Goal: Task Accomplishment & Management: Manage account settings

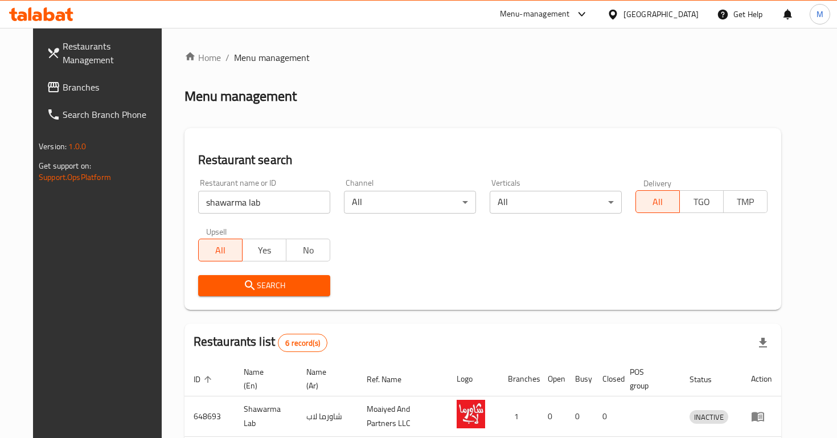
click at [258, 205] on input "shawarma lab" at bounding box center [264, 202] width 132 height 23
type input "pappa"
click button "Search" at bounding box center [264, 285] width 132 height 21
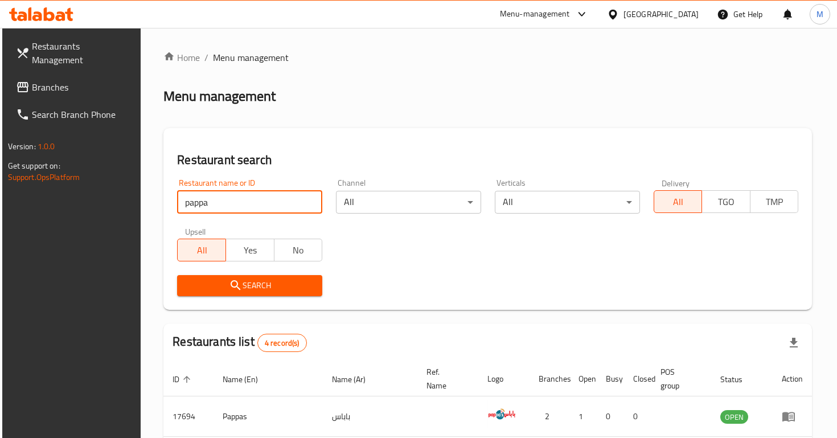
scroll to position [182, 0]
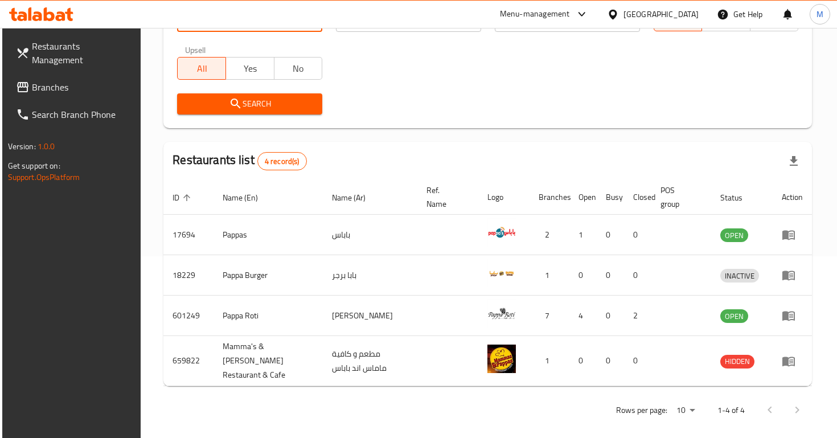
click at [38, 80] on span "Branches" at bounding box center [82, 87] width 101 height 14
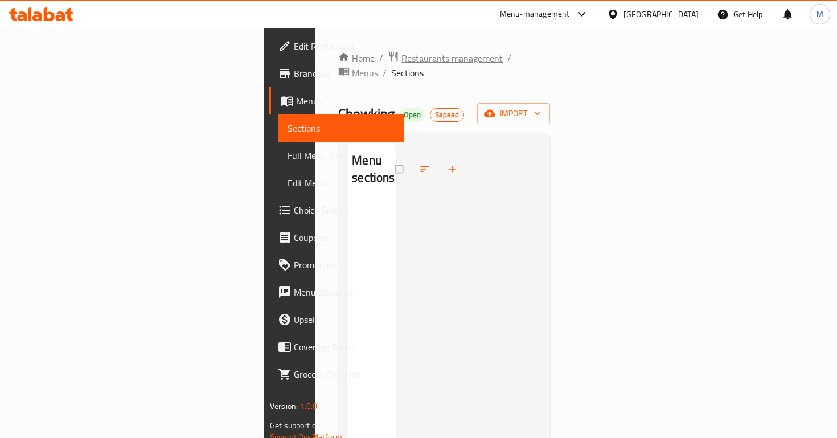
click at [401, 55] on span "Restaurants management" at bounding box center [451, 58] width 101 height 14
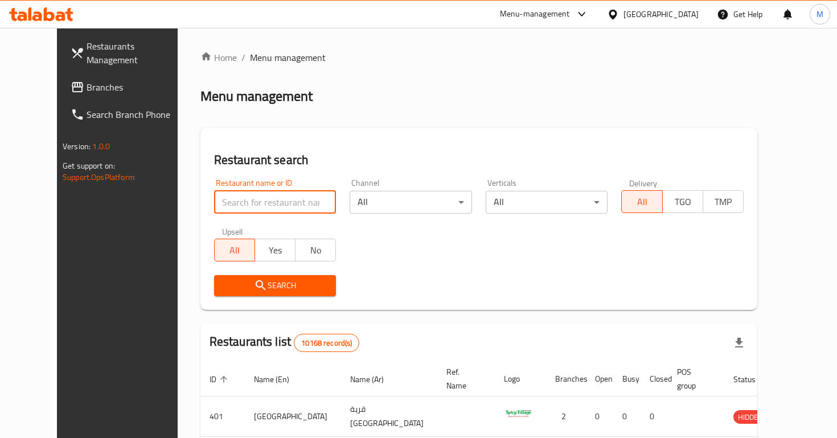
click at [275, 209] on input "search" at bounding box center [275, 202] width 122 height 23
paste input "682584"
type input "682584"
click button "Search" at bounding box center [275, 285] width 122 height 21
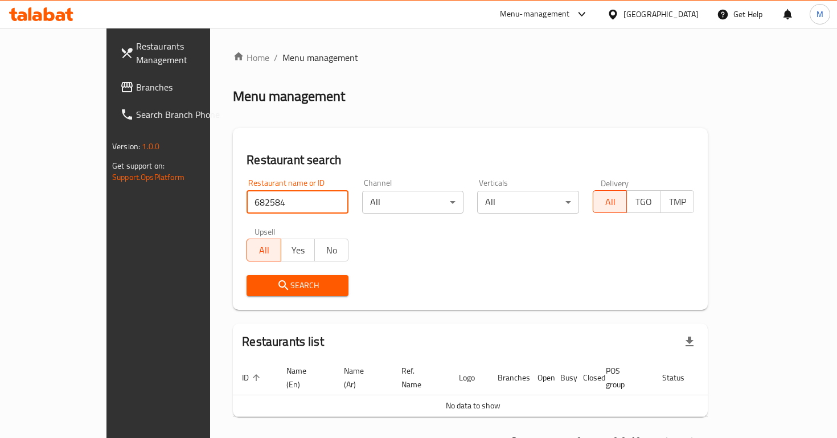
scroll to position [27, 0]
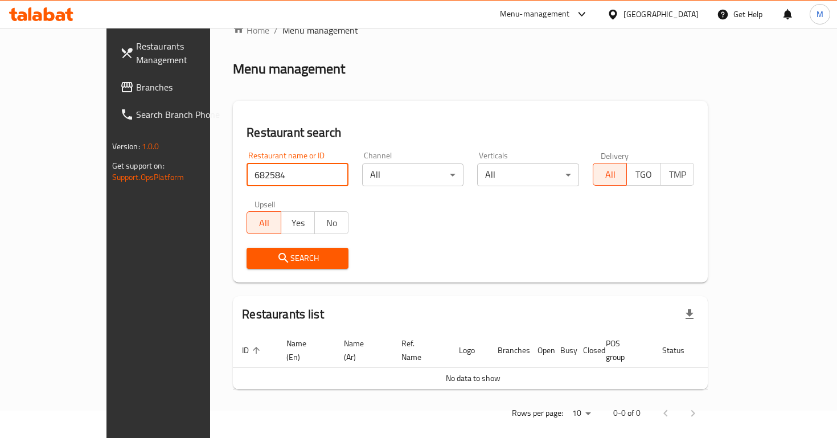
click at [111, 82] on link "Branches" at bounding box center [178, 86] width 135 height 27
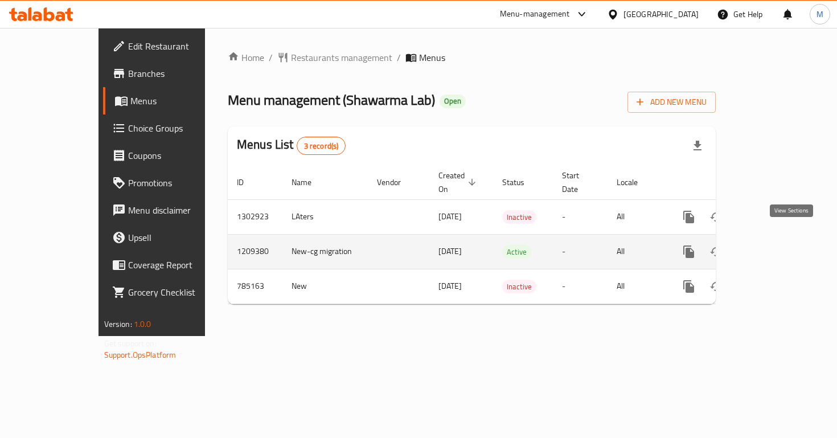
click at [784, 244] on link "enhanced table" at bounding box center [770, 251] width 27 height 27
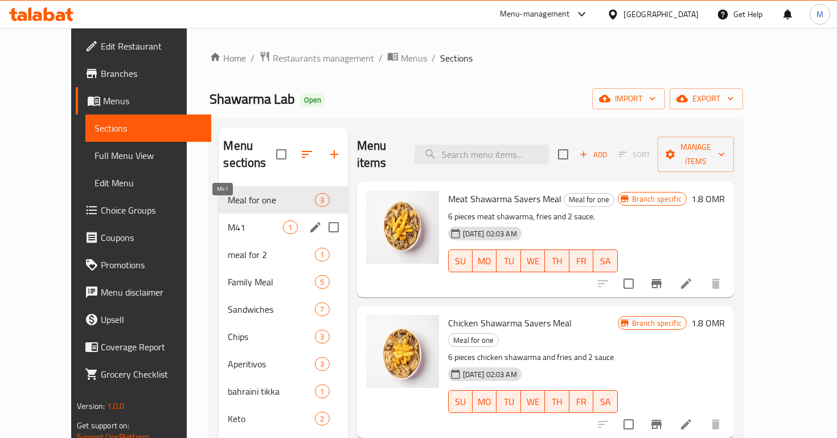
click at [238, 220] on span "M41" at bounding box center [255, 227] width 55 height 14
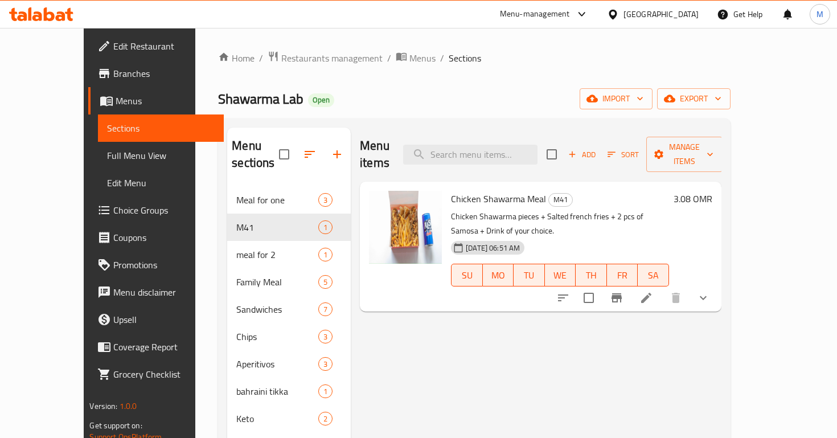
click at [516, 190] on span "Chicken Shawarma Meal" at bounding box center [498, 198] width 95 height 17
click at [662, 287] on li at bounding box center [646, 297] width 32 height 20
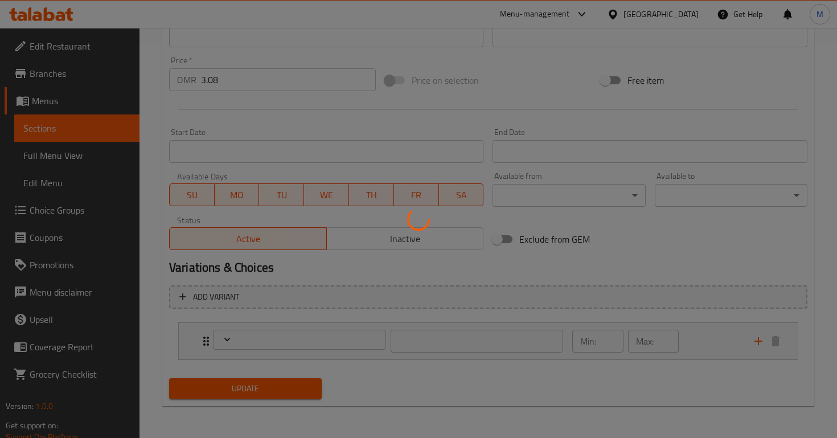
scroll to position [402, 0]
type input "اختيارك من المشروبات:"
type input "1"
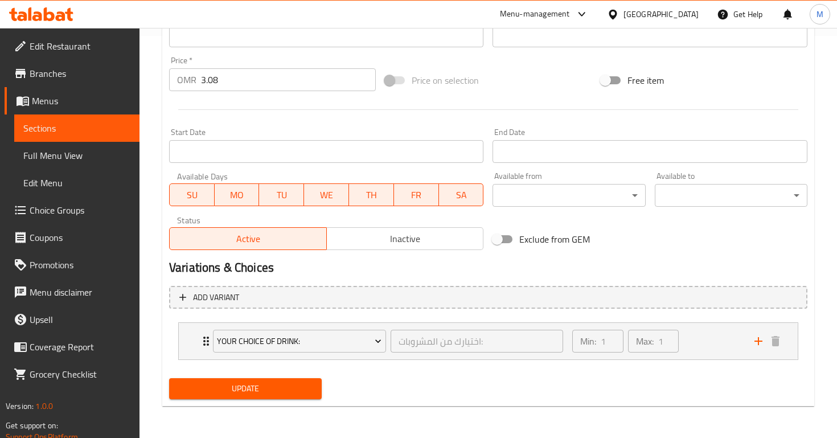
scroll to position [0, 0]
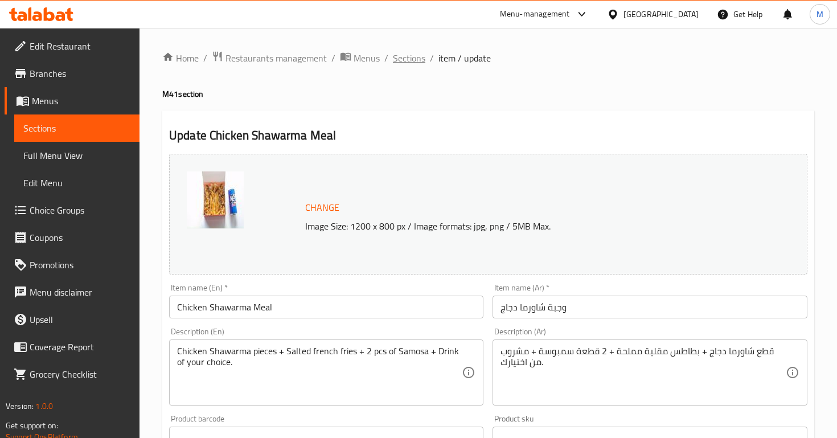
click at [396, 59] on span "Sections" at bounding box center [409, 58] width 32 height 14
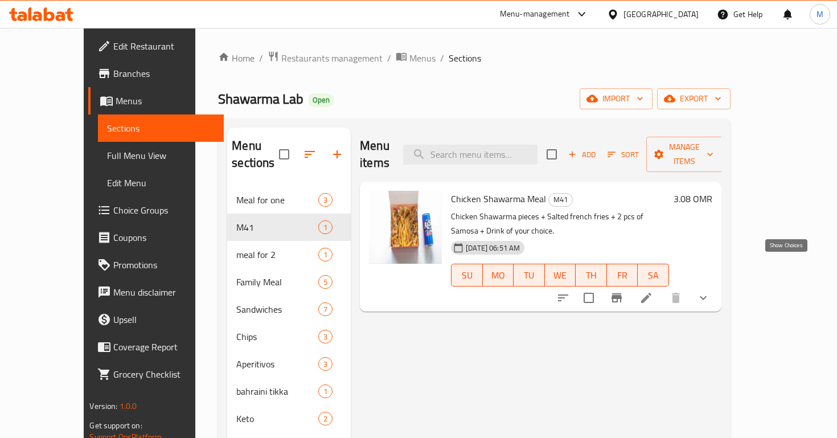
click at [710, 291] on icon "show more" at bounding box center [703, 298] width 14 height 14
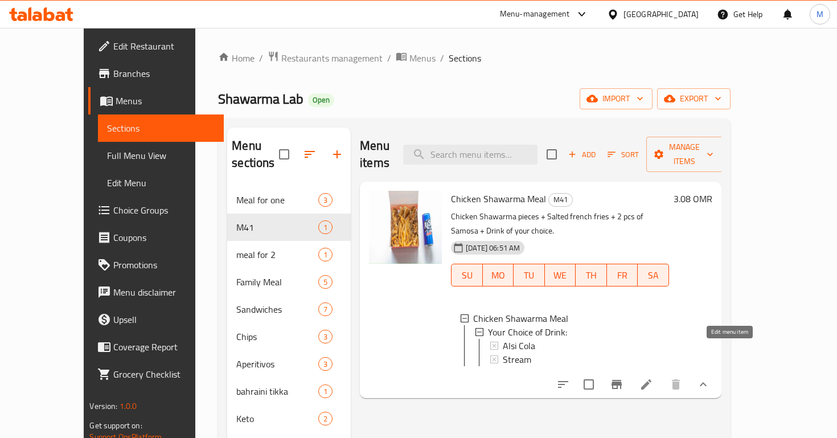
click at [653, 377] on icon at bounding box center [646, 384] width 14 height 14
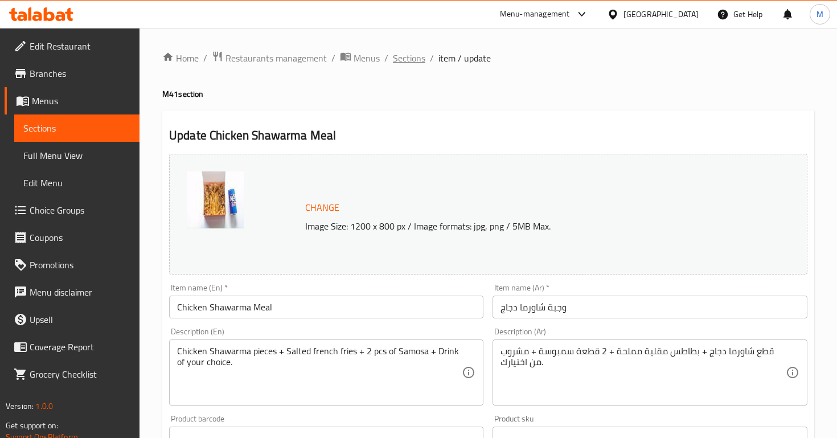
click at [394, 56] on span "Sections" at bounding box center [409, 58] width 32 height 14
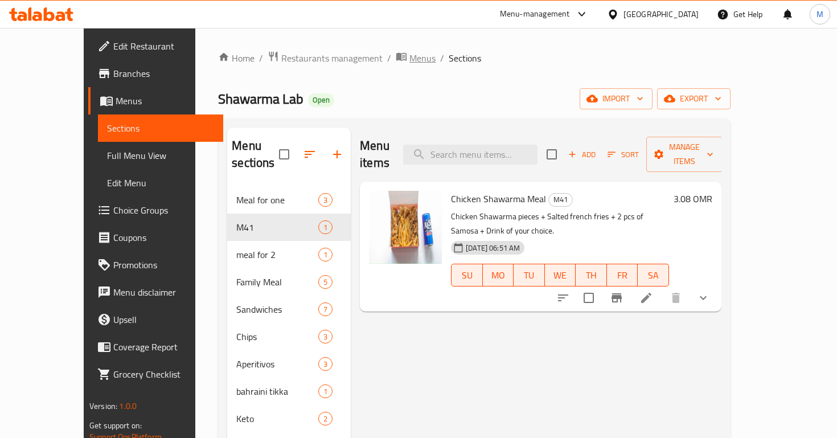
click at [396, 58] on icon "breadcrumb" at bounding box center [401, 56] width 11 height 11
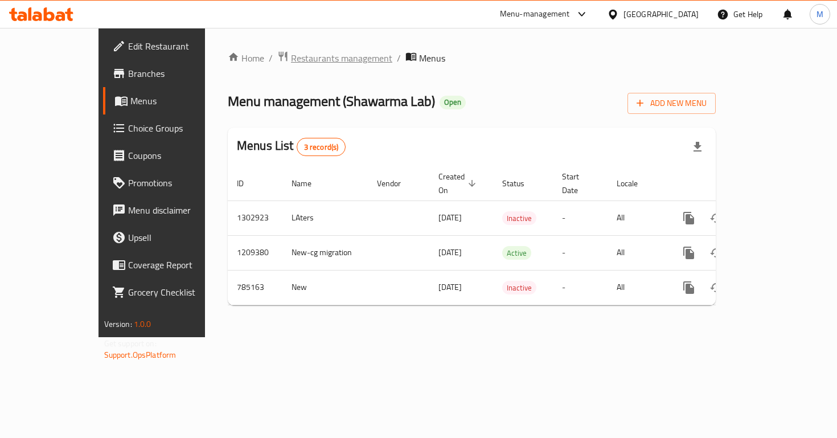
click at [291, 61] on span "Restaurants management" at bounding box center [341, 58] width 101 height 14
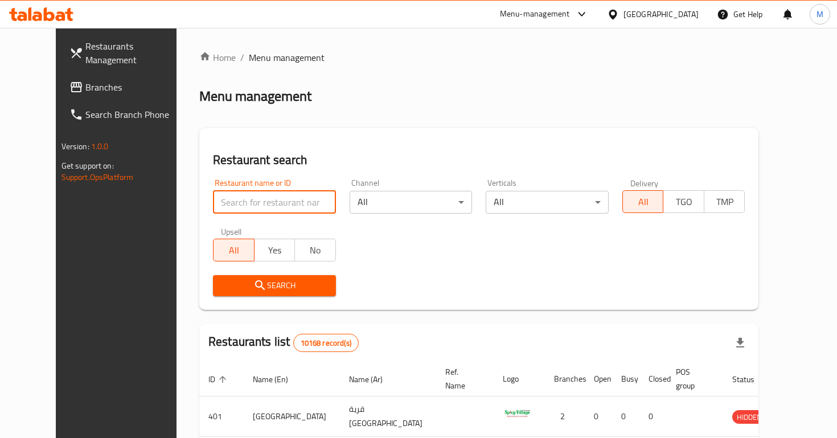
click at [258, 200] on input "search" at bounding box center [274, 202] width 123 height 23
paste input "721460"
type input "721460"
click at [102, 80] on span "Branches" at bounding box center [135, 87] width 101 height 14
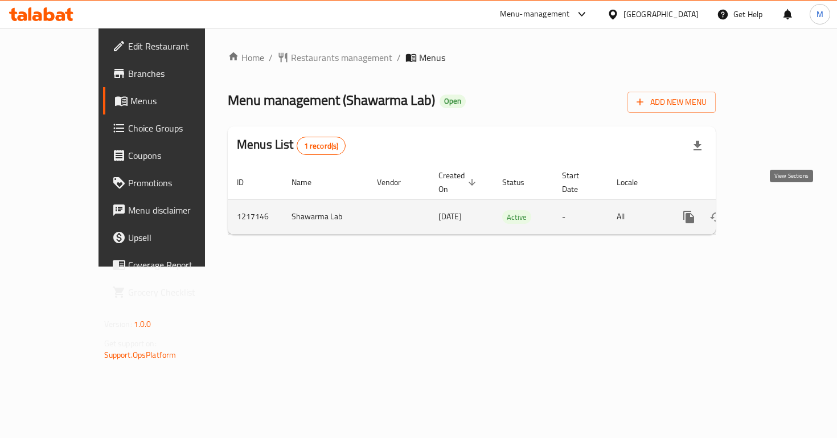
click at [776, 212] on icon "enhanced table" at bounding box center [771, 217] width 10 height 10
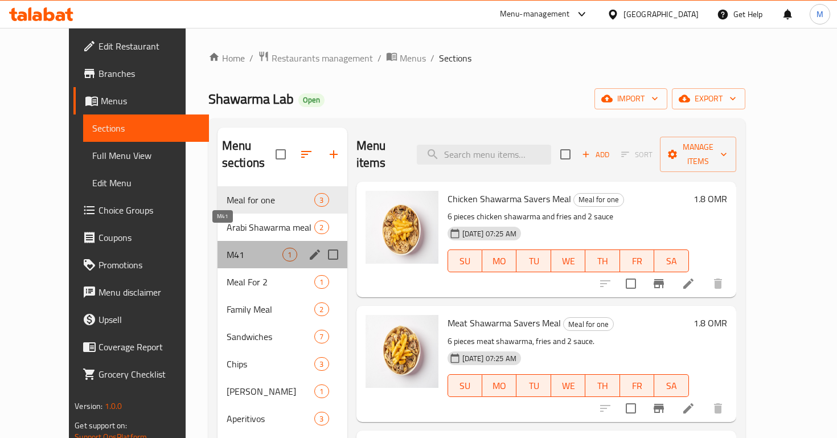
click at [243, 248] on span "M41" at bounding box center [255, 255] width 56 height 14
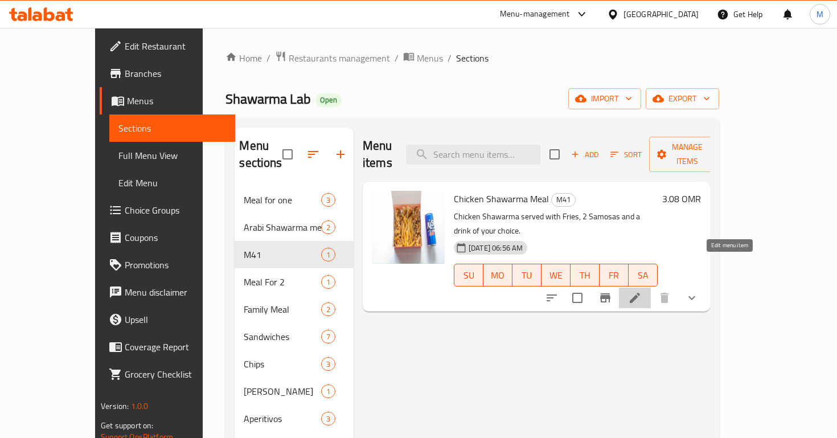
click at [641, 291] on icon at bounding box center [635, 298] width 14 height 14
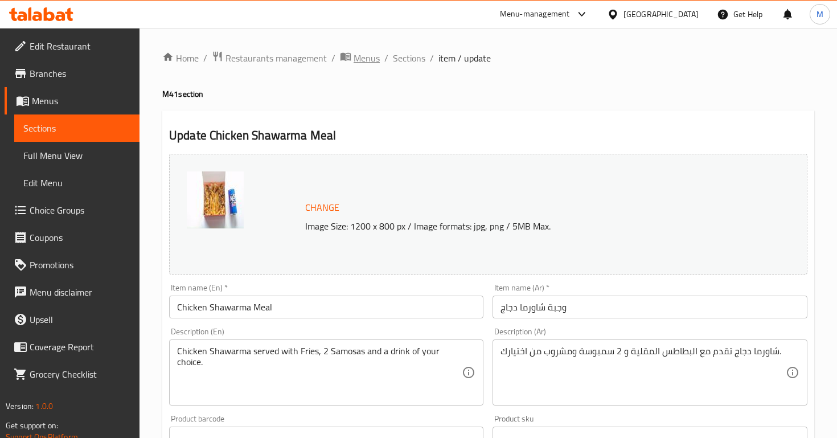
click at [363, 54] on span "Menus" at bounding box center [366, 58] width 26 height 14
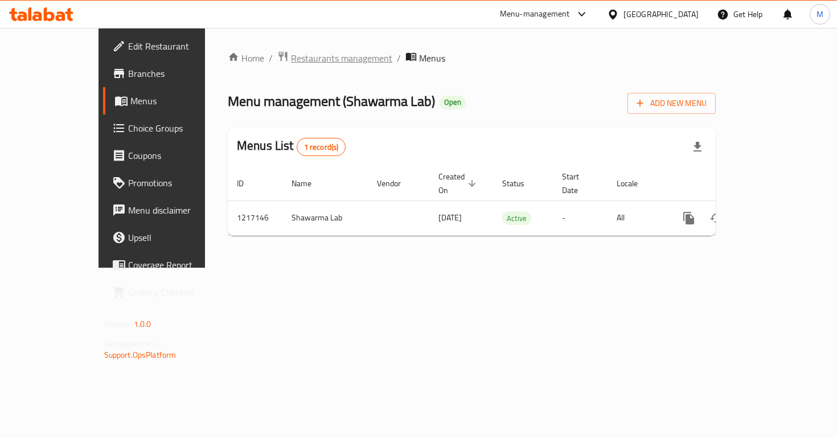
click at [291, 56] on span "Restaurants management" at bounding box center [341, 58] width 101 height 14
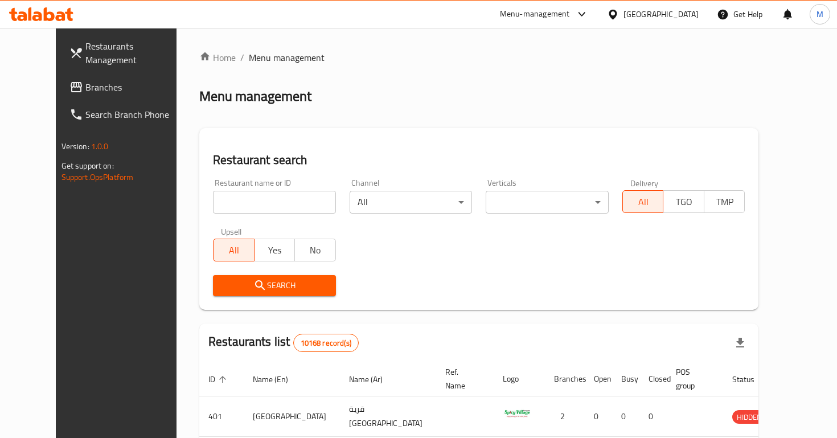
click at [226, 205] on div at bounding box center [418, 219] width 837 height 438
click at [226, 205] on input "search" at bounding box center [274, 202] width 123 height 23
paste input "757598"
type input "757598"
click button "Search" at bounding box center [274, 285] width 123 height 21
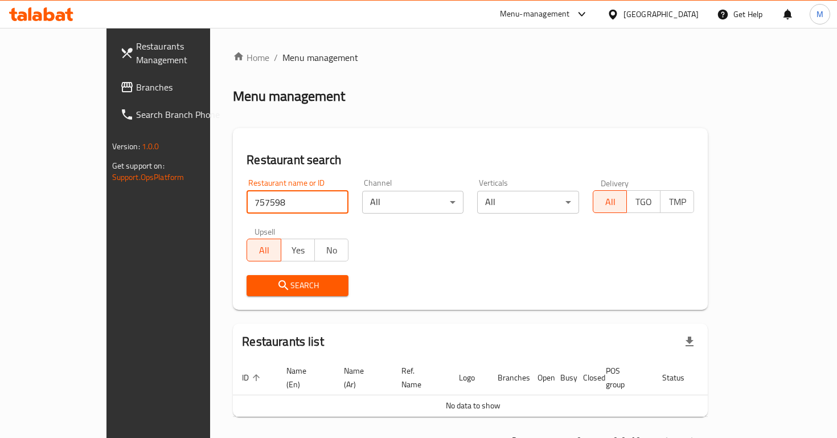
click at [111, 73] on link "Branches" at bounding box center [178, 86] width 135 height 27
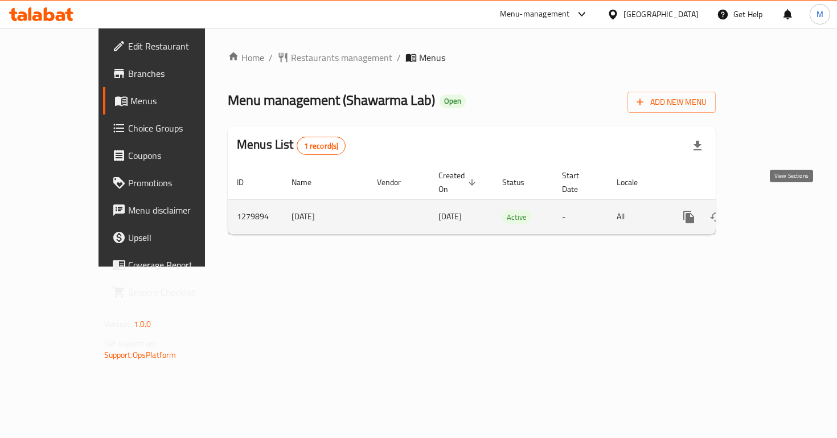
click at [777, 210] on icon "enhanced table" at bounding box center [771, 217] width 14 height 14
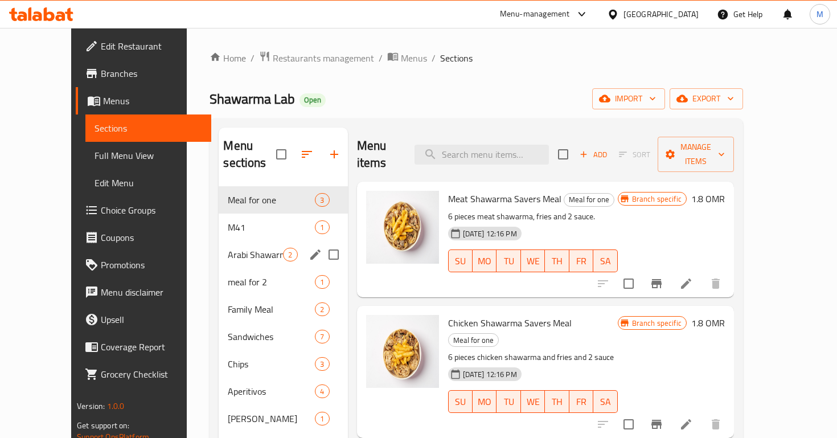
click at [219, 241] on div "Arabi Shawarma meal 2" at bounding box center [283, 254] width 129 height 27
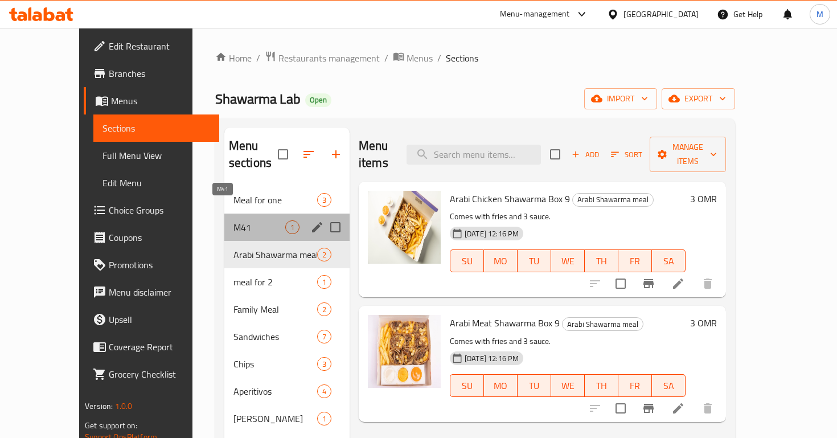
click at [233, 220] on span "M41" at bounding box center [259, 227] width 52 height 14
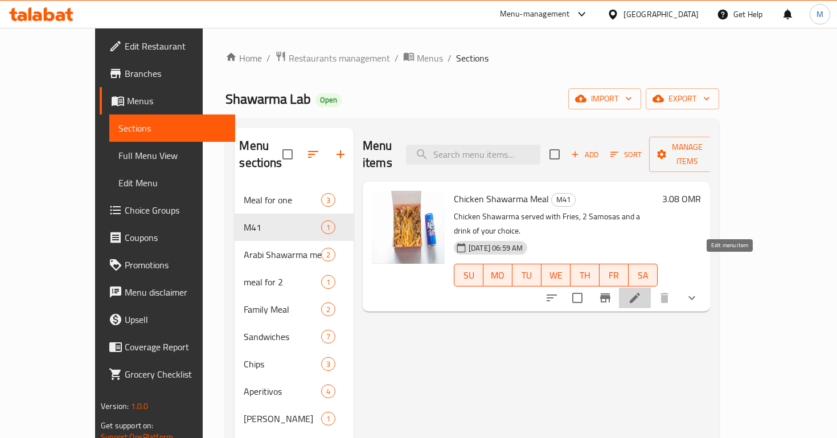
click at [641, 291] on icon at bounding box center [635, 298] width 14 height 14
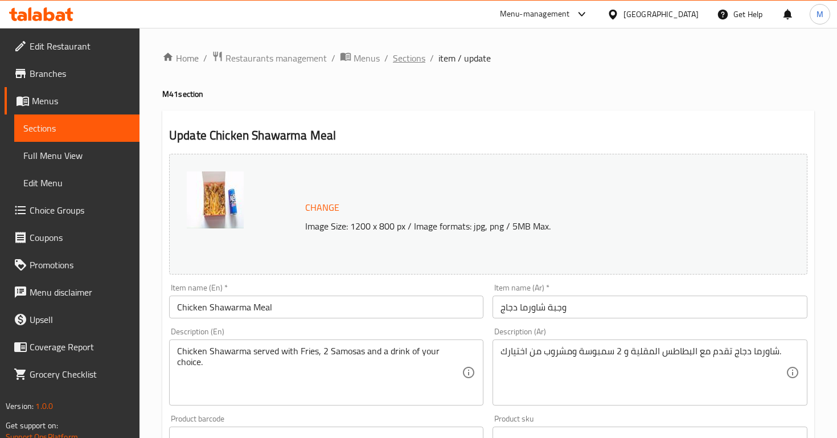
click at [396, 62] on span "Sections" at bounding box center [409, 58] width 32 height 14
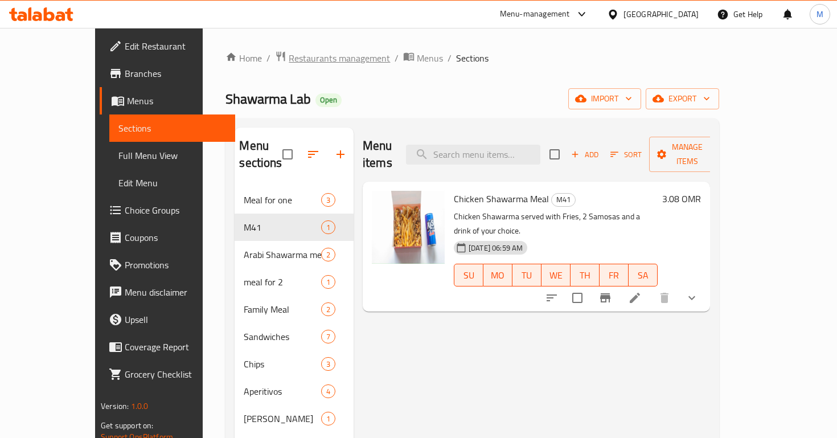
click at [289, 57] on span "Restaurants management" at bounding box center [339, 58] width 101 height 14
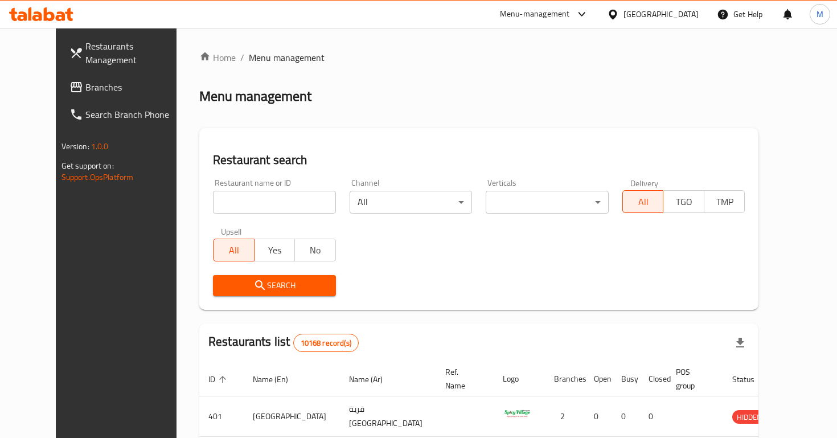
click at [93, 80] on span "Branches" at bounding box center [135, 87] width 101 height 14
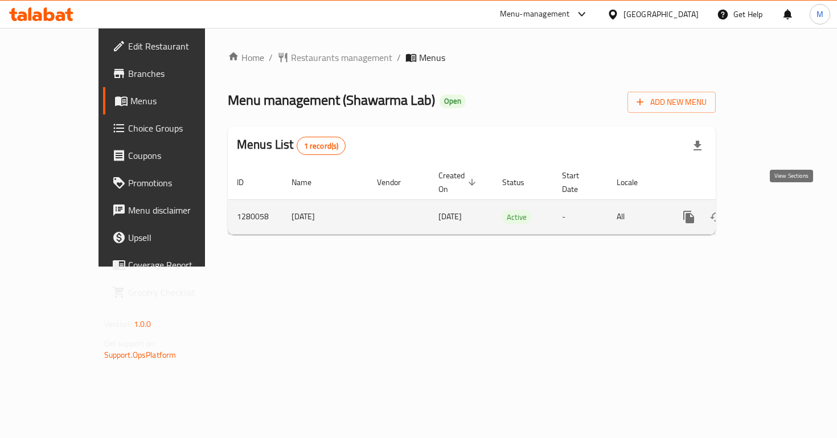
click at [777, 210] on icon "enhanced table" at bounding box center [771, 217] width 14 height 14
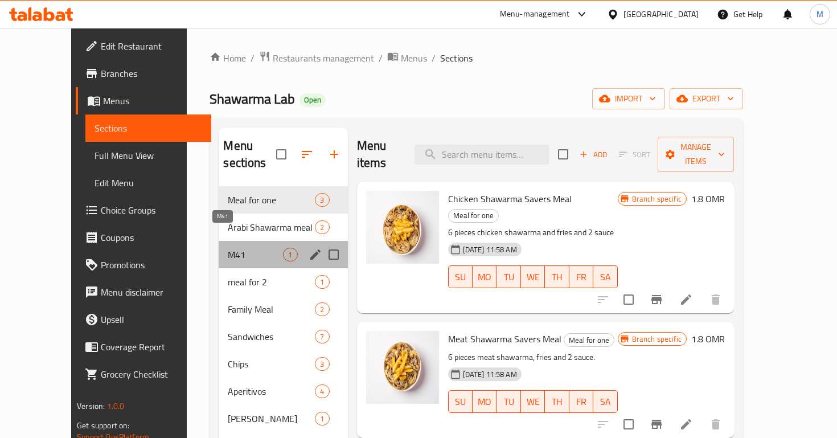
click at [228, 248] on span "M41" at bounding box center [255, 255] width 55 height 14
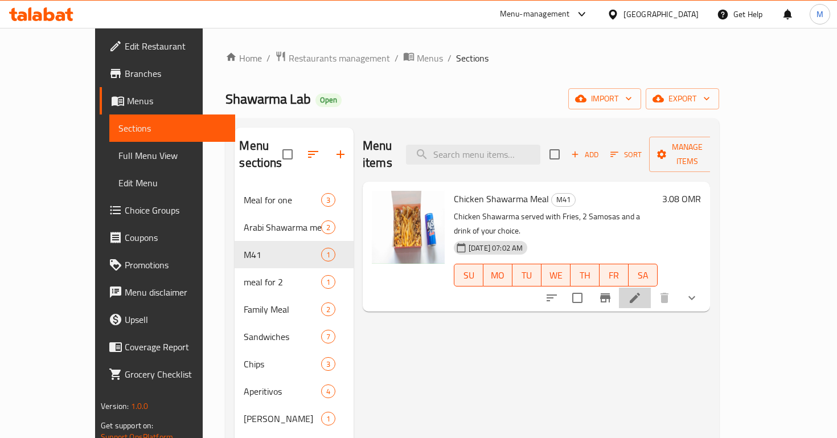
click at [641, 291] on icon at bounding box center [635, 298] width 14 height 14
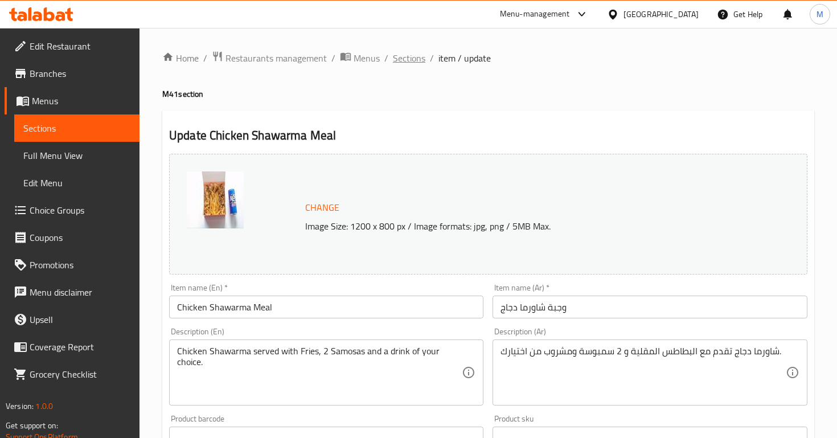
click at [411, 54] on span "Sections" at bounding box center [409, 58] width 32 height 14
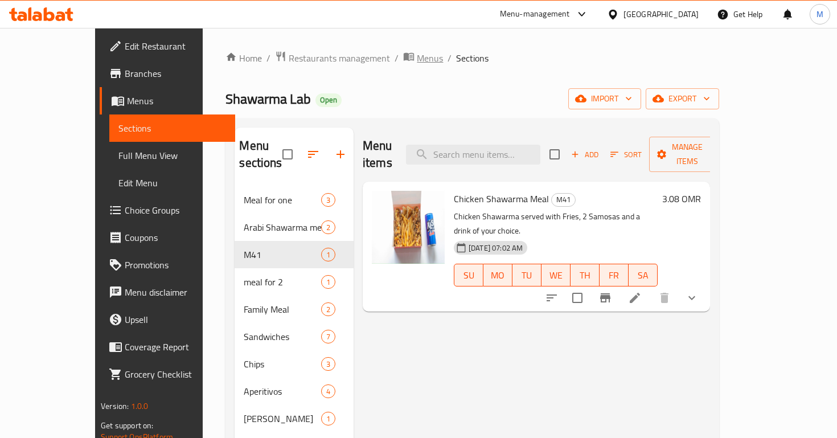
click at [417, 56] on span "Menus" at bounding box center [430, 58] width 26 height 14
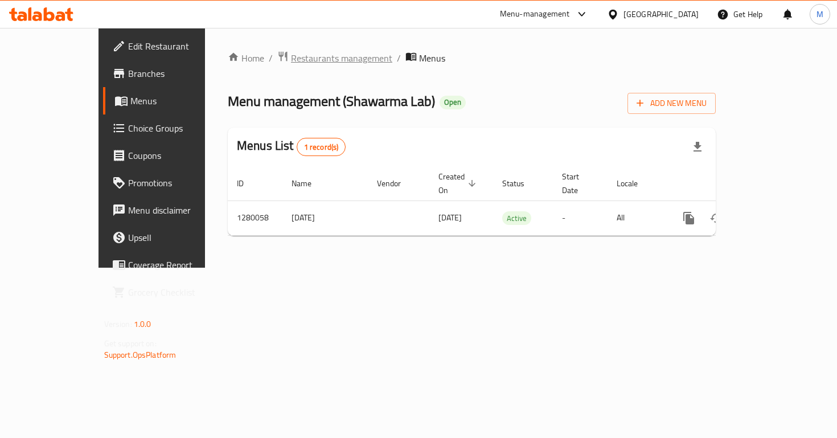
click at [291, 64] on span "Restaurants management" at bounding box center [341, 58] width 101 height 14
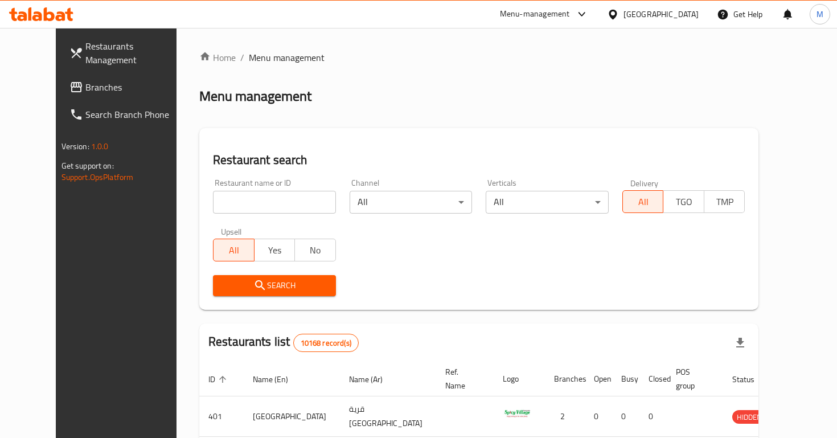
click at [85, 80] on span "Branches" at bounding box center [135, 87] width 101 height 14
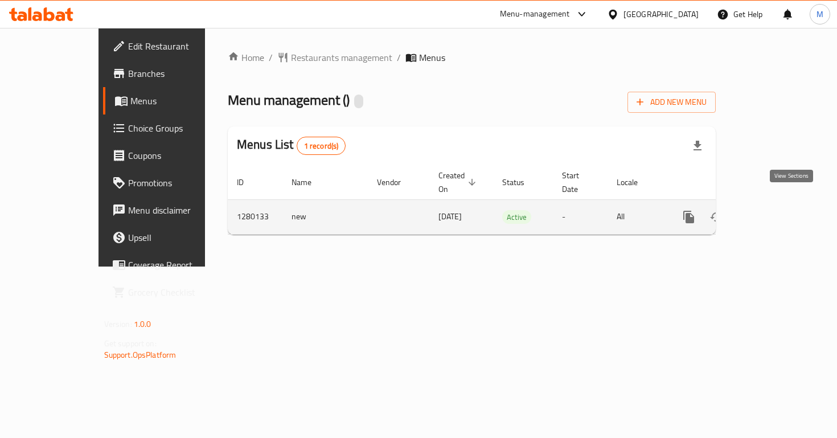
click at [781, 205] on link "enhanced table" at bounding box center [770, 216] width 27 height 27
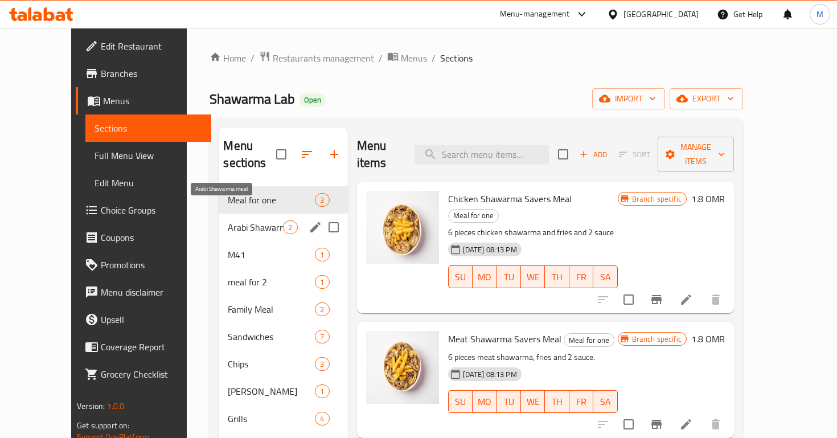
click at [241, 241] on div "M41 1" at bounding box center [283, 254] width 129 height 27
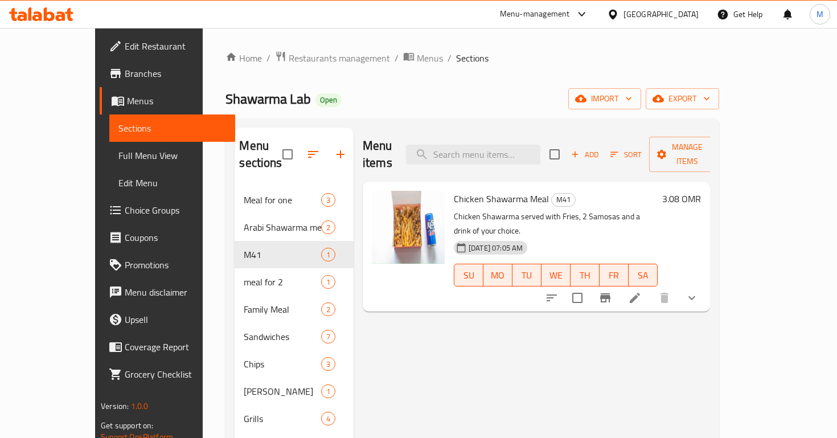
click at [641, 291] on icon at bounding box center [635, 298] width 14 height 14
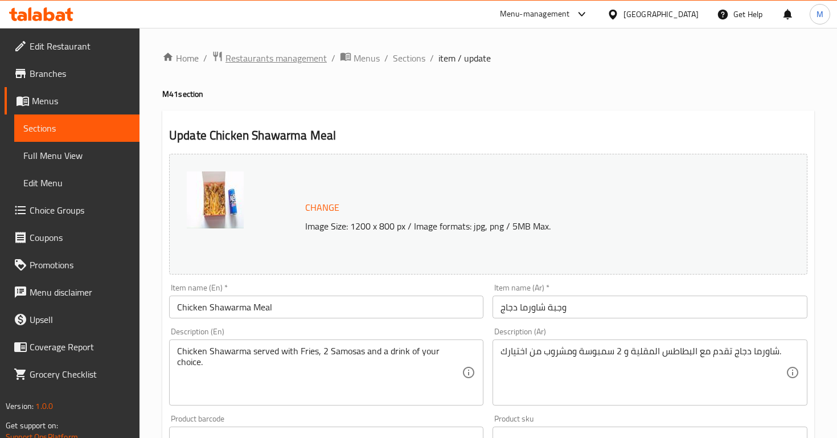
click at [283, 63] on span "Restaurants management" at bounding box center [275, 58] width 101 height 14
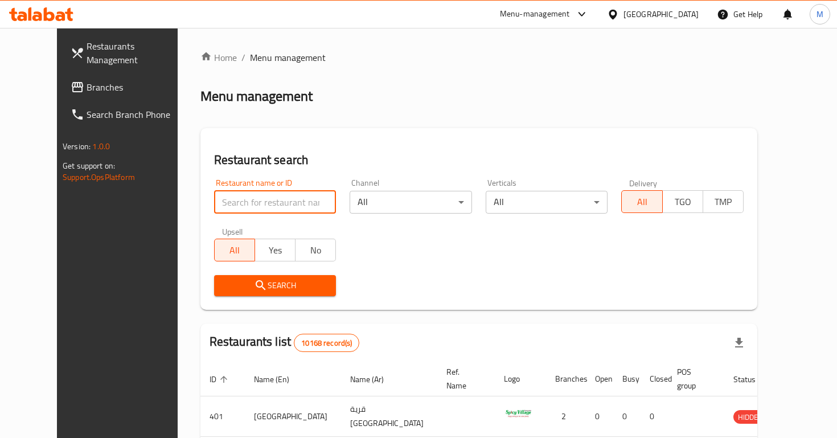
click at [236, 205] on input "search" at bounding box center [275, 202] width 122 height 23
paste input "671826"
type input "671826"
click at [261, 287] on span "Search" at bounding box center [275, 285] width 104 height 14
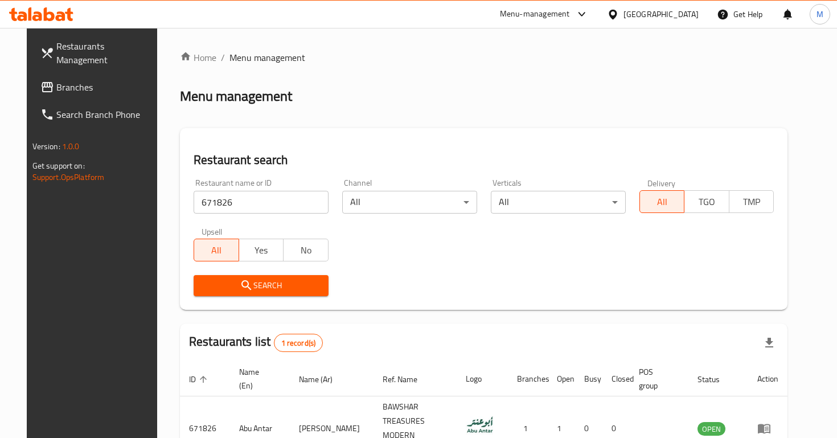
scroll to position [61, 0]
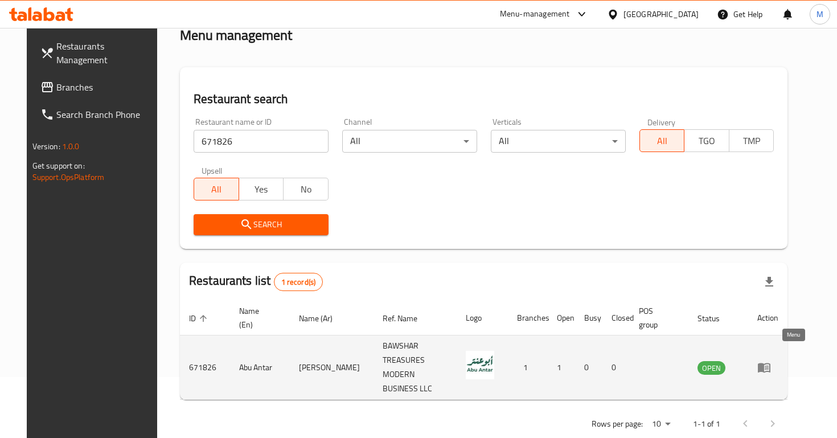
click at [770, 363] on icon "enhanced table" at bounding box center [764, 368] width 13 height 10
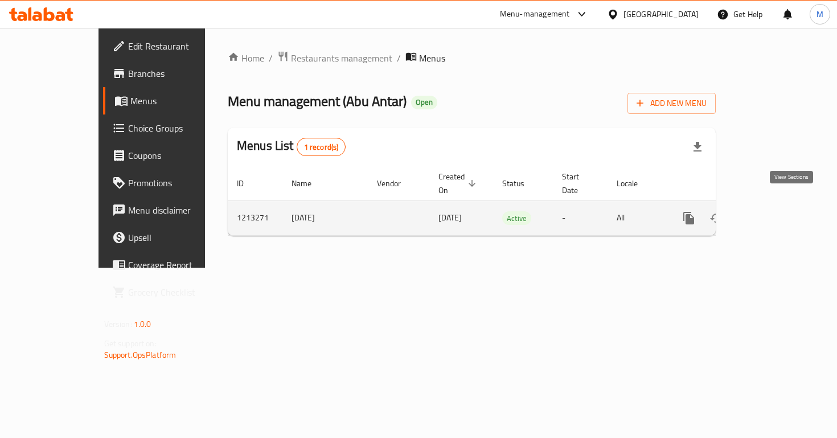
click at [777, 211] on icon "enhanced table" at bounding box center [771, 218] width 14 height 14
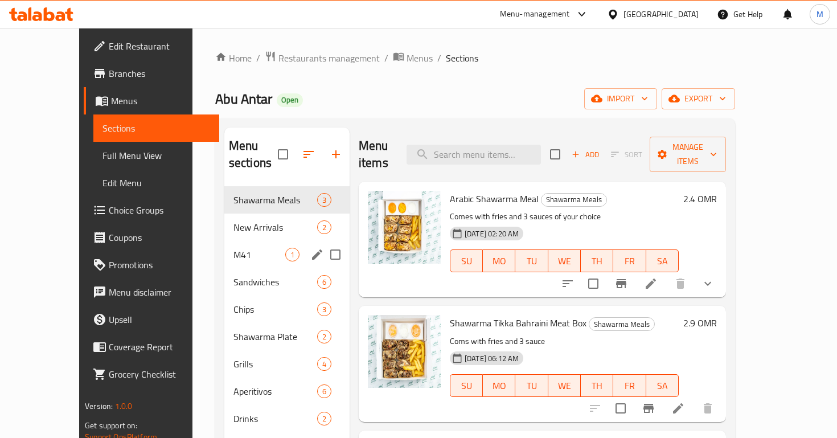
click at [224, 241] on div "M41 1" at bounding box center [286, 254] width 125 height 27
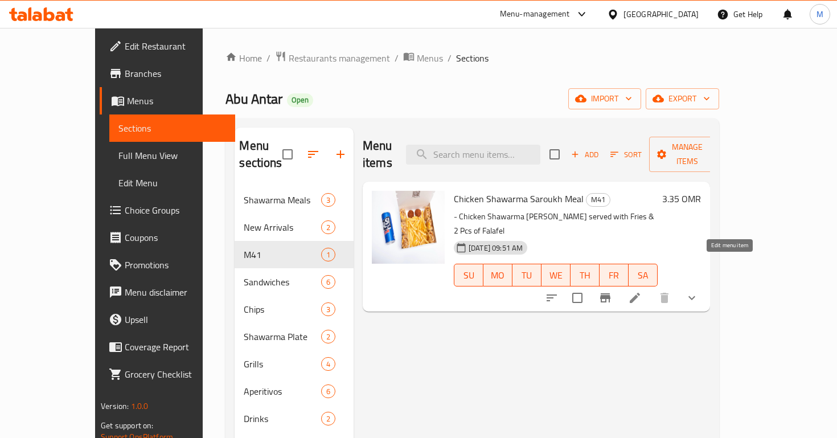
click at [641, 291] on icon at bounding box center [635, 298] width 14 height 14
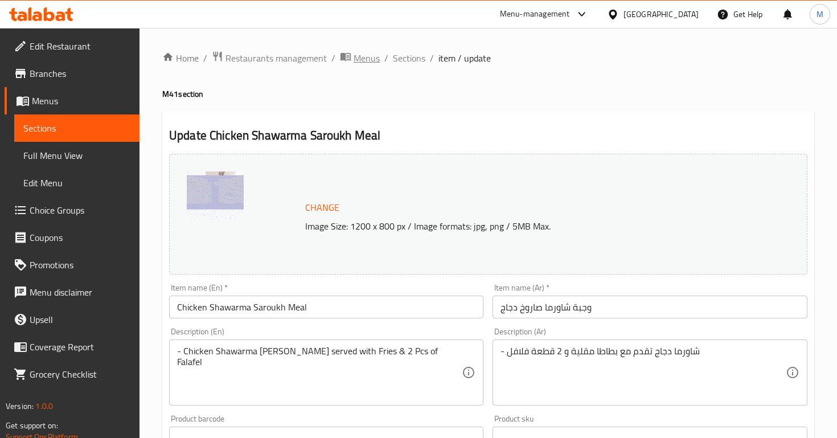
click at [368, 56] on span "Menus" at bounding box center [366, 58] width 26 height 14
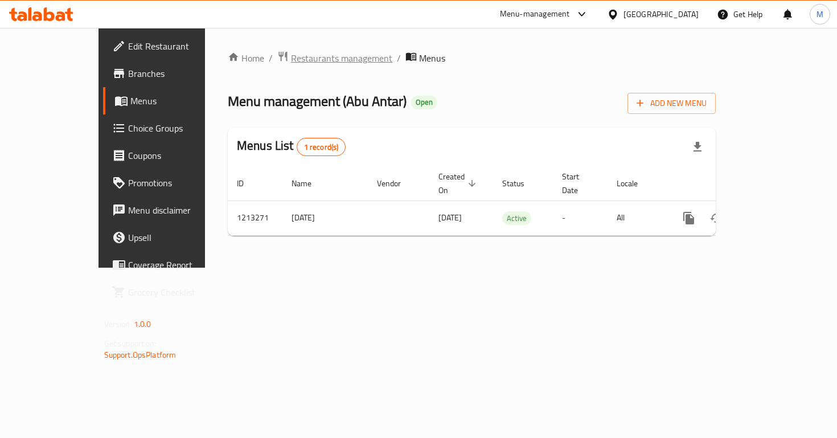
click at [291, 57] on span "Restaurants management" at bounding box center [341, 58] width 101 height 14
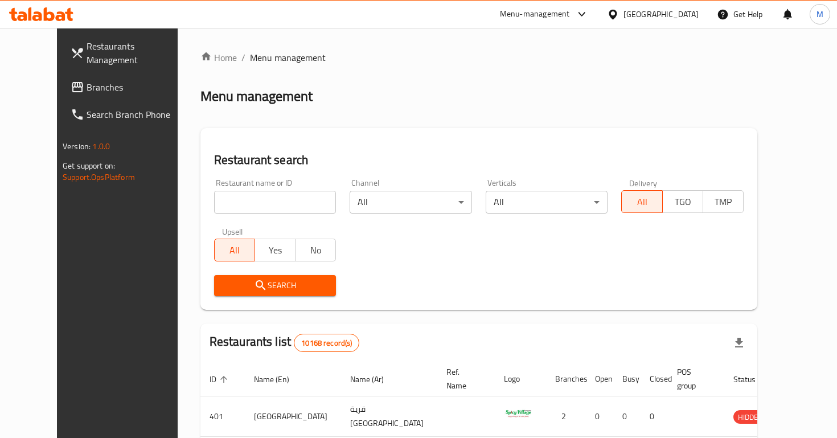
click at [230, 182] on div "Restaurant name or ID Restaurant name or ID" at bounding box center [275, 196] width 122 height 35
click at [232, 186] on div "Restaurant name or ID Restaurant name or ID" at bounding box center [275, 196] width 122 height 35
click at [245, 204] on input "search" at bounding box center [275, 202] width 122 height 23
paste input "689975"
type input "689975"
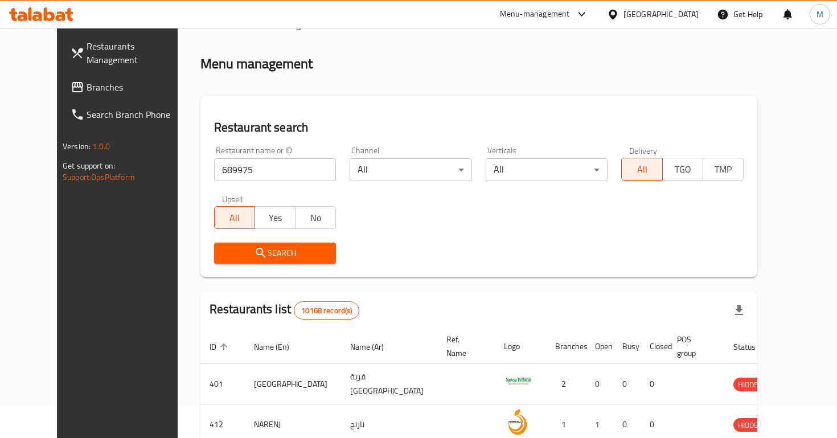
scroll to position [54, 0]
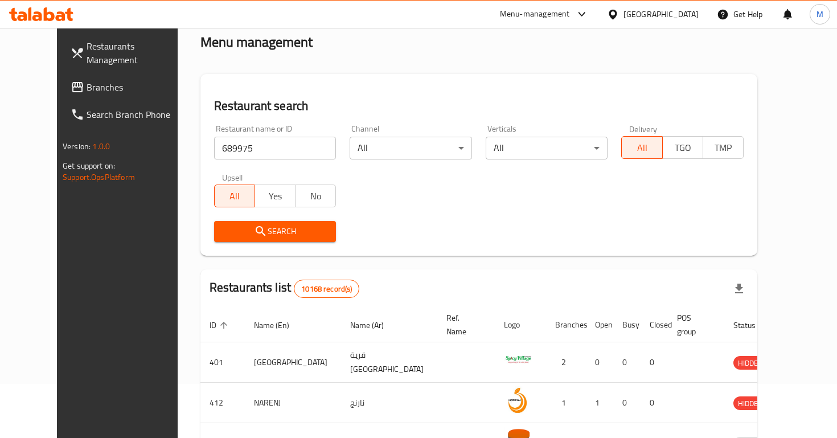
click at [277, 227] on span "Search" at bounding box center [275, 231] width 104 height 14
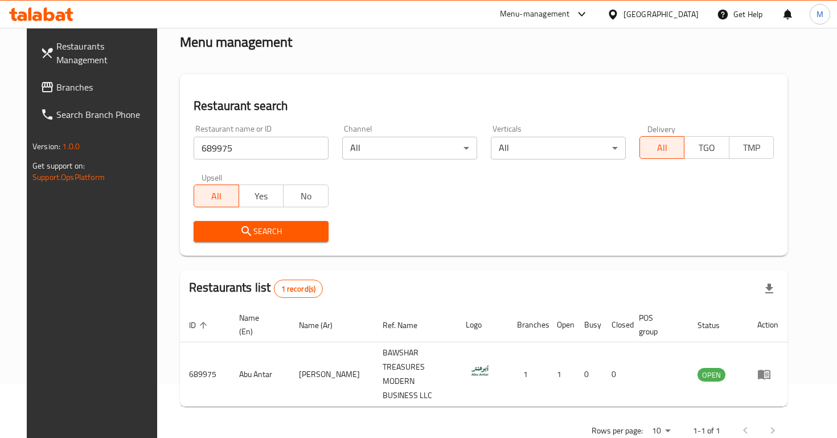
scroll to position [61, 0]
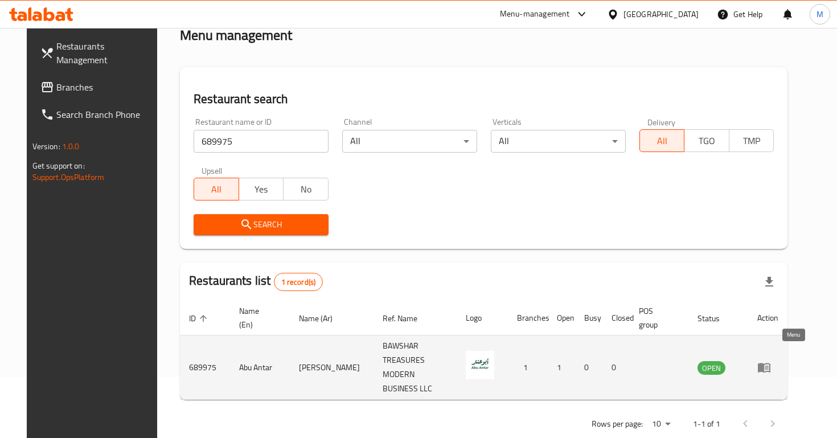
click at [771, 360] on icon "enhanced table" at bounding box center [764, 367] width 14 height 14
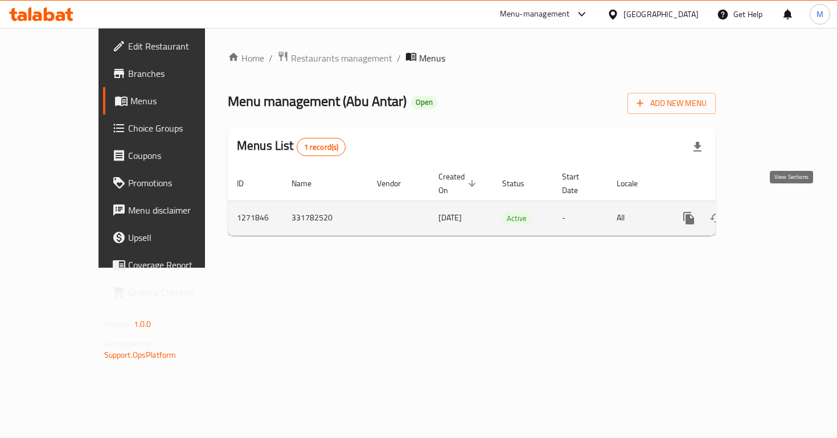
click at [784, 215] on link "enhanced table" at bounding box center [770, 217] width 27 height 27
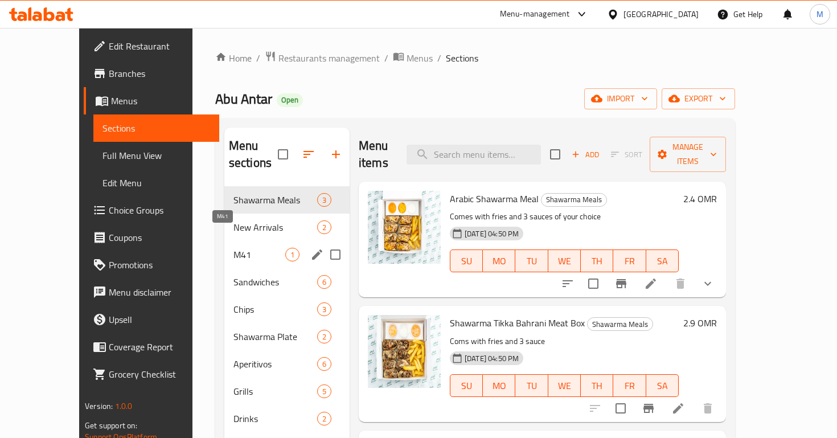
click at [233, 248] on span "M41" at bounding box center [259, 255] width 52 height 14
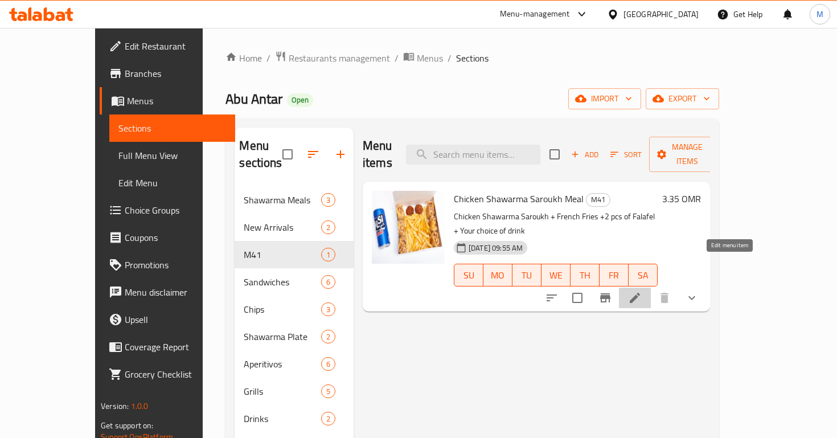
click at [641, 291] on icon at bounding box center [635, 298] width 14 height 14
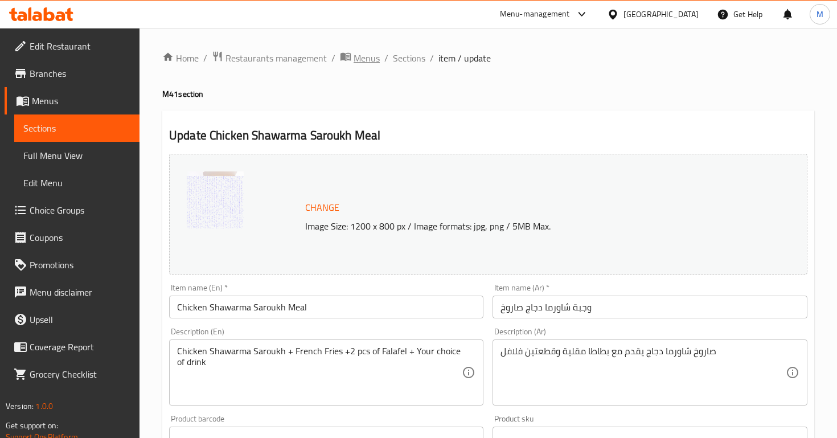
click at [365, 55] on span "Menus" at bounding box center [366, 58] width 26 height 14
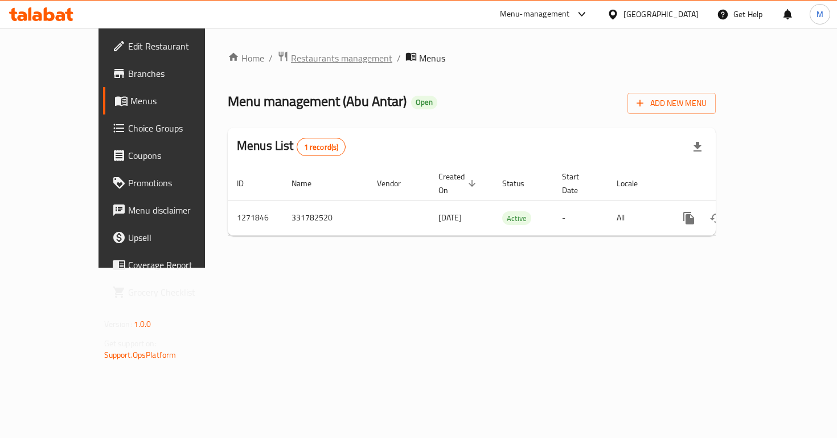
click at [291, 64] on span "Restaurants management" at bounding box center [341, 58] width 101 height 14
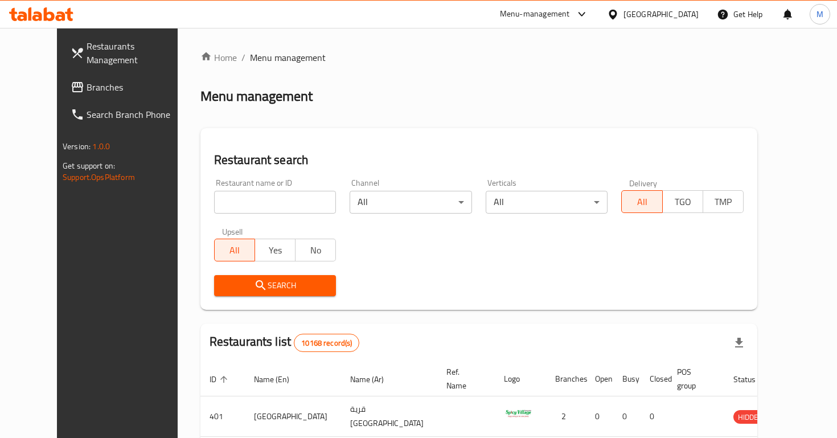
click at [250, 215] on div "Restaurant name or ID Restaurant name or ID" at bounding box center [275, 196] width 136 height 48
click at [234, 192] on input "search" at bounding box center [275, 202] width 122 height 23
paste input "33050"
type input "33050"
click button "Search" at bounding box center [275, 285] width 122 height 21
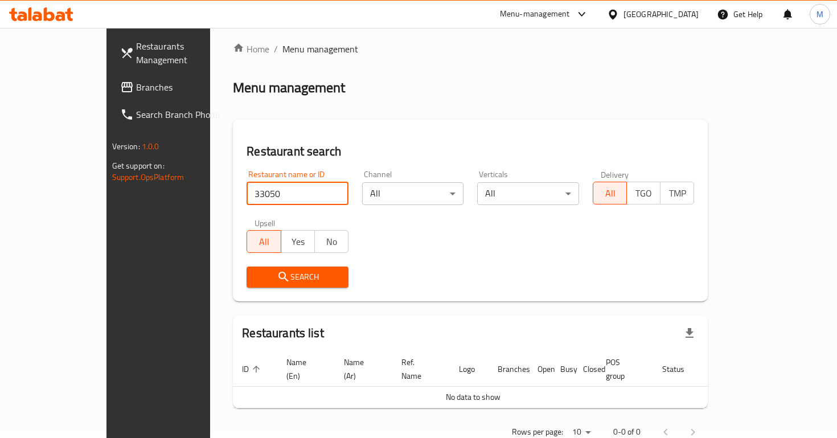
scroll to position [7, 0]
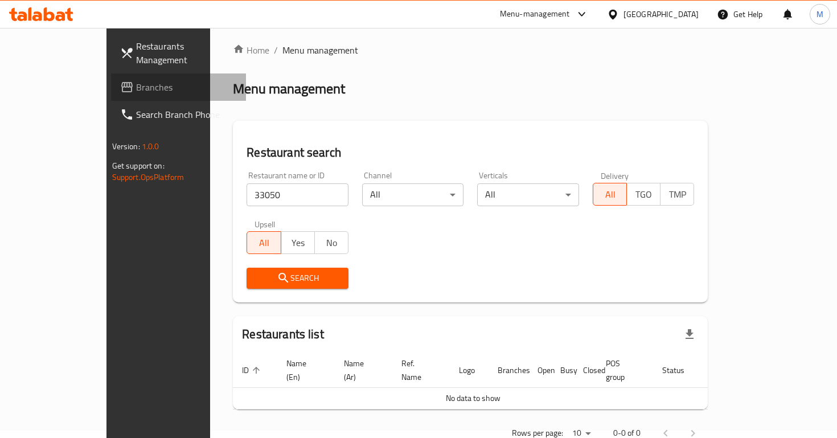
click at [136, 80] on span "Branches" at bounding box center [186, 87] width 101 height 14
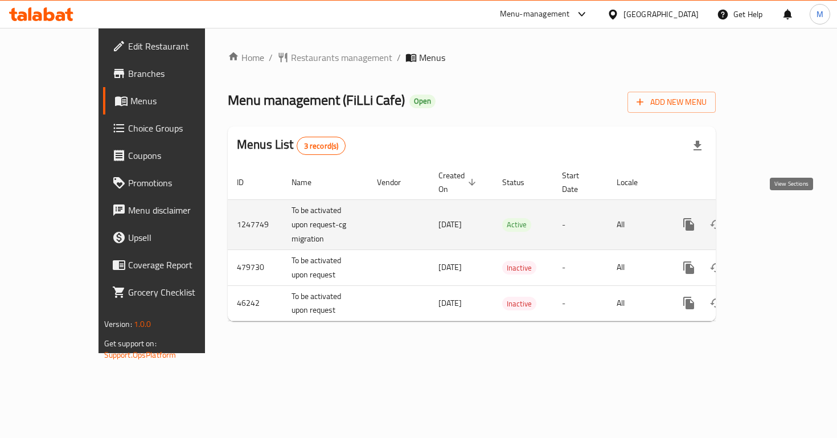
click at [777, 217] on icon "enhanced table" at bounding box center [771, 224] width 14 height 14
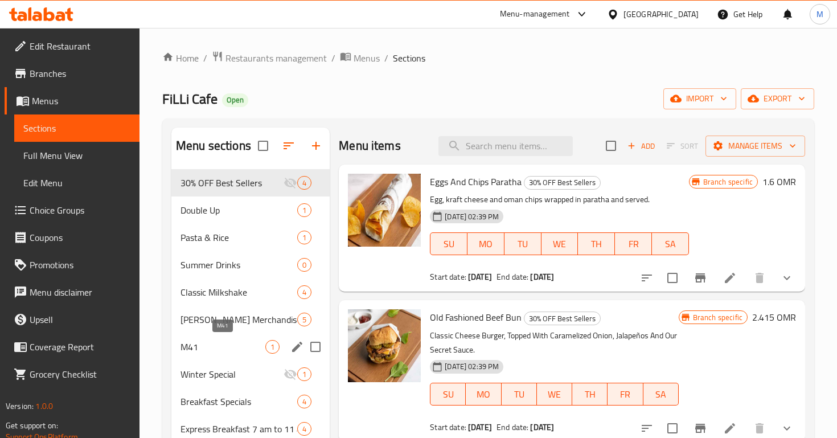
click at [224, 341] on span "M41" at bounding box center [222, 347] width 85 height 14
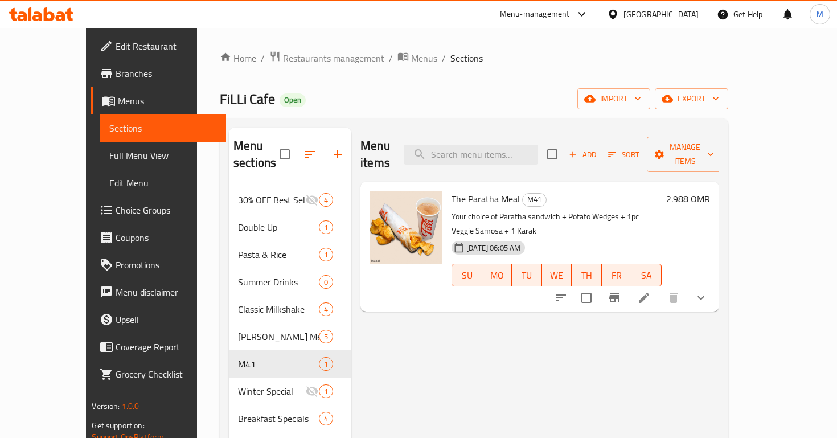
click at [651, 291] on icon at bounding box center [644, 298] width 14 height 14
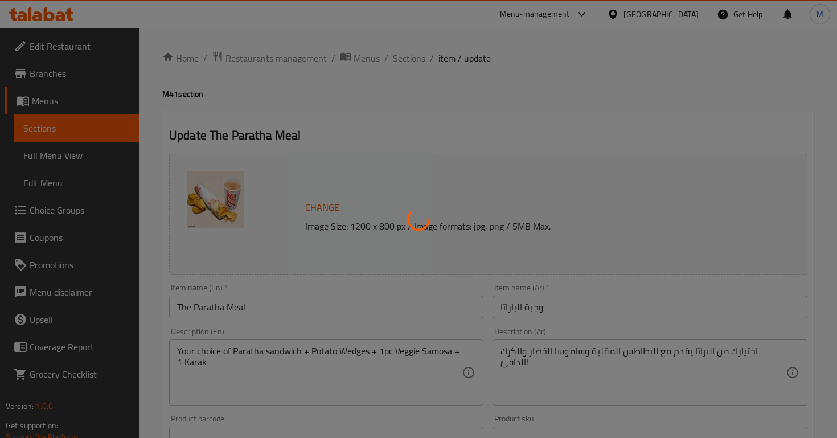
type input "اختيارك للباراتا:"
type input "1"
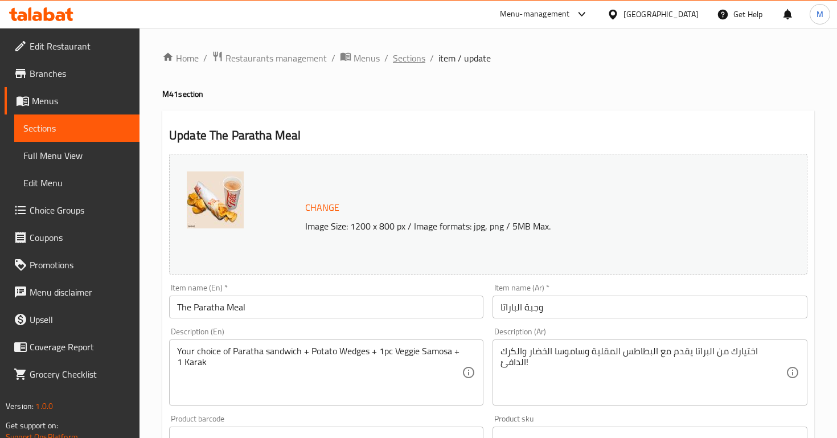
click at [394, 56] on span "Sections" at bounding box center [409, 58] width 32 height 14
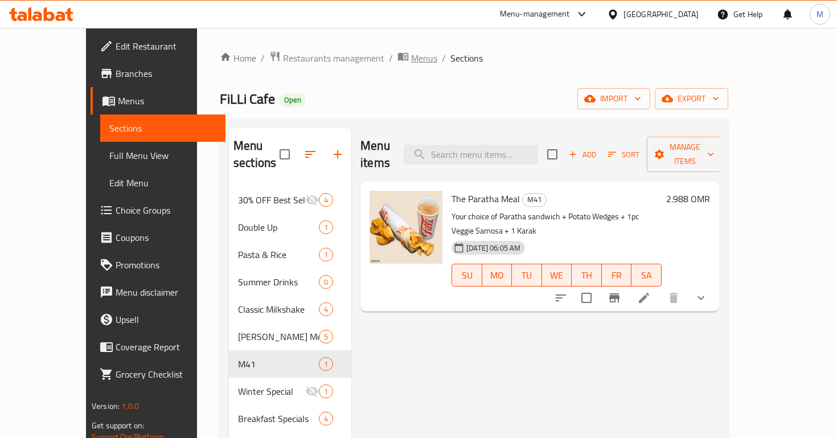
click at [411, 56] on span "Menus" at bounding box center [424, 58] width 26 height 14
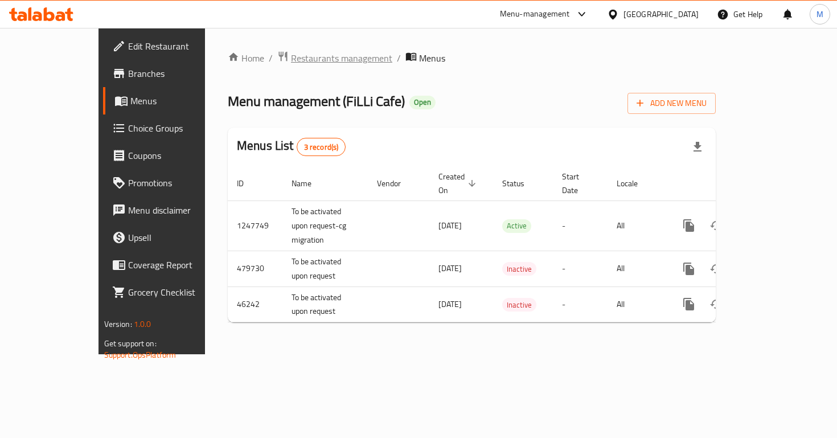
click at [291, 63] on span "Restaurants management" at bounding box center [341, 58] width 101 height 14
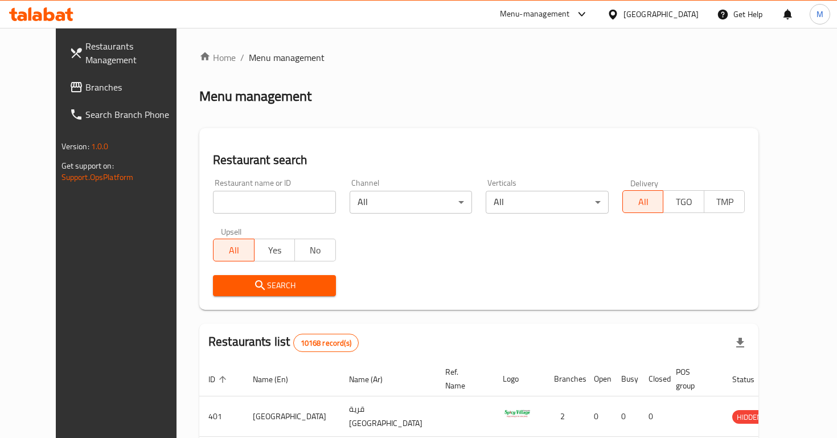
click at [252, 187] on div "Restaurant name or ID Restaurant name or ID" at bounding box center [274, 196] width 123 height 35
click at [259, 204] on input "search" at bounding box center [274, 202] width 123 height 23
paste input "23189"
type input "23189"
click button "Search" at bounding box center [274, 285] width 123 height 21
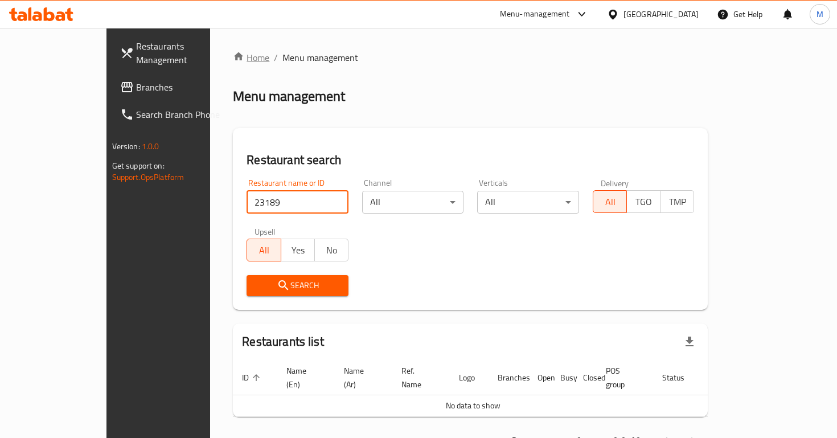
click at [233, 63] on link "Home" at bounding box center [251, 58] width 36 height 14
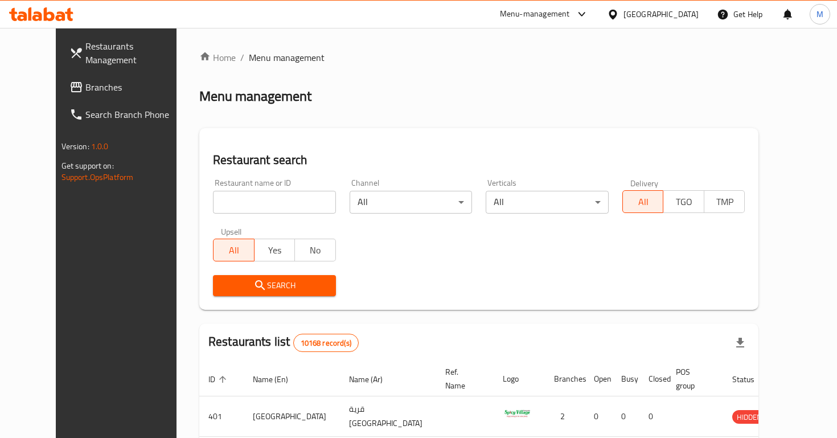
click at [249, 199] on div "Home / Menu management Menu management Restaurant search Restaurant name or ID …" at bounding box center [478, 406] width 559 height 710
click at [252, 200] on input "search" at bounding box center [274, 202] width 123 height 23
paste input "23189"
type input "23189"
click button "Search" at bounding box center [274, 285] width 123 height 21
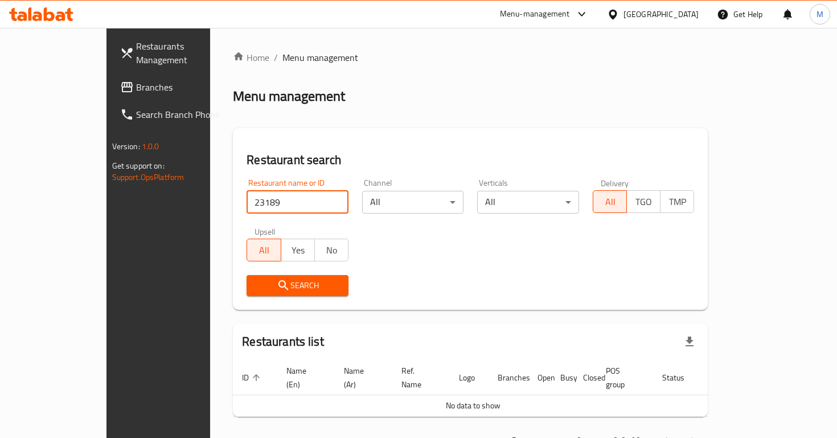
scroll to position [27, 0]
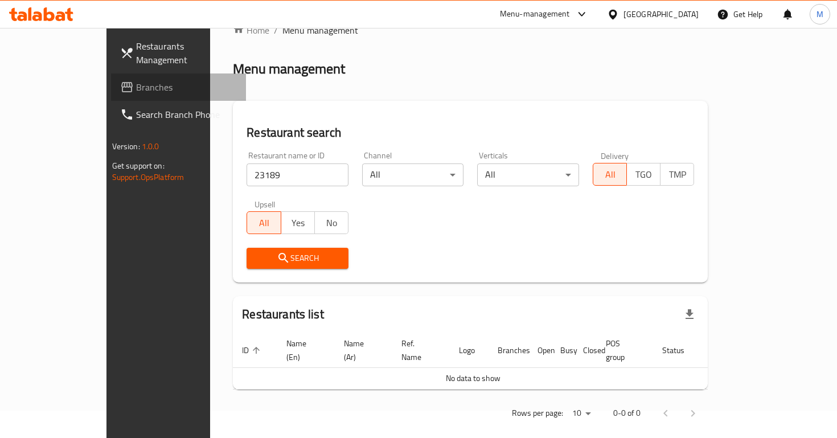
click at [136, 80] on span "Branches" at bounding box center [186, 87] width 101 height 14
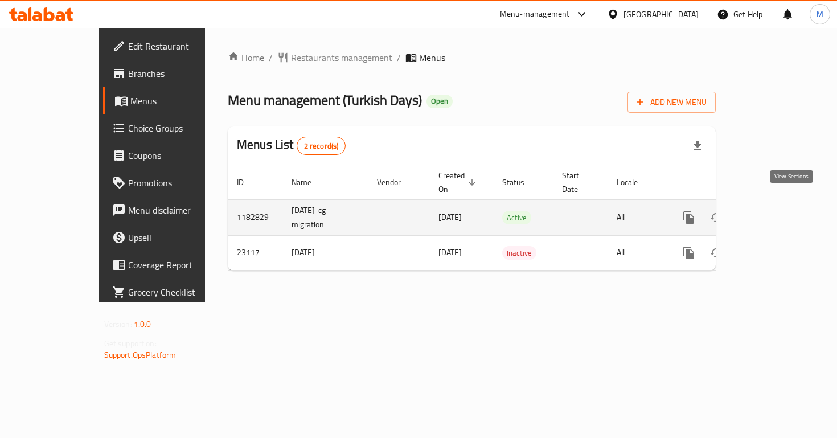
click at [777, 211] on icon "enhanced table" at bounding box center [771, 218] width 14 height 14
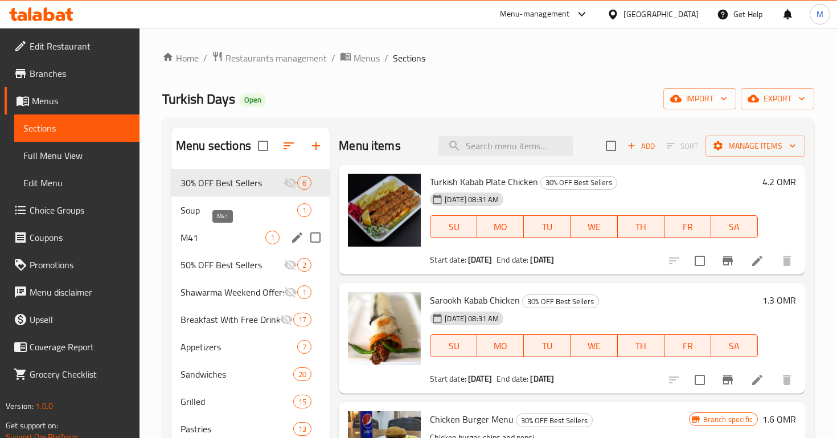
click at [212, 238] on span "M41" at bounding box center [222, 238] width 85 height 14
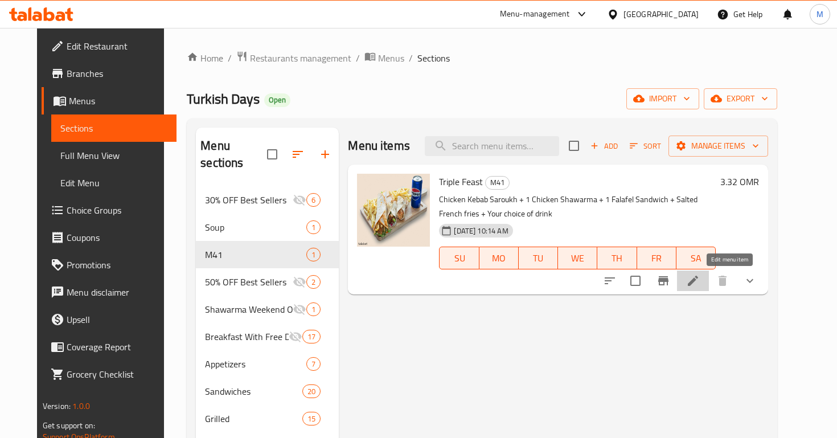
click at [700, 277] on icon at bounding box center [693, 281] width 14 height 14
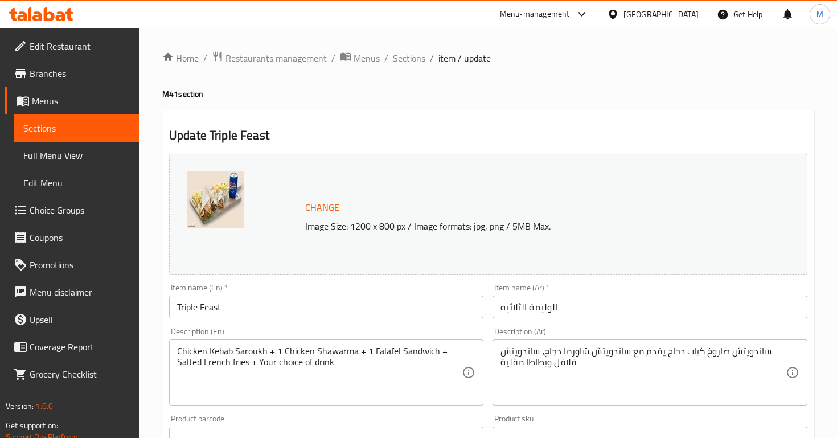
click at [388, 56] on ol "Home / Restaurants management / Menus / Sections / item / update" at bounding box center [488, 58] width 652 height 15
click at [398, 56] on span "Sections" at bounding box center [409, 58] width 32 height 14
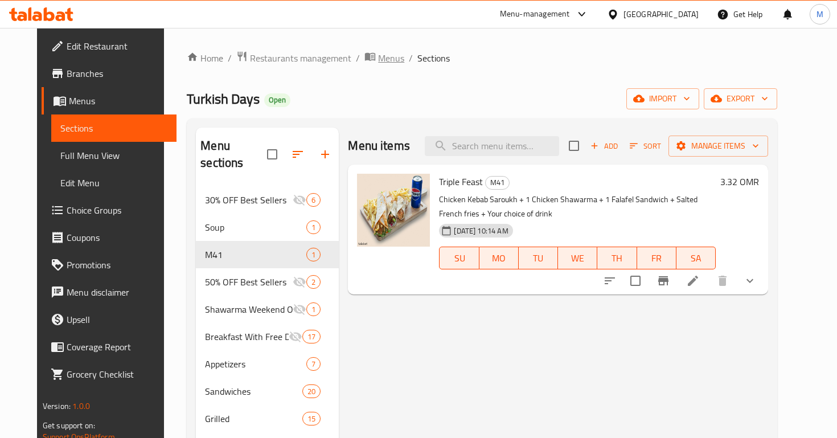
click at [378, 63] on span "Menus" at bounding box center [391, 58] width 26 height 14
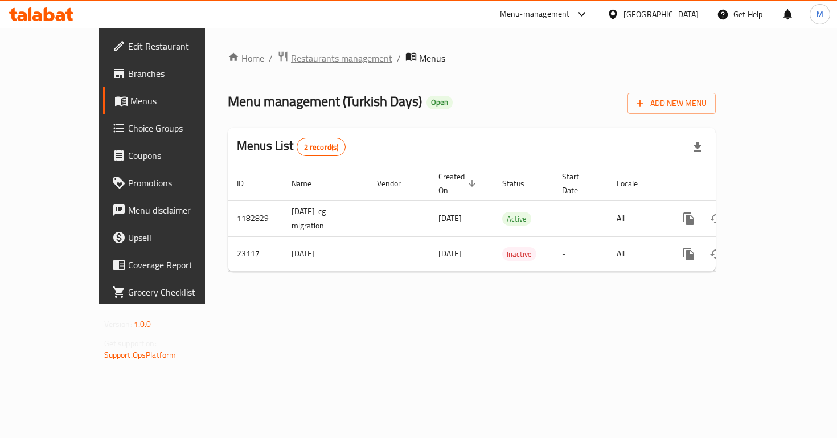
click at [291, 61] on span "Restaurants management" at bounding box center [341, 58] width 101 height 14
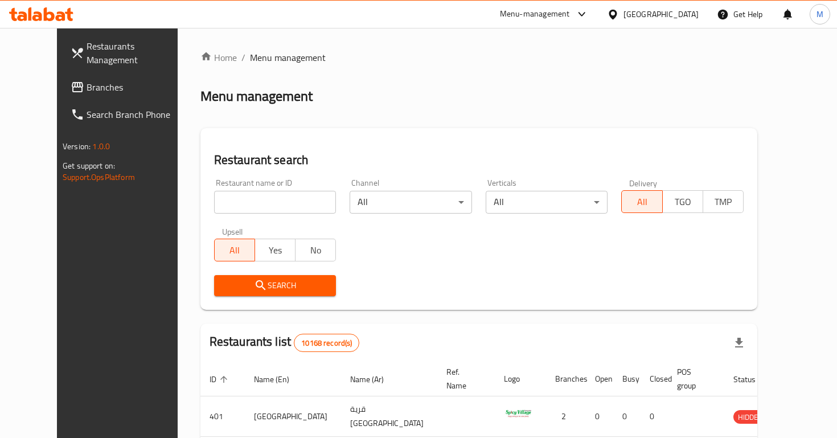
click at [220, 194] on div "Home / Menu management Menu management Restaurant search Restaurant name or ID …" at bounding box center [478, 406] width 557 height 710
paste input "708505"
type input "708505"
click at [256, 285] on span "Search" at bounding box center [275, 285] width 104 height 14
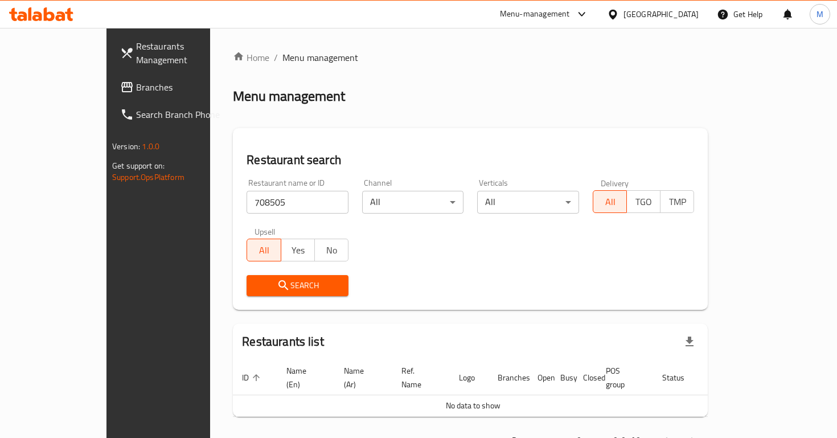
scroll to position [27, 0]
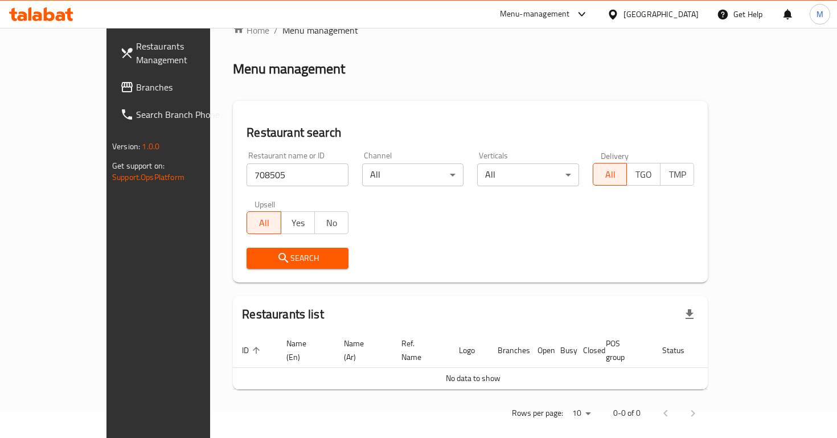
click at [136, 80] on span "Branches" at bounding box center [186, 87] width 101 height 14
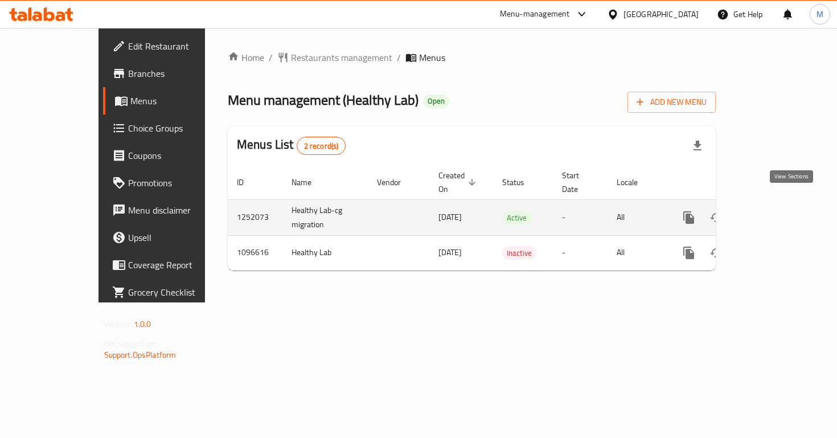
click at [776, 212] on icon "enhanced table" at bounding box center [771, 217] width 10 height 10
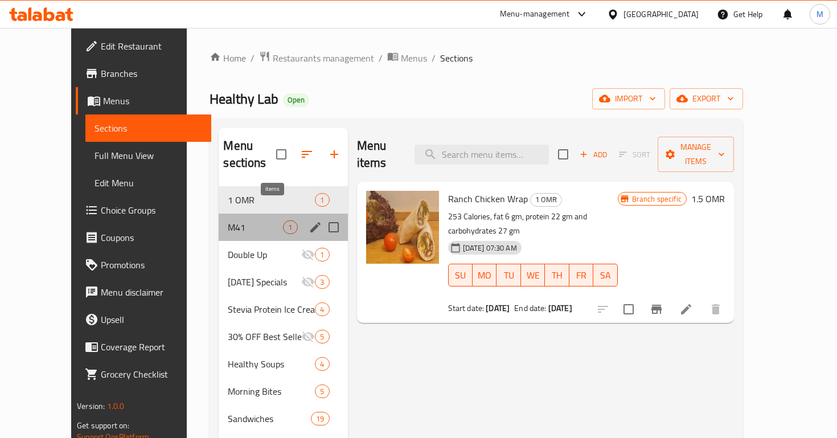
click at [283, 222] on span "1" at bounding box center [289, 227] width 13 height 11
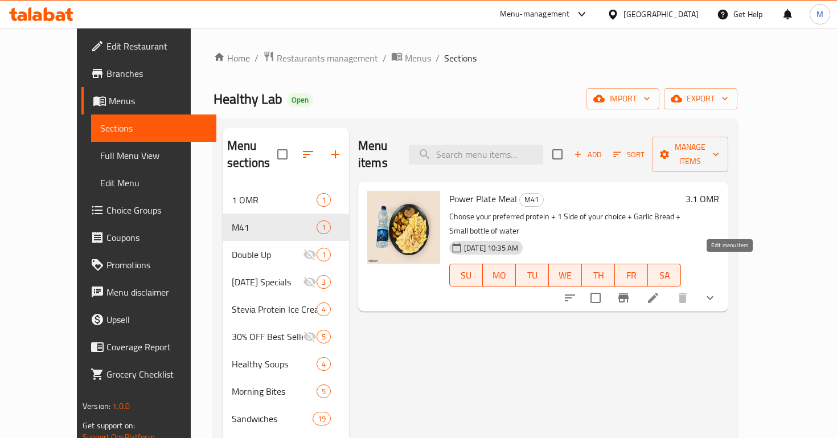
click at [660, 291] on icon at bounding box center [653, 298] width 14 height 14
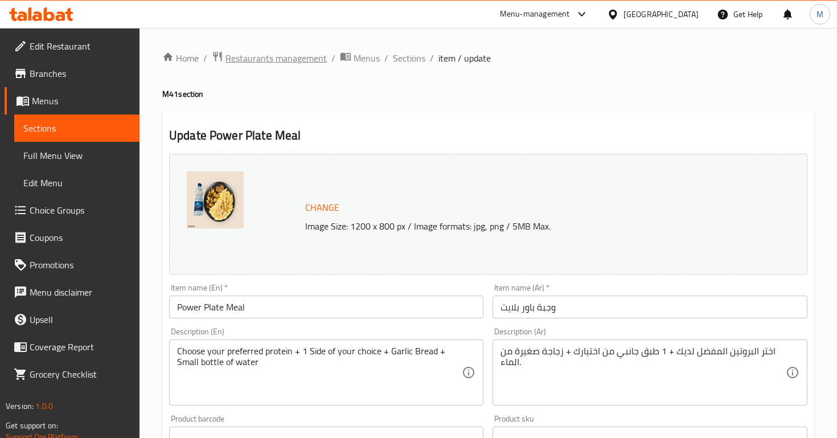
click at [297, 59] on span "Restaurants management" at bounding box center [275, 58] width 101 height 14
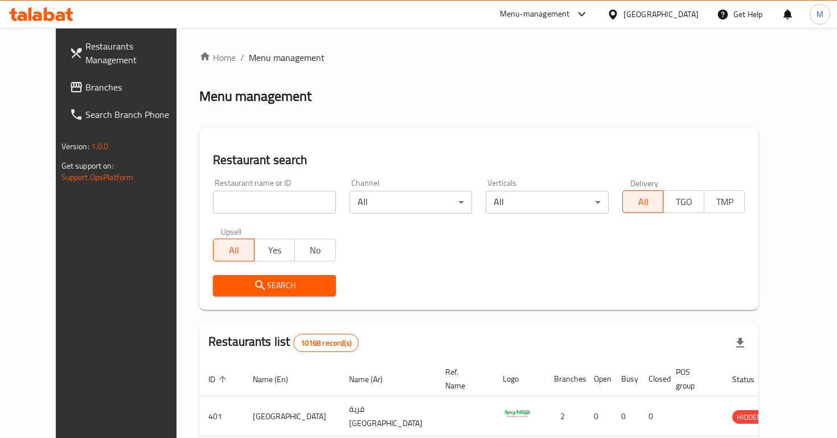
click at [100, 81] on link "Branches" at bounding box center [127, 86] width 135 height 27
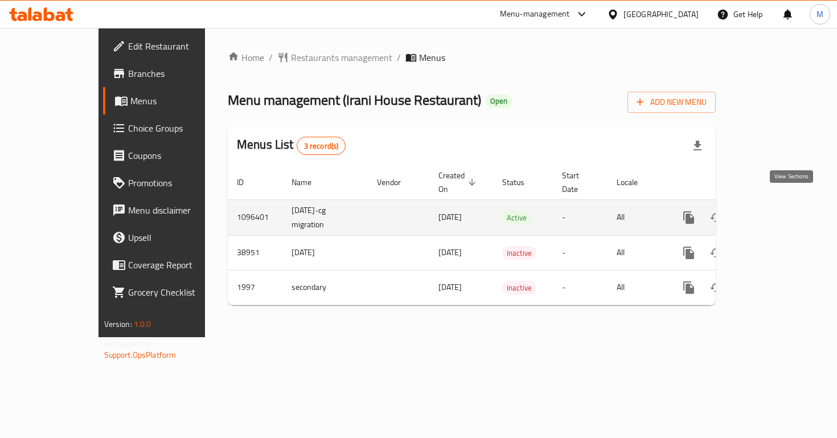
click at [777, 211] on icon "enhanced table" at bounding box center [771, 218] width 14 height 14
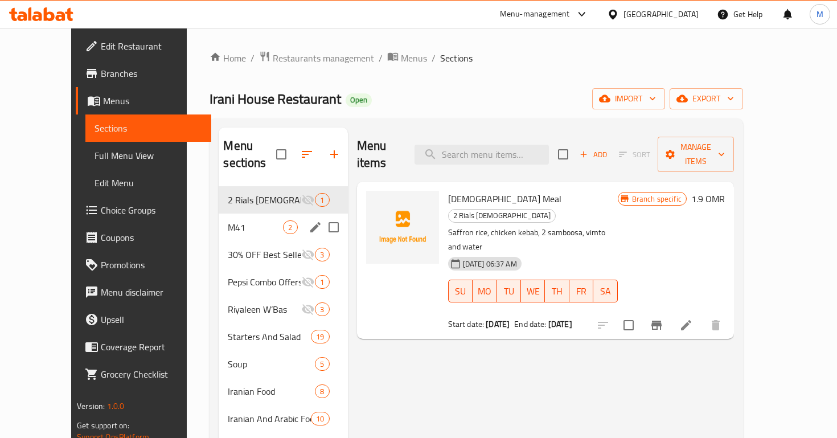
click at [232, 218] on div "M41 2" at bounding box center [283, 226] width 129 height 27
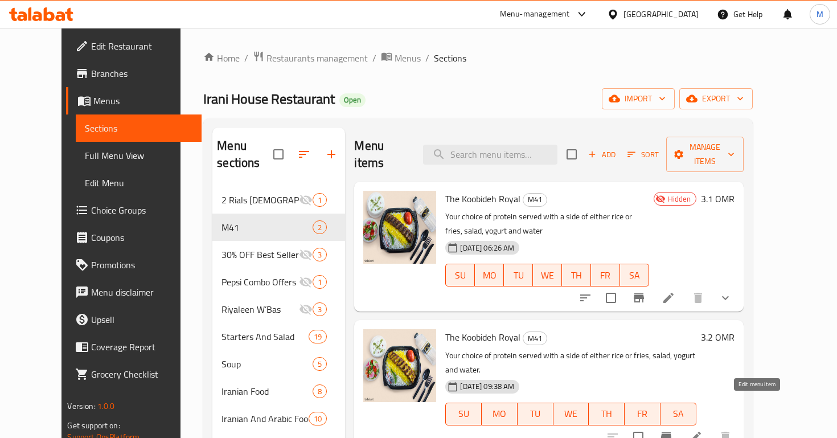
click at [702, 430] on icon at bounding box center [696, 437] width 14 height 14
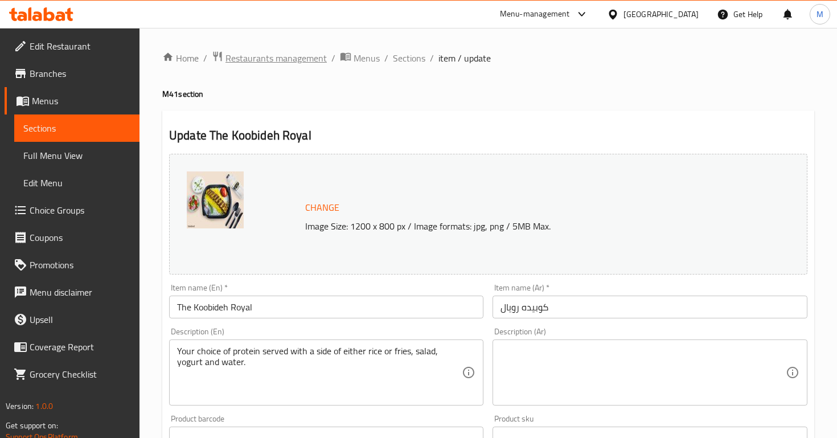
click at [296, 65] on span "Restaurants management" at bounding box center [275, 58] width 101 height 14
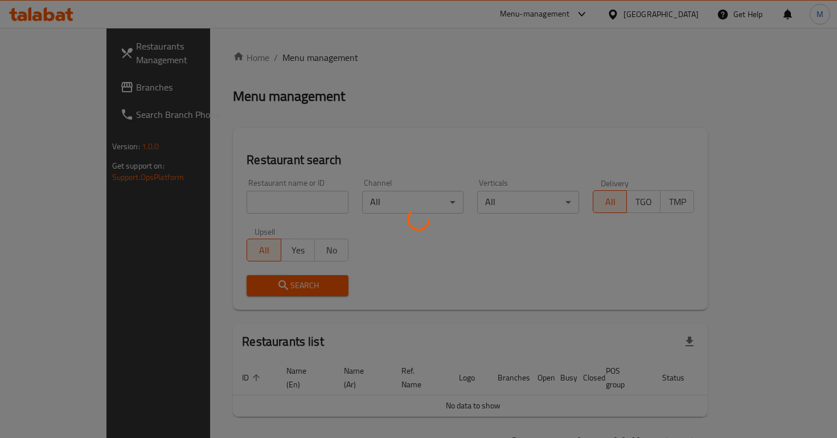
click at [106, 79] on div "Restaurants Management Branches Search Branch Phone Version: 1.0.0 Get support …" at bounding box center [418, 253] width 624 height 450
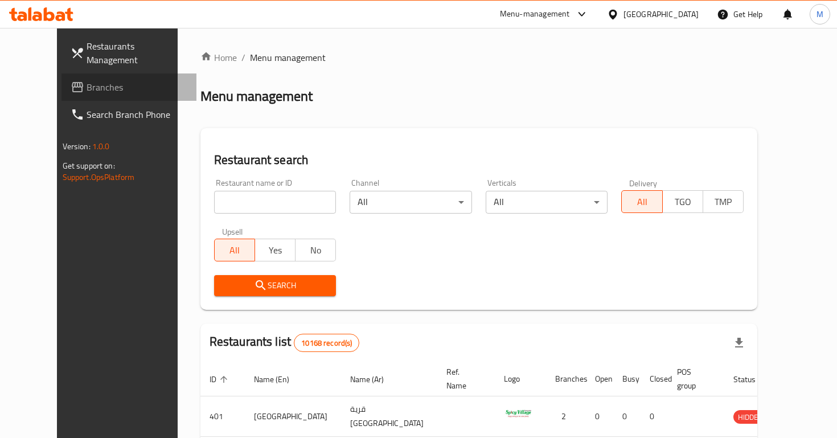
click at [87, 80] on span "Branches" at bounding box center [137, 87] width 101 height 14
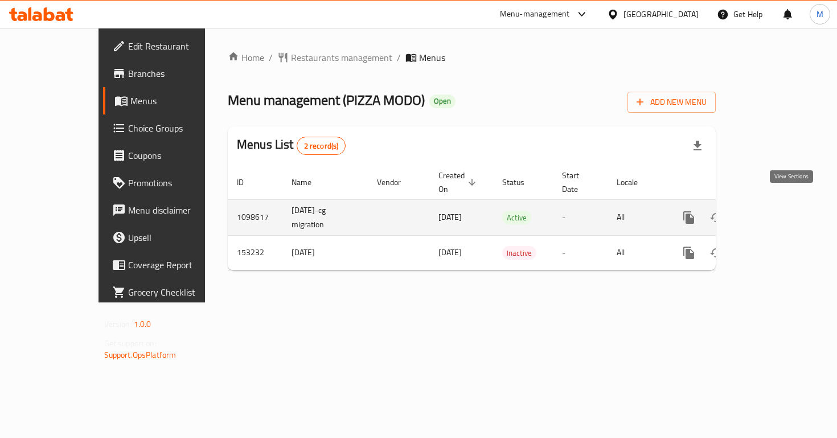
click at [777, 211] on icon "enhanced table" at bounding box center [771, 218] width 14 height 14
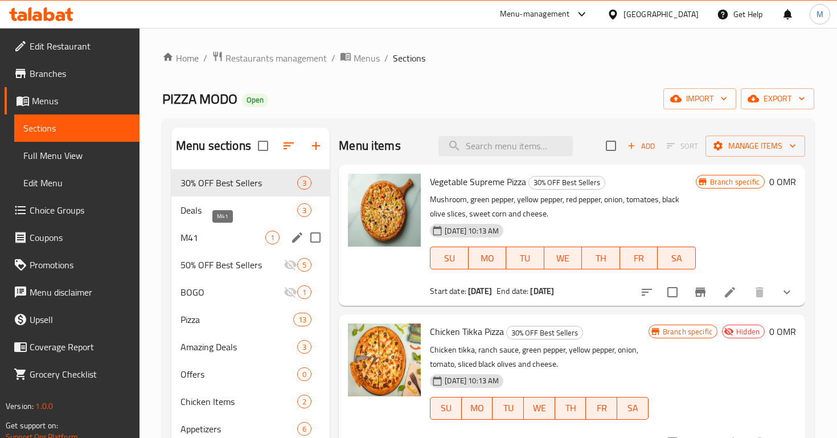
click at [225, 236] on span "M41" at bounding box center [222, 238] width 85 height 14
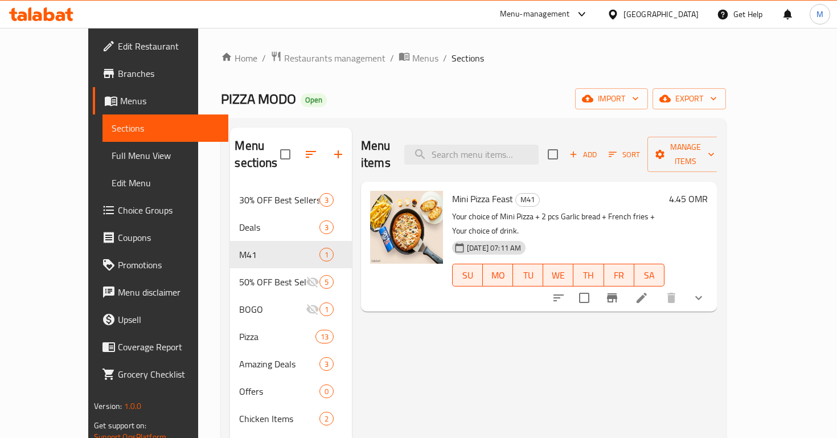
click at [647, 293] on icon at bounding box center [641, 298] width 10 height 10
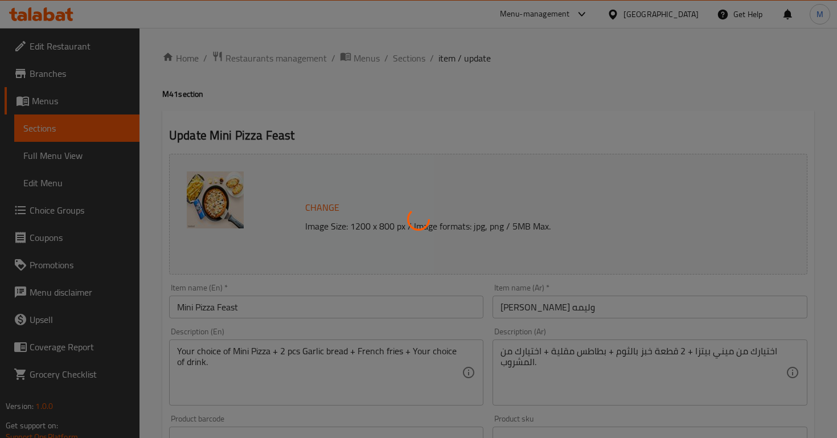
type input "اختيارك من البيتزا الصغيرة"
type input "1"
type input "إختيارك من المشروب الغازي:"
type input "1"
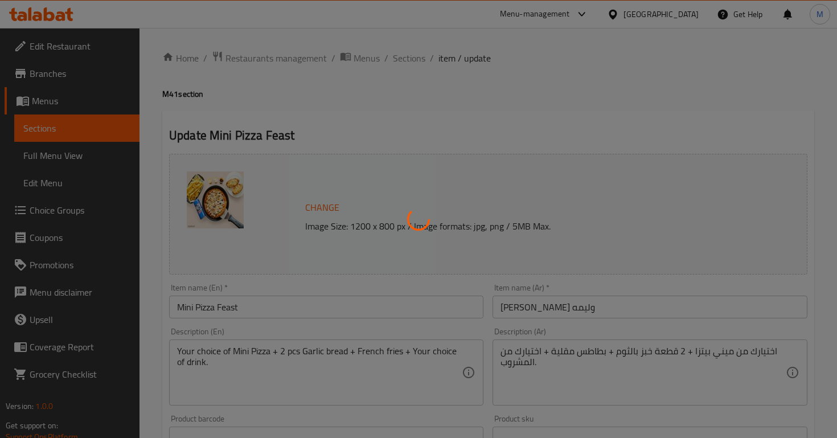
type input "1"
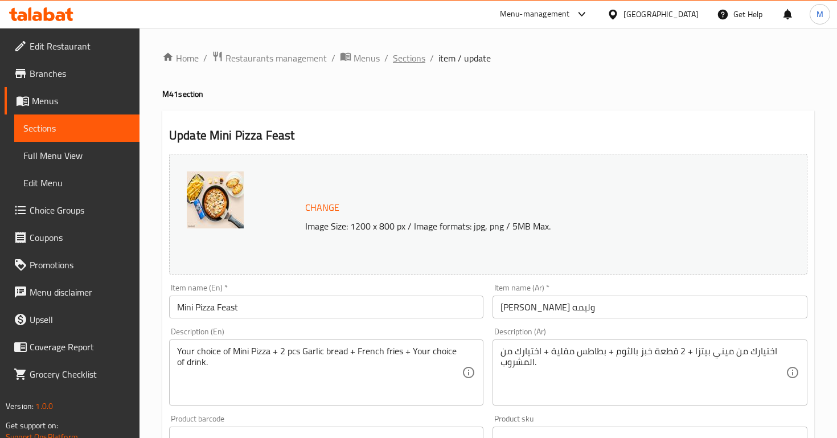
click at [413, 59] on span "Sections" at bounding box center [409, 58] width 32 height 14
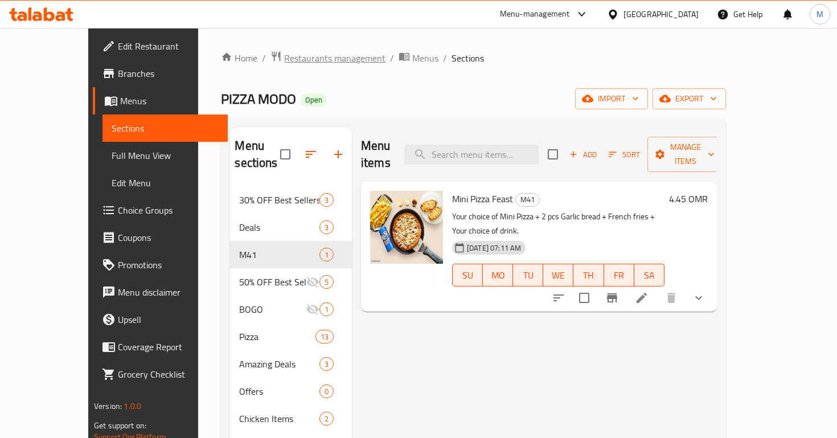
click at [284, 59] on span "Restaurants management" at bounding box center [334, 58] width 101 height 14
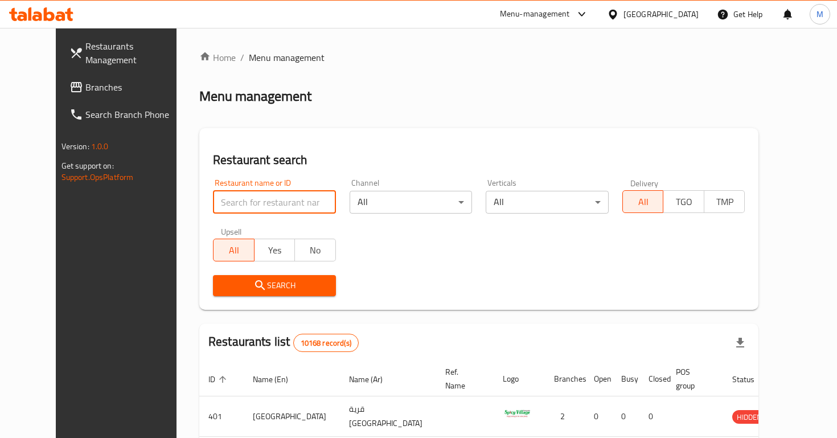
click at [217, 200] on input "search" at bounding box center [274, 202] width 123 height 23
paste input "32127"
type input "32127"
click button "Search" at bounding box center [274, 285] width 123 height 21
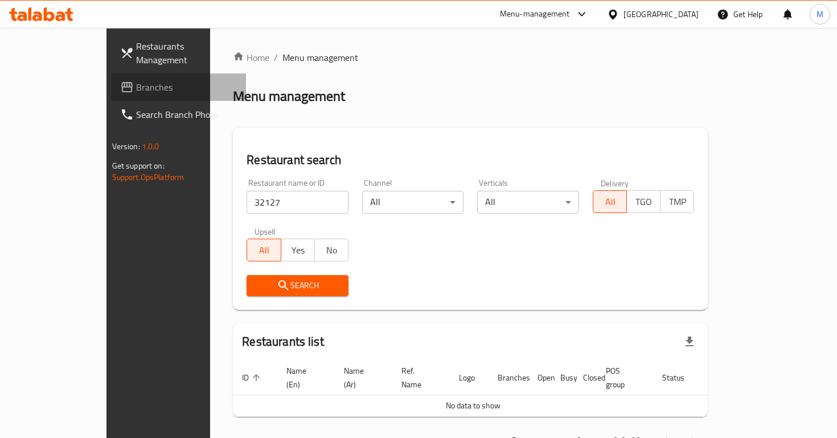
click at [136, 80] on span "Branches" at bounding box center [186, 87] width 101 height 14
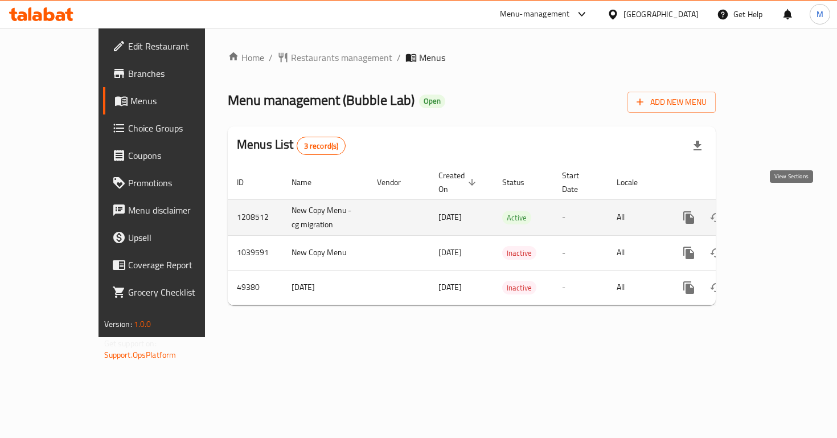
click at [784, 204] on link "enhanced table" at bounding box center [770, 217] width 27 height 27
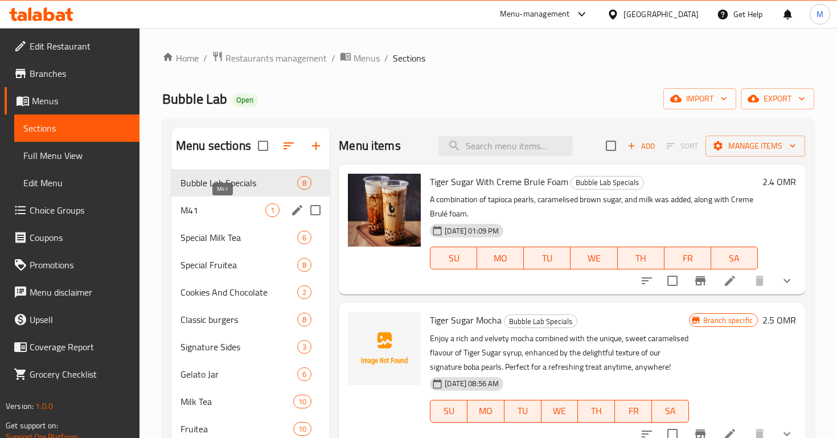
click at [221, 206] on span "M41" at bounding box center [222, 210] width 85 height 14
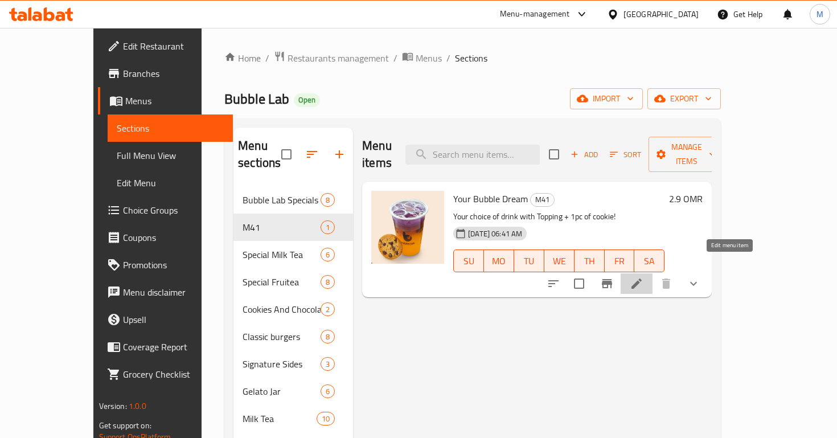
click at [641, 278] on icon at bounding box center [636, 283] width 10 height 10
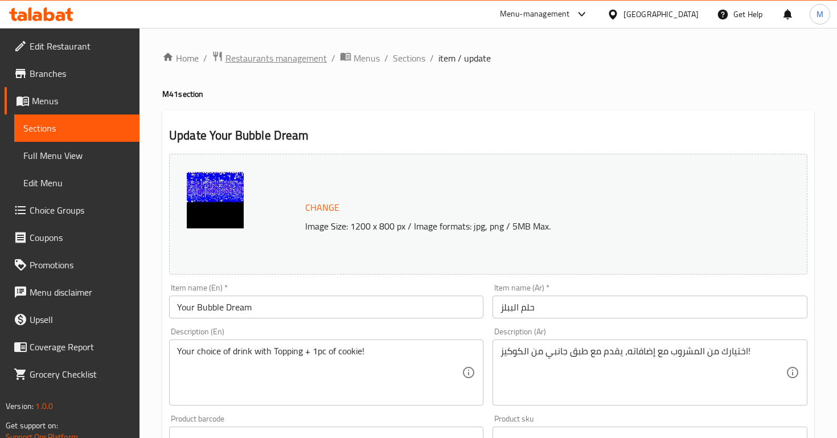
click at [278, 56] on span "Restaurants management" at bounding box center [275, 58] width 101 height 14
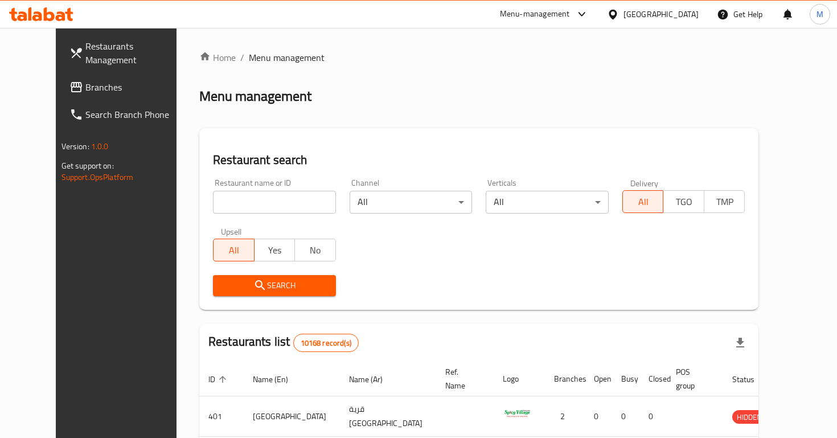
click at [283, 207] on input "search" at bounding box center [274, 202] width 123 height 23
type input "chowking"
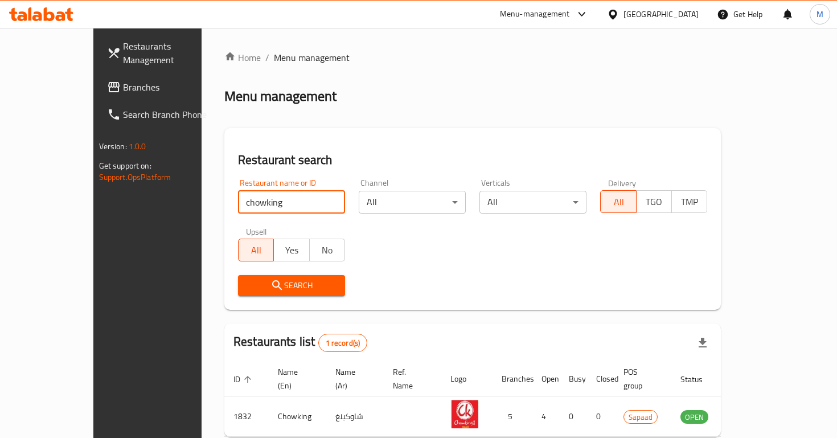
click at [123, 80] on span "Branches" at bounding box center [173, 87] width 101 height 14
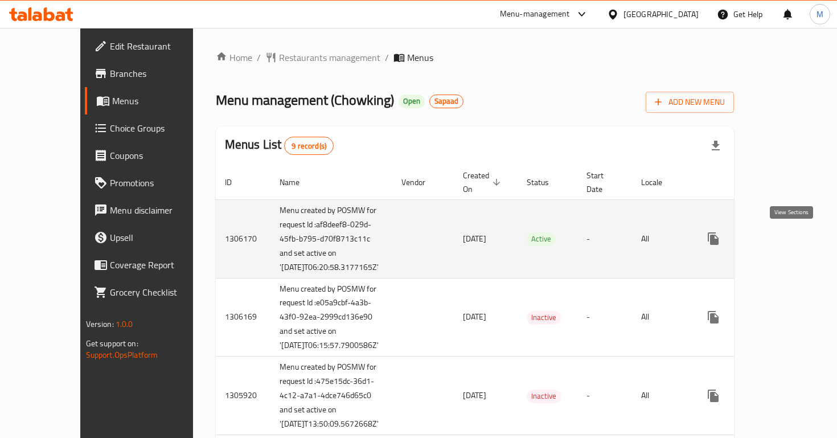
click at [791, 241] on icon "enhanced table" at bounding box center [795, 238] width 10 height 10
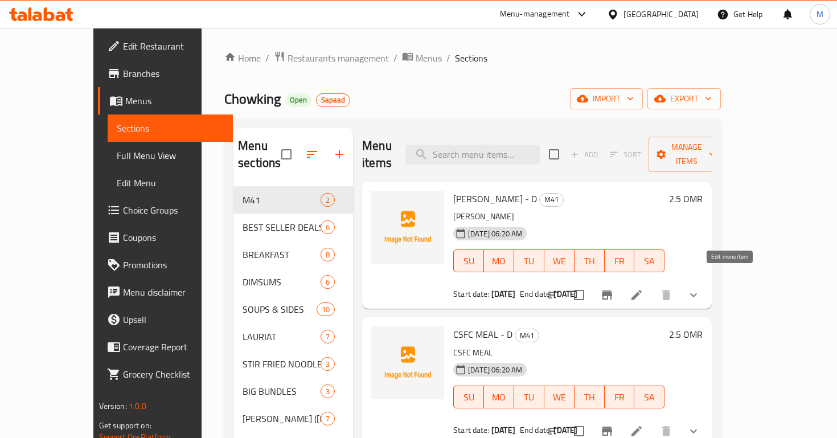
click at [643, 288] on icon at bounding box center [636, 295] width 14 height 14
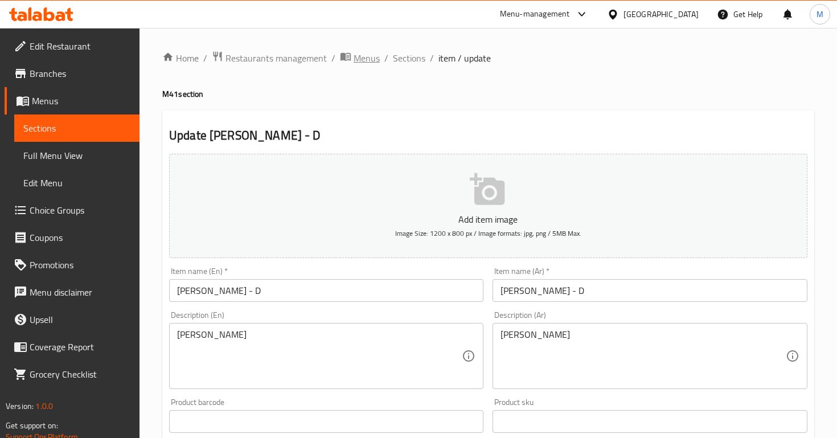
click at [365, 59] on span "Menus" at bounding box center [366, 58] width 26 height 14
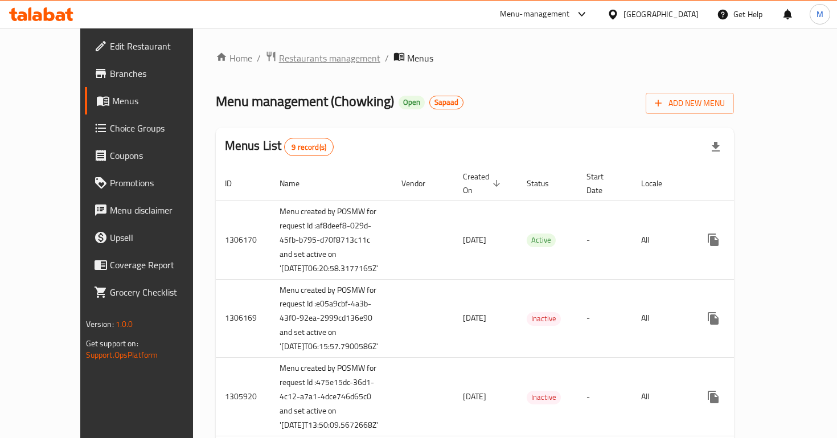
click at [279, 58] on span "Restaurants management" at bounding box center [329, 58] width 101 height 14
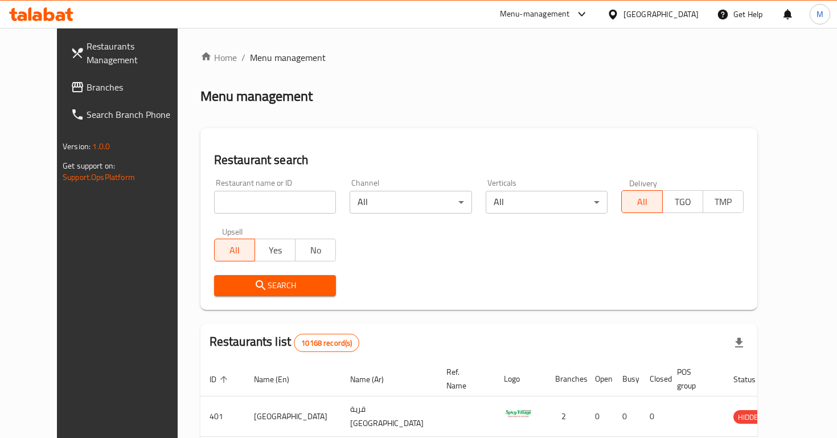
click at [87, 80] on span "Branches" at bounding box center [137, 87] width 101 height 14
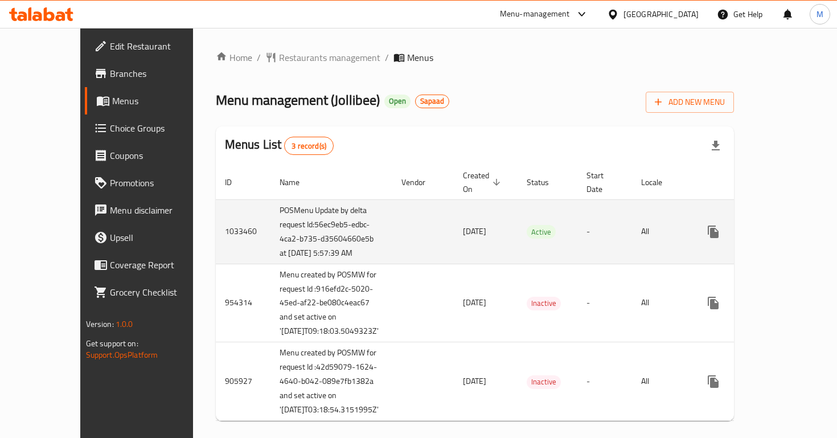
click at [790, 236] on icon "enhanced table" at bounding box center [795, 232] width 10 height 10
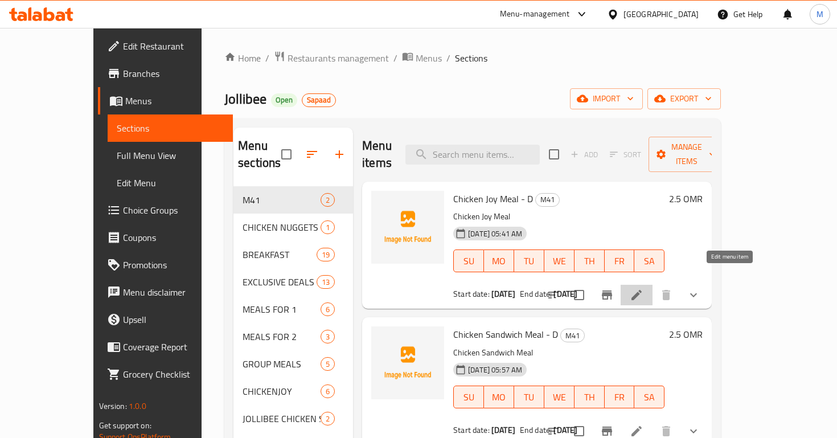
click at [643, 288] on icon at bounding box center [636, 295] width 14 height 14
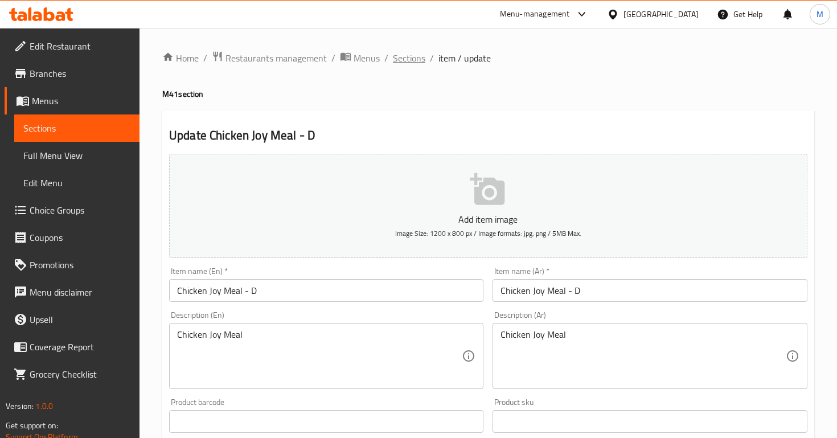
click at [405, 59] on span "Sections" at bounding box center [409, 58] width 32 height 14
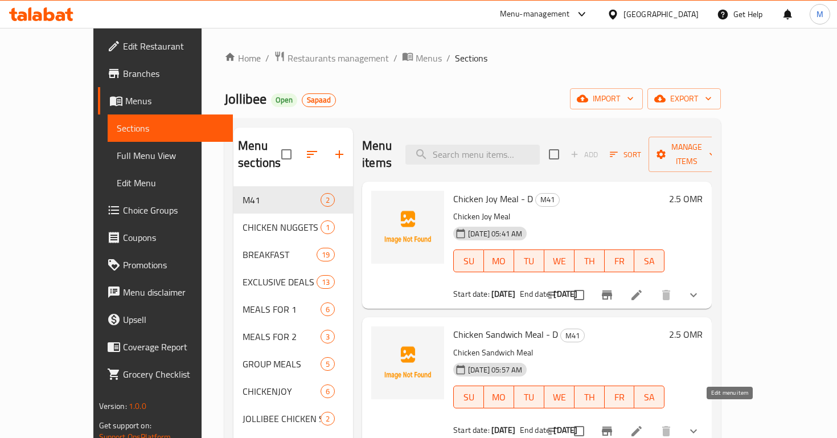
click at [643, 424] on icon at bounding box center [636, 431] width 14 height 14
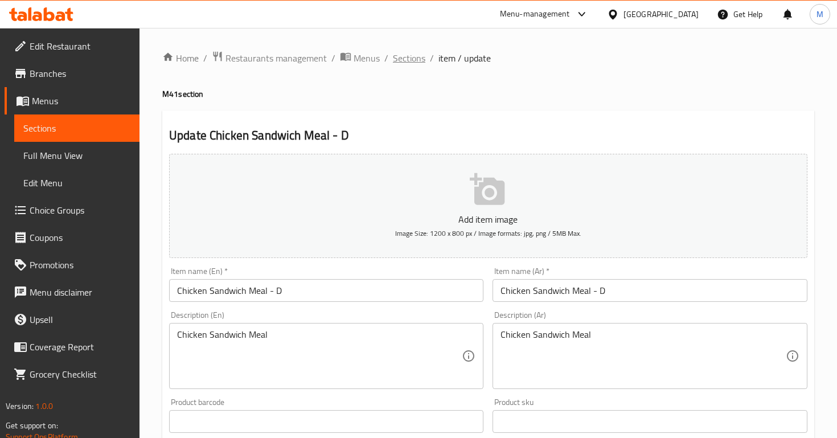
click at [415, 61] on span "Sections" at bounding box center [409, 58] width 32 height 14
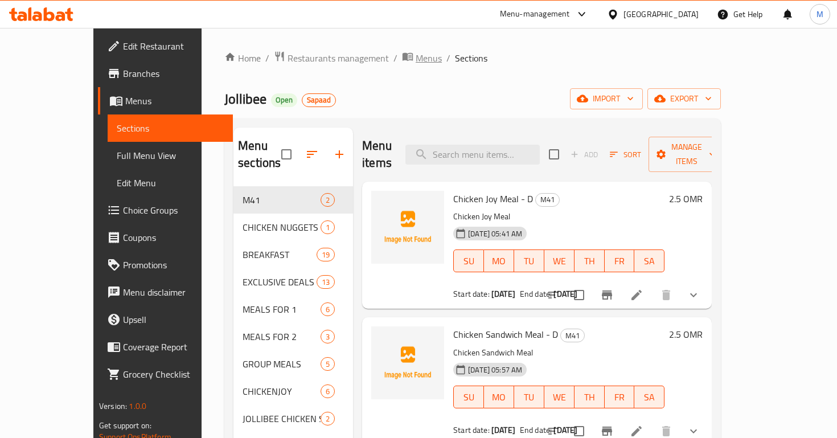
click at [415, 60] on span "Menus" at bounding box center [428, 58] width 26 height 14
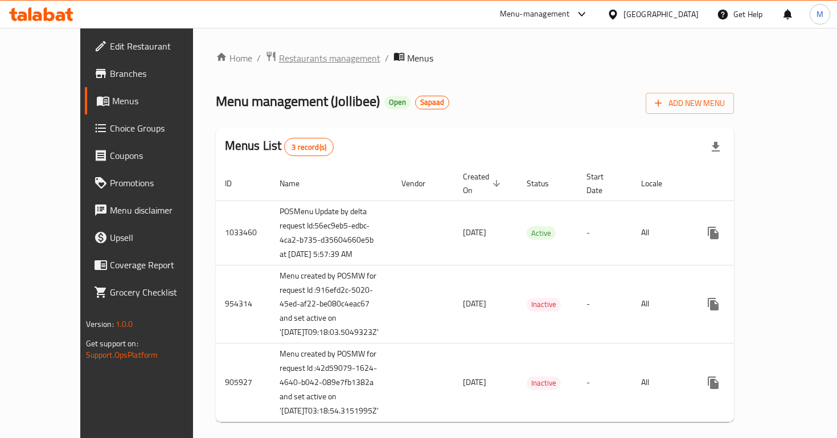
click at [298, 59] on span "Restaurants management" at bounding box center [329, 58] width 101 height 14
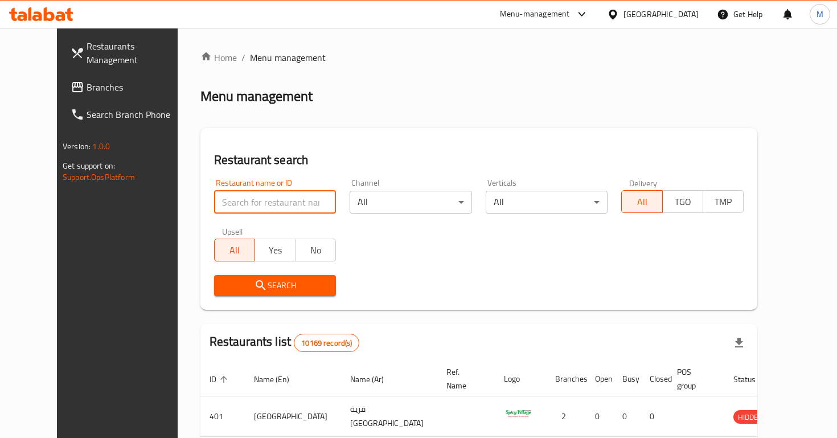
click at [262, 199] on input "search" at bounding box center [275, 202] width 122 height 23
type input "chowk"
click button "Search" at bounding box center [275, 285] width 122 height 21
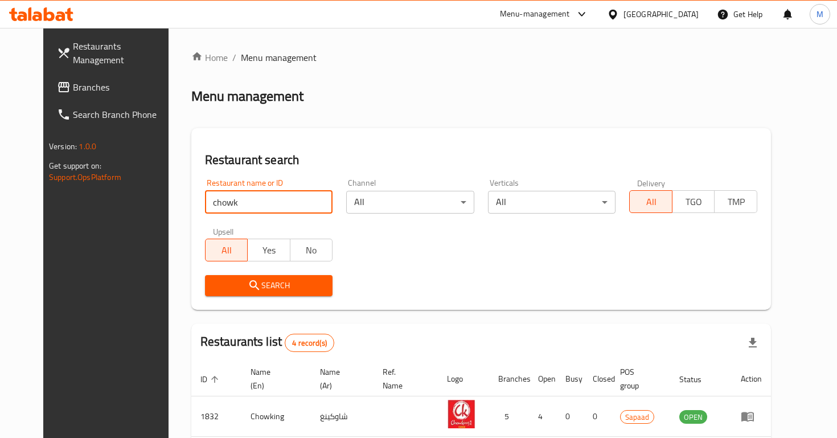
scroll to position [182, 0]
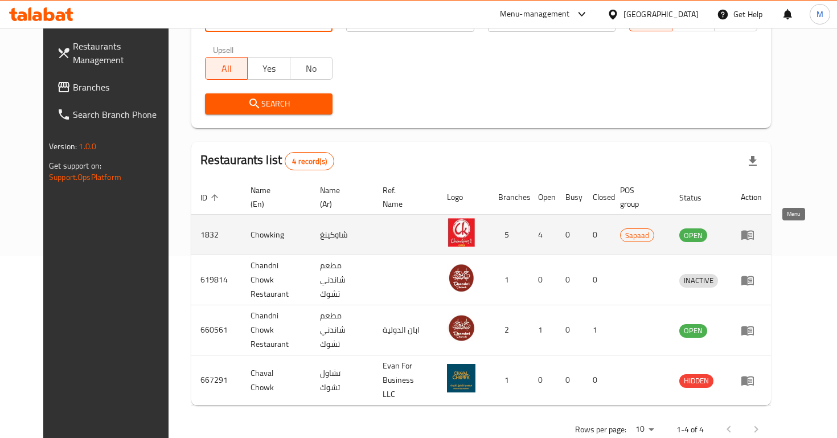
click at [754, 240] on icon "enhanced table" at bounding box center [747, 235] width 14 height 14
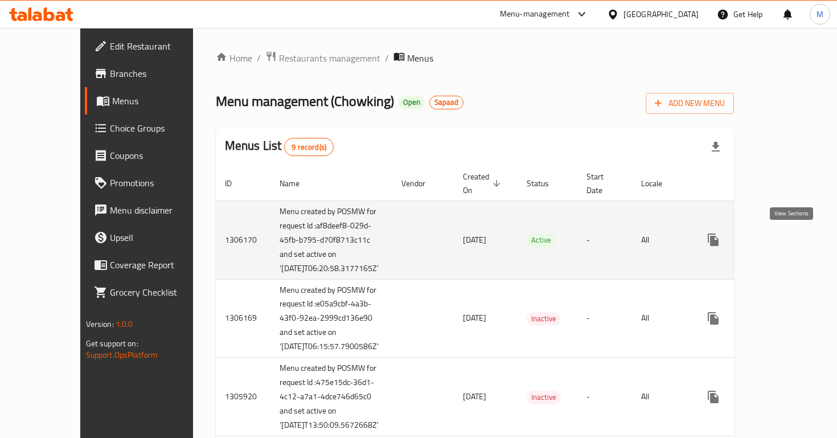
click at [798, 245] on link "enhanced table" at bounding box center [794, 239] width 27 height 27
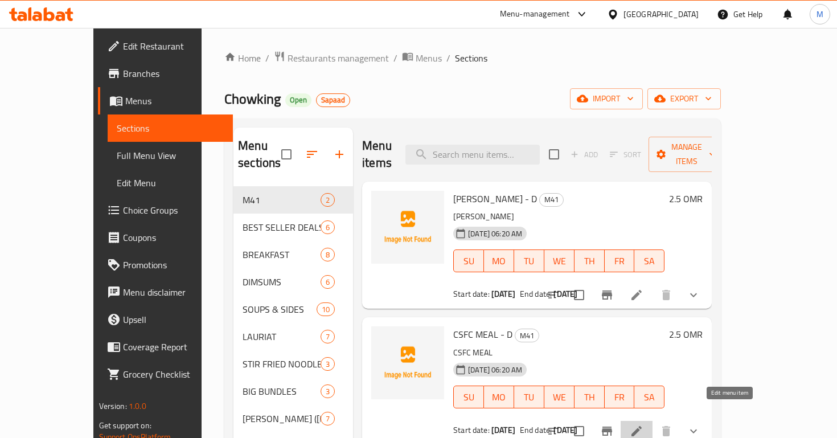
click at [643, 424] on icon at bounding box center [636, 431] width 14 height 14
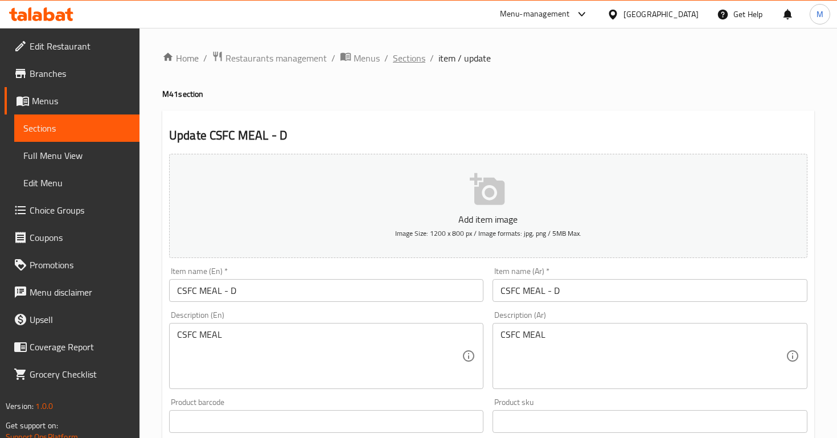
click at [393, 59] on span "Sections" at bounding box center [409, 58] width 32 height 14
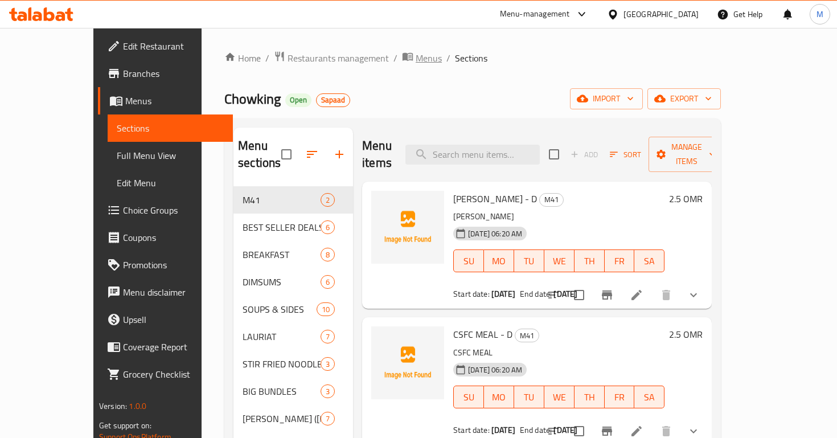
click at [402, 61] on icon "breadcrumb" at bounding box center [407, 56] width 11 height 11
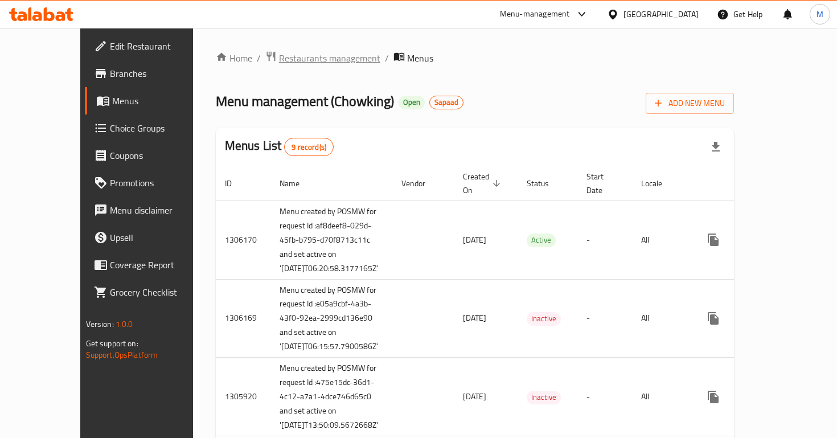
click at [283, 56] on span "Restaurants management" at bounding box center [329, 58] width 101 height 14
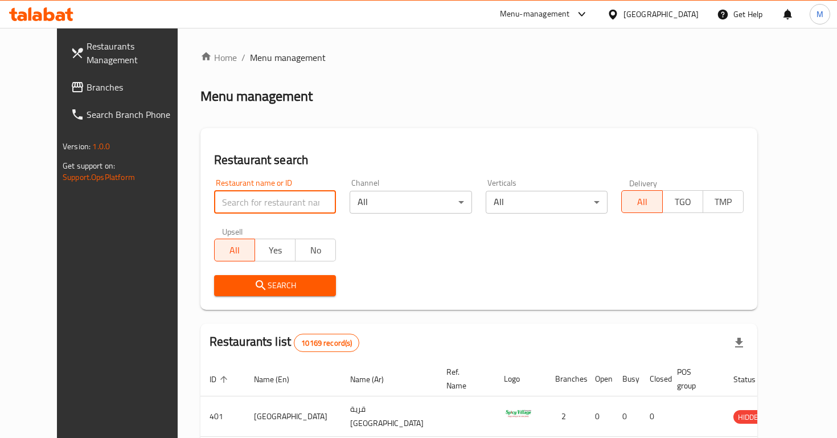
click at [231, 202] on input "search" at bounding box center [275, 202] width 122 height 23
type input "ribs"
click button "Search" at bounding box center [275, 285] width 122 height 21
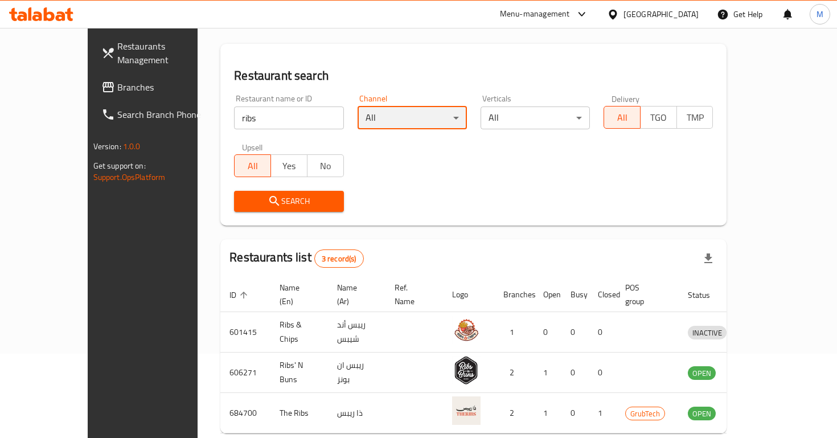
scroll to position [129, 0]
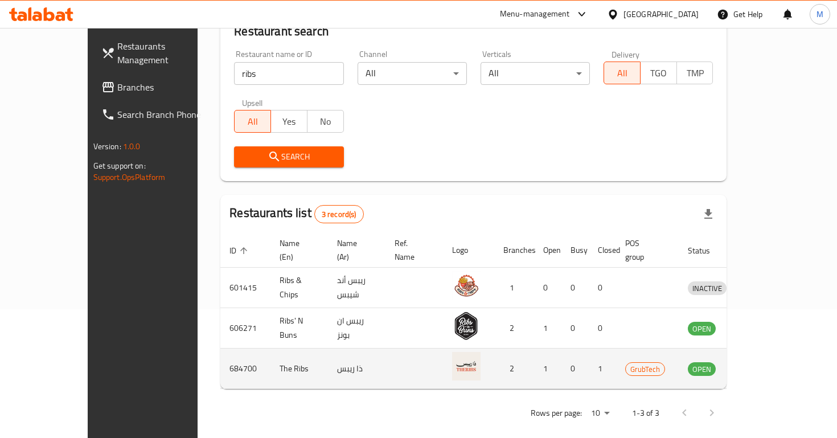
click at [394, 352] on td "enhanced table" at bounding box center [413, 368] width 57 height 40
click at [763, 361] on icon "enhanced table" at bounding box center [756, 368] width 14 height 14
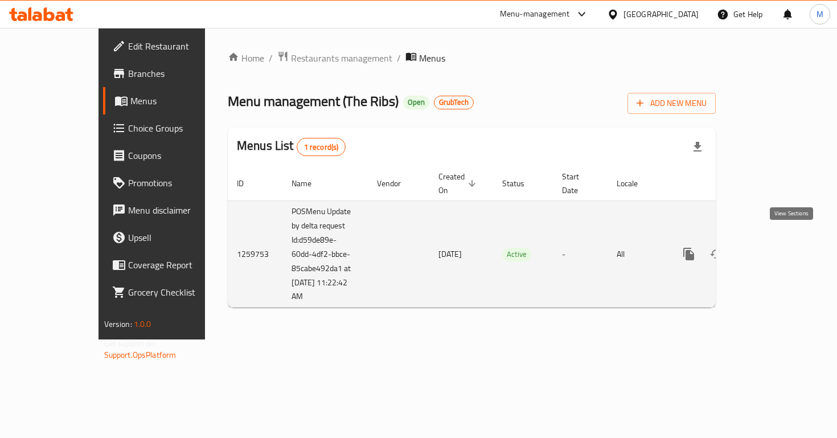
click at [784, 246] on link "enhanced table" at bounding box center [770, 253] width 27 height 27
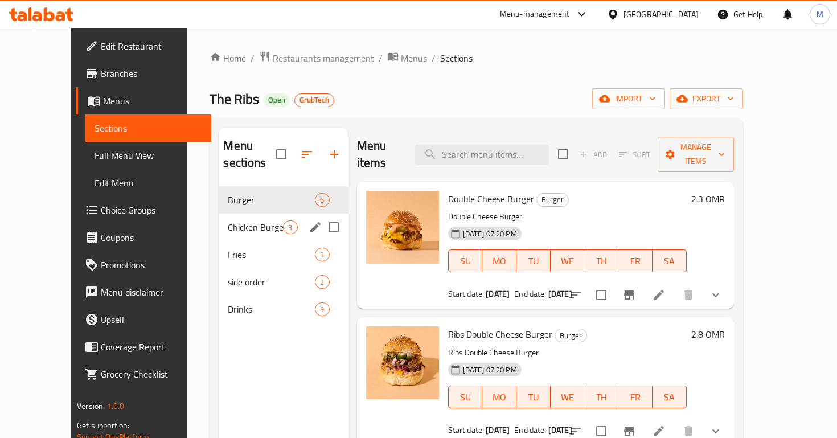
click at [229, 220] on span "Chicken Burger" at bounding box center [255, 227] width 55 height 14
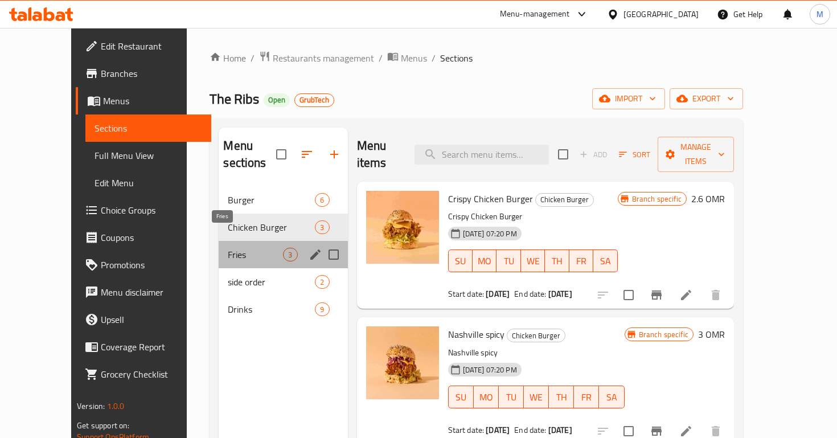
click at [229, 248] on span "Fries" at bounding box center [255, 255] width 55 height 14
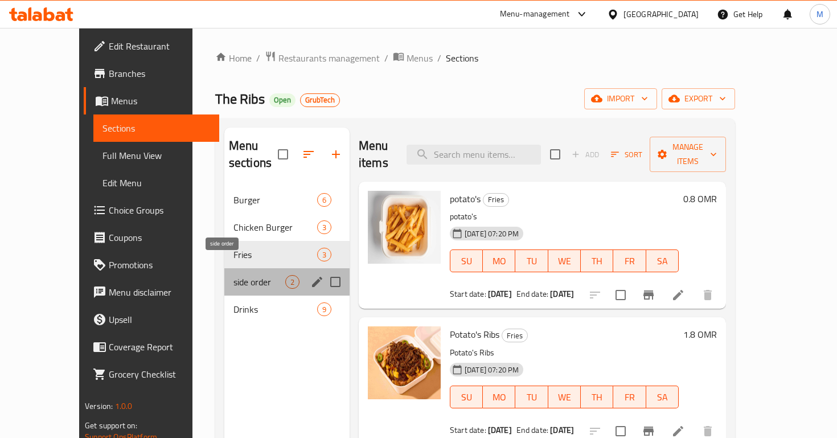
click at [233, 275] on span "side order" at bounding box center [259, 282] width 52 height 14
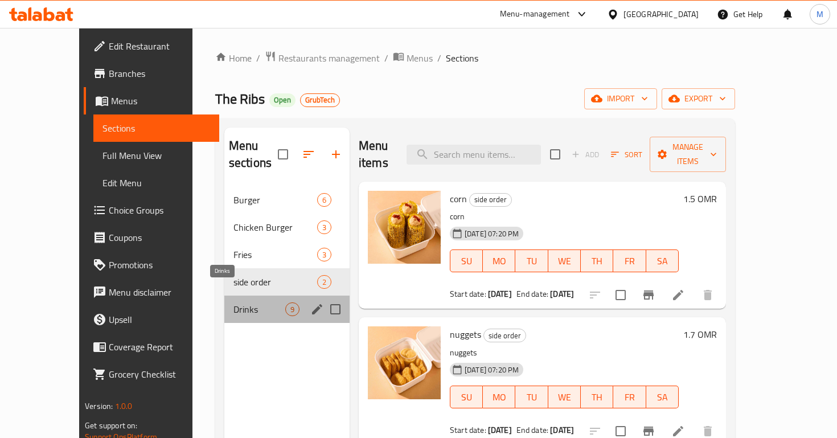
click at [236, 302] on span "Drinks" at bounding box center [259, 309] width 52 height 14
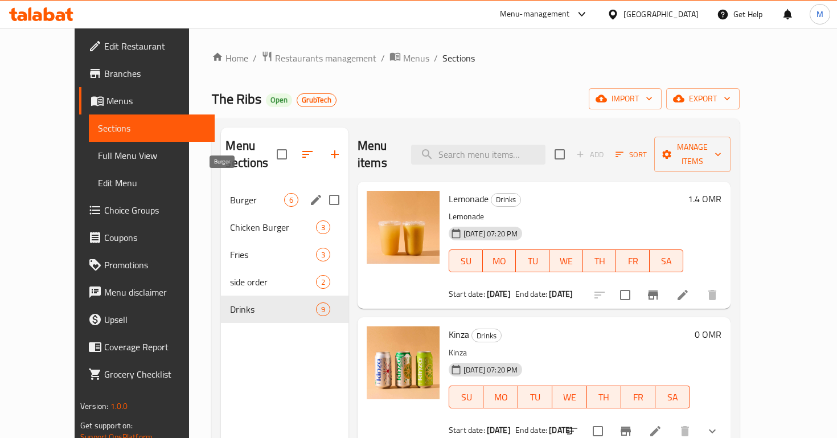
click at [240, 186] on div "Burger 6" at bounding box center [284, 199] width 127 height 27
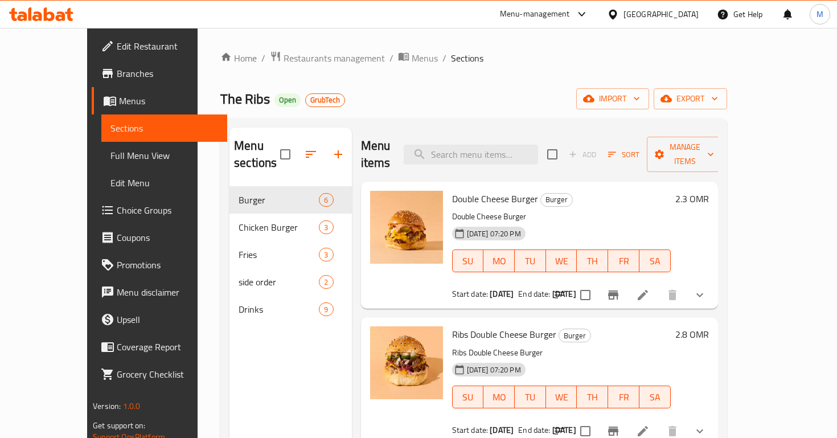
click at [589, 7] on div at bounding box center [579, 14] width 19 height 14
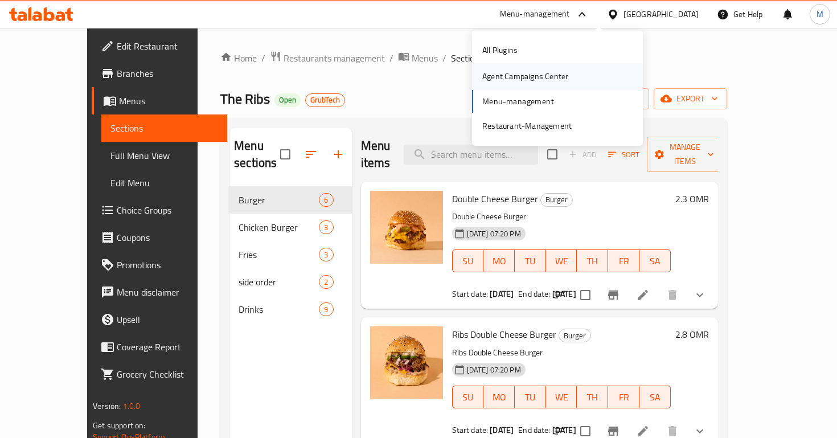
click at [546, 70] on div "Agent Campaigns Center" at bounding box center [525, 76] width 86 height 13
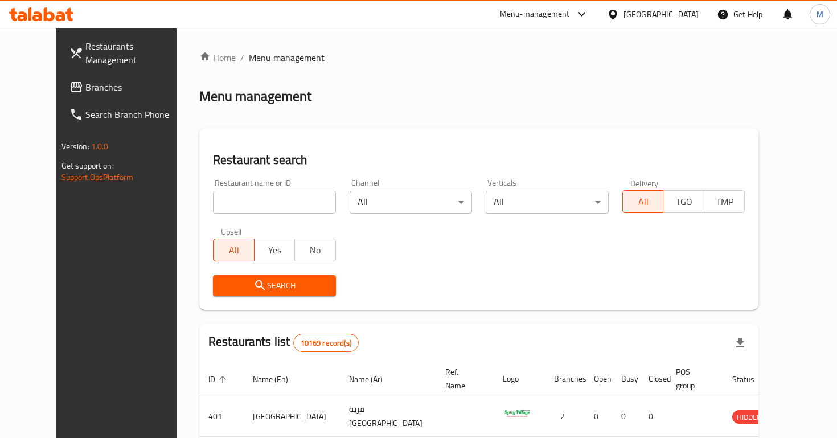
click at [213, 197] on input "search" at bounding box center [274, 202] width 123 height 23
paste input "671826"
type input "671826"
click button "Search" at bounding box center [274, 285] width 123 height 21
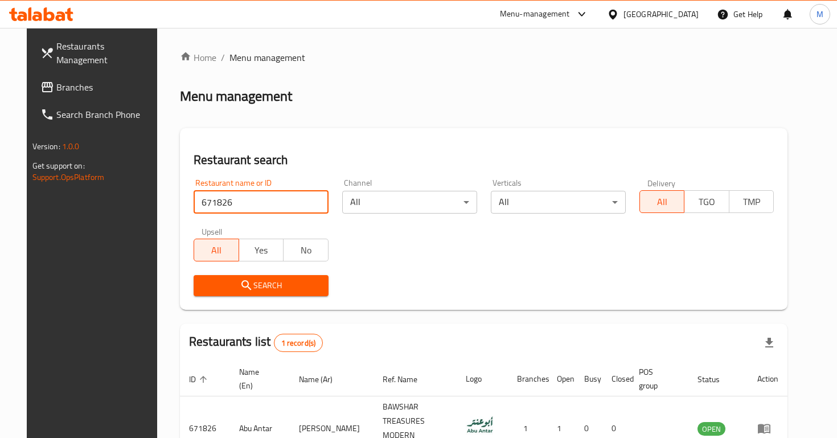
scroll to position [61, 0]
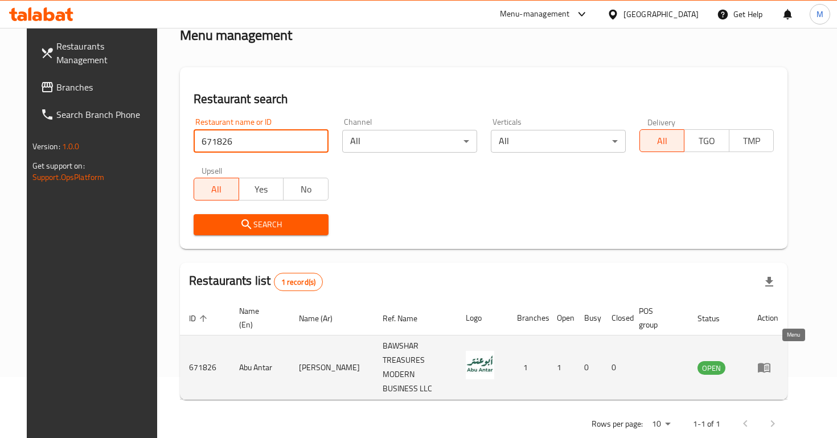
click at [770, 363] on icon "enhanced table" at bounding box center [764, 368] width 13 height 10
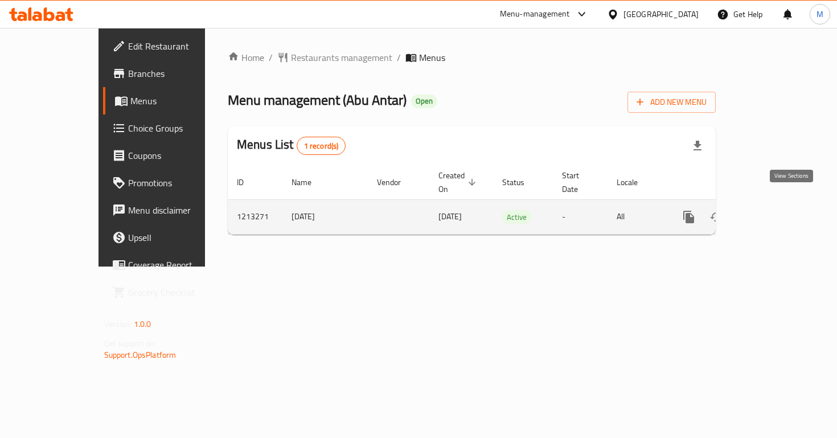
click at [777, 210] on icon "enhanced table" at bounding box center [771, 217] width 14 height 14
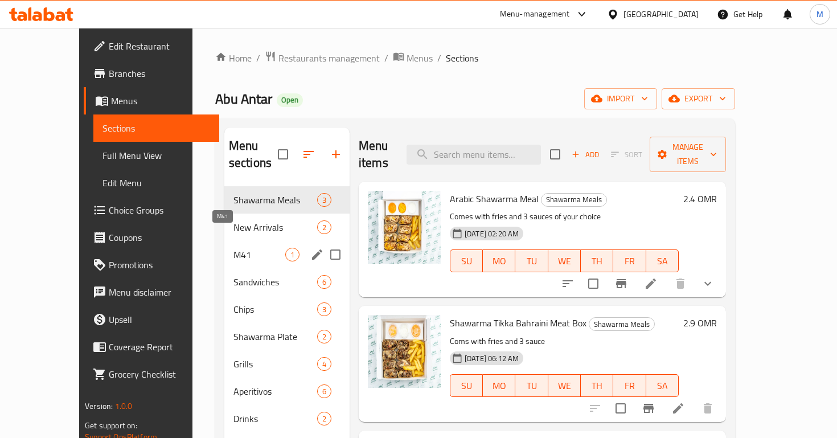
click at [233, 248] on span "M41" at bounding box center [259, 255] width 52 height 14
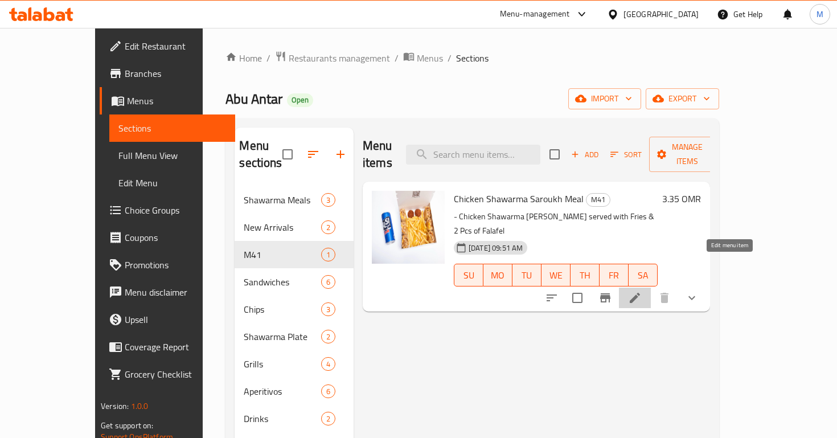
click at [641, 291] on icon at bounding box center [635, 298] width 14 height 14
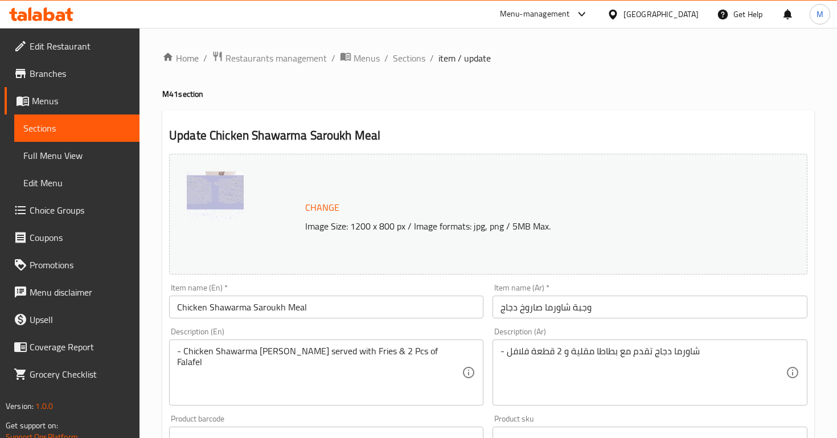
click at [589, 14] on icon at bounding box center [582, 14] width 14 height 14
click at [577, 85] on div "Agent Campaigns Center" at bounding box center [557, 76] width 171 height 26
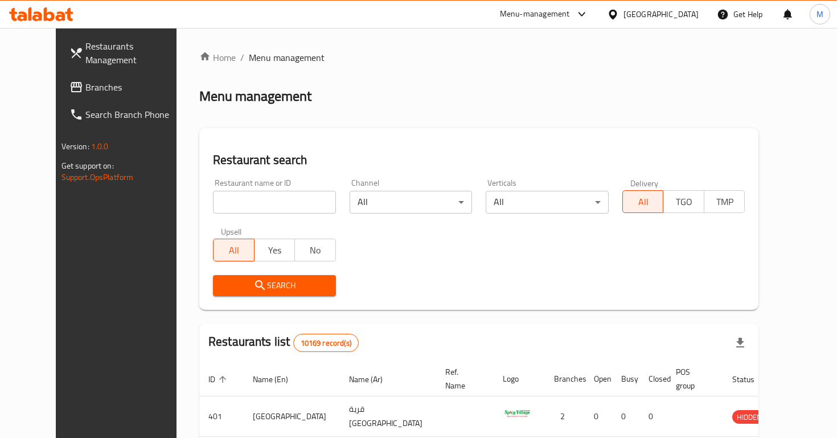
click at [229, 205] on input "search" at bounding box center [274, 202] width 123 height 23
paste input "671826"
type input "671826"
click button "Search" at bounding box center [274, 285] width 123 height 21
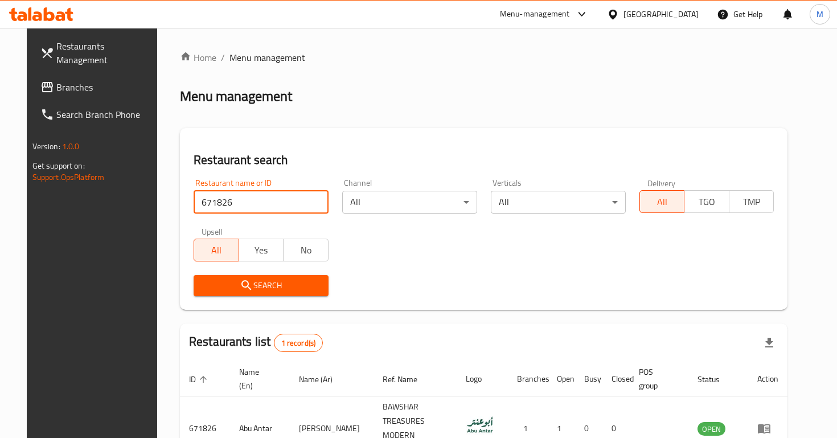
scroll to position [61, 0]
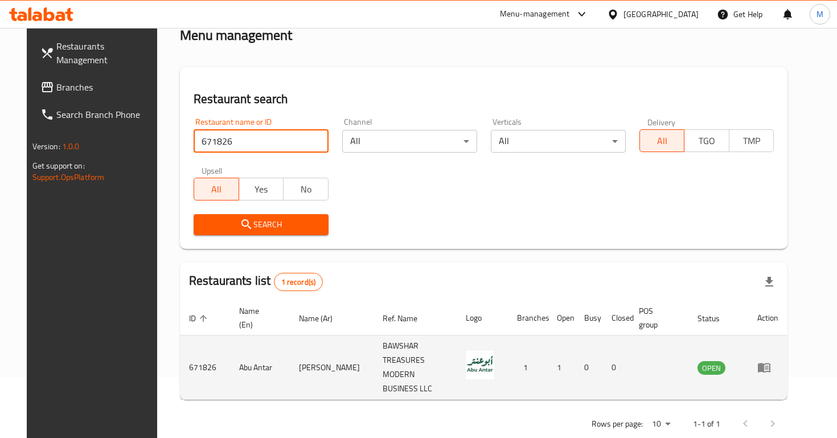
click at [770, 363] on icon "enhanced table" at bounding box center [764, 368] width 13 height 10
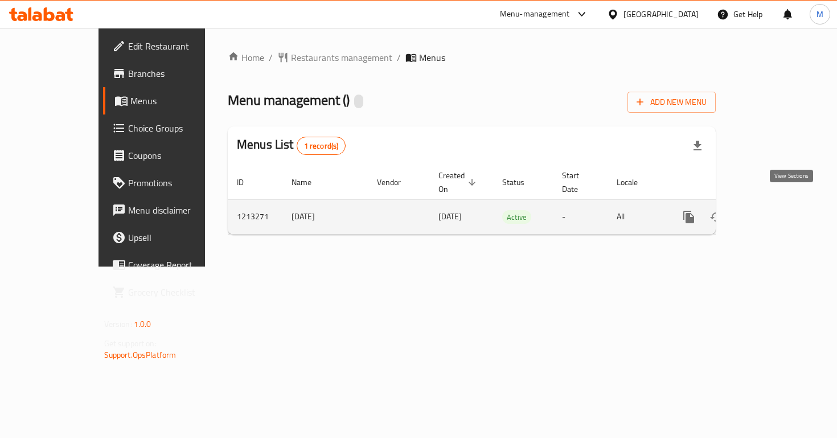
click at [781, 208] on link "enhanced table" at bounding box center [770, 216] width 27 height 27
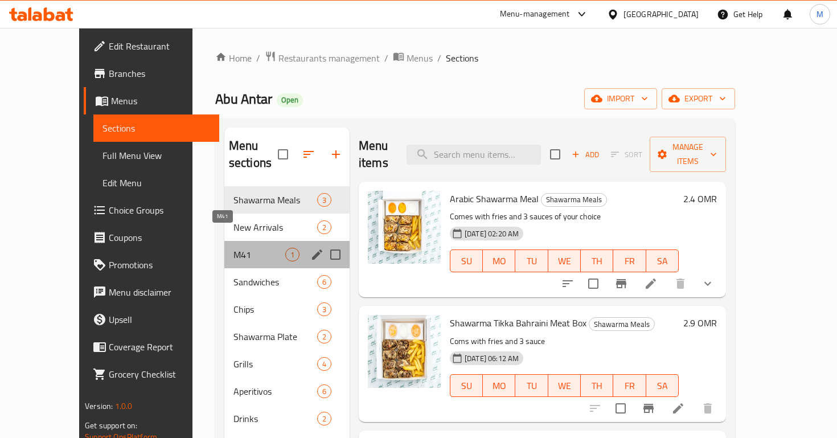
click at [249, 248] on span "M41" at bounding box center [259, 255] width 52 height 14
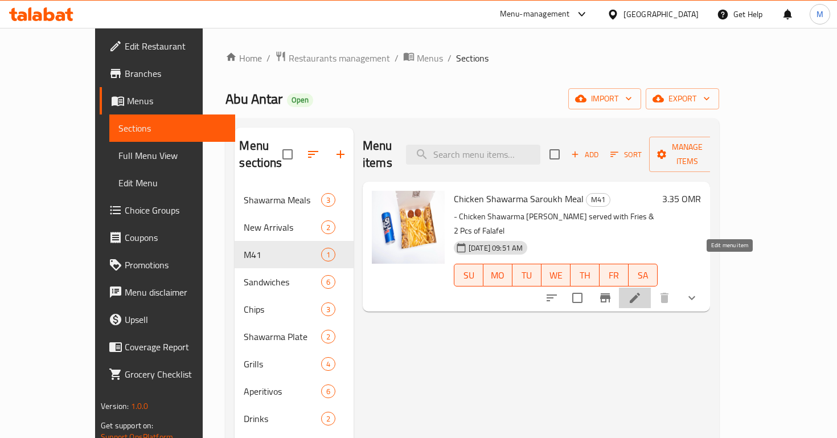
click at [641, 291] on icon at bounding box center [635, 298] width 14 height 14
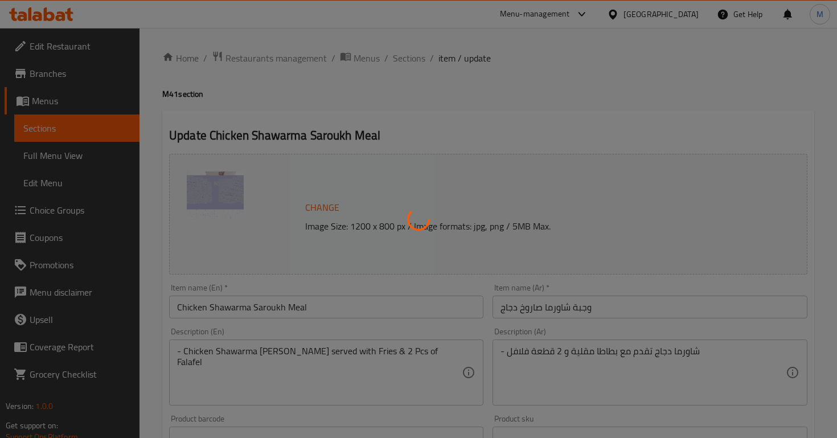
type input "اختيارك من المشروبات:"
type input "1"
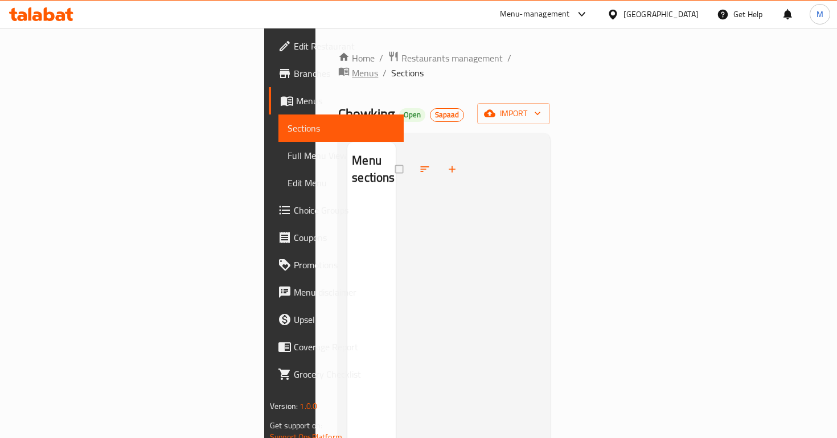
click at [363, 66] on span "Menus" at bounding box center [365, 73] width 26 height 14
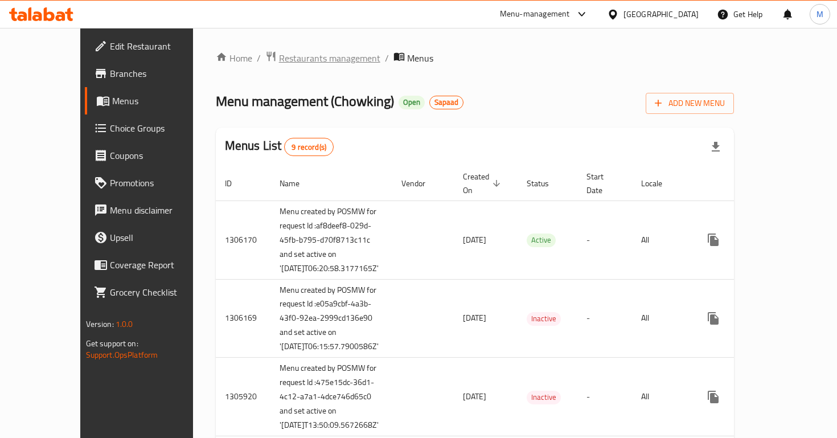
click at [279, 63] on span "Restaurants management" at bounding box center [329, 58] width 101 height 14
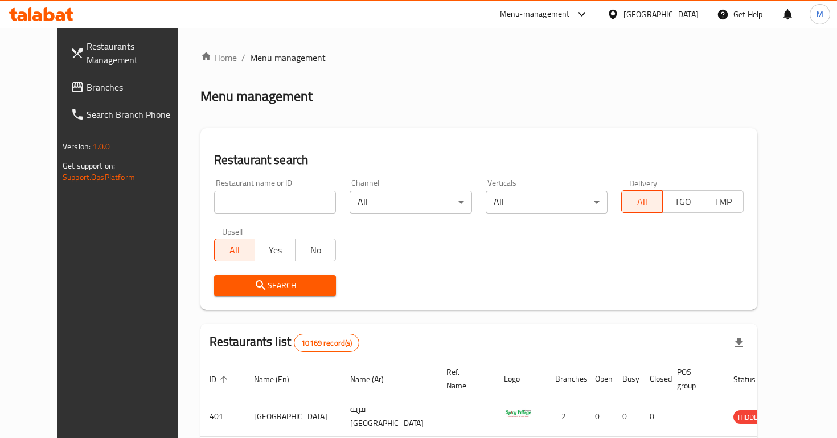
click at [275, 207] on input "search" at bounding box center [275, 202] width 122 height 23
type input "m"
type input "[PERSON_NAME]"
click button "Search" at bounding box center [275, 285] width 122 height 21
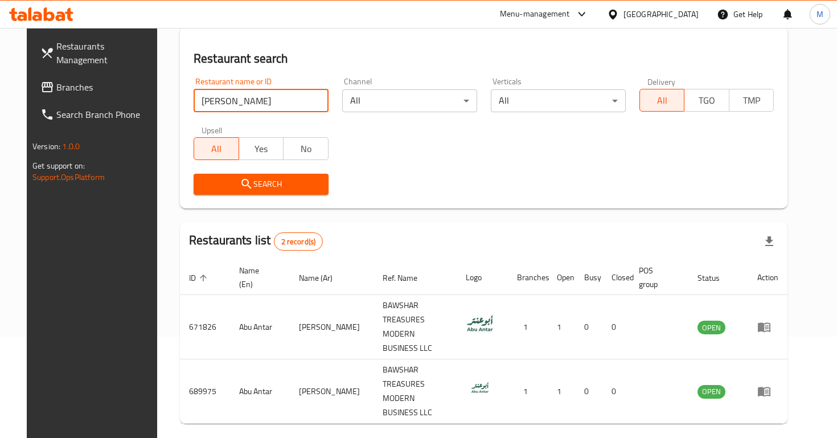
scroll to position [101, 0]
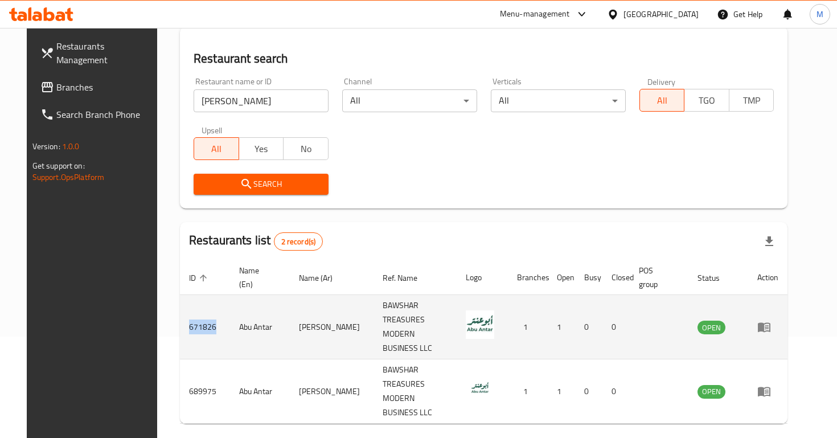
drag, startPoint x: 168, startPoint y: 316, endPoint x: 205, endPoint y: 318, distance: 36.5
click at [205, 318] on td "671826" at bounding box center [205, 327] width 50 height 64
copy td "671826"
click at [783, 317] on td "enhanced table" at bounding box center [767, 327] width 39 height 64
click at [771, 320] on icon "enhanced table" at bounding box center [764, 327] width 14 height 14
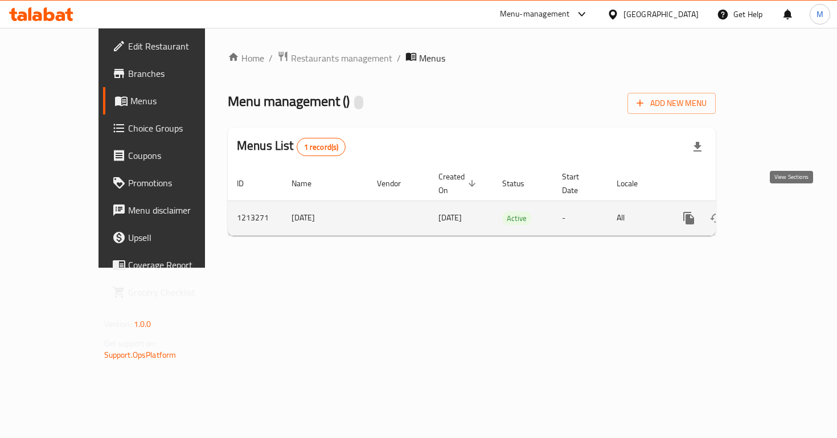
click at [776, 213] on icon "enhanced table" at bounding box center [771, 218] width 10 height 10
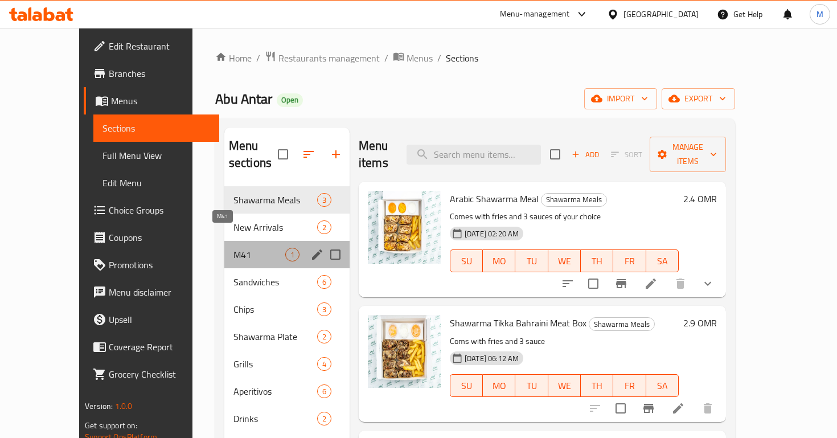
click at [242, 248] on span "M41" at bounding box center [259, 255] width 52 height 14
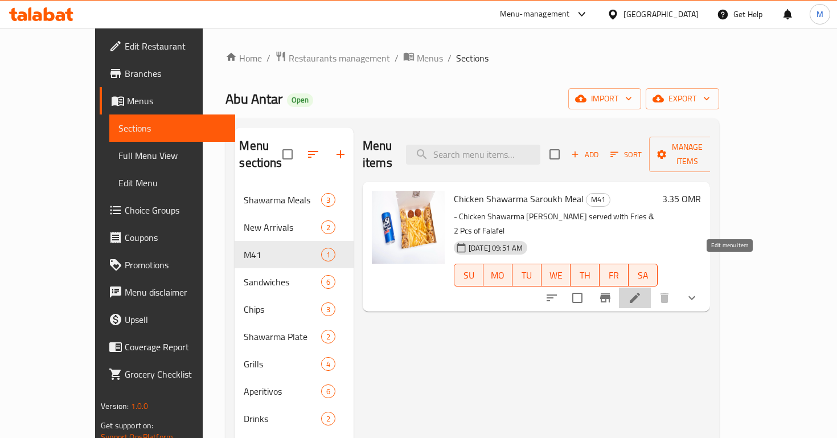
click at [641, 291] on icon at bounding box center [635, 298] width 14 height 14
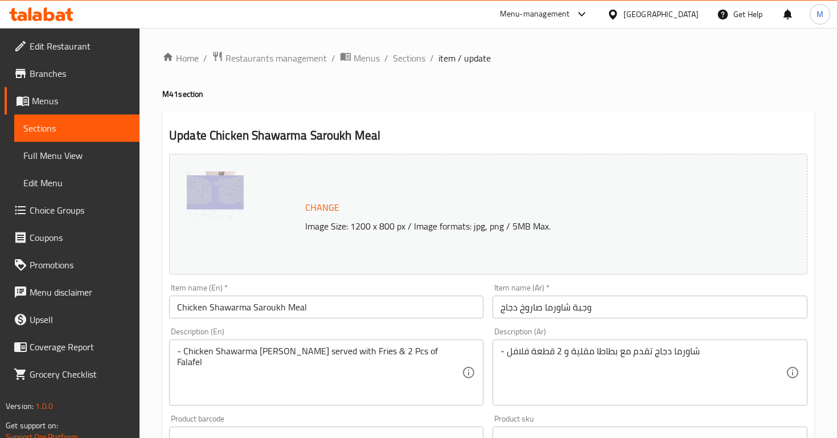
click at [115, 123] on span "Sections" at bounding box center [76, 128] width 107 height 14
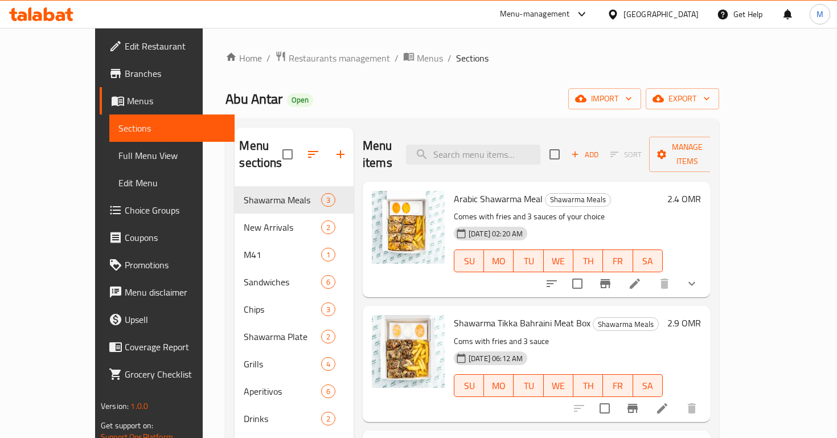
click at [380, 58] on ol "Home / Restaurants management / Menus / Sections" at bounding box center [471, 58] width 493 height 15
click at [417, 58] on span "Menus" at bounding box center [430, 58] width 26 height 14
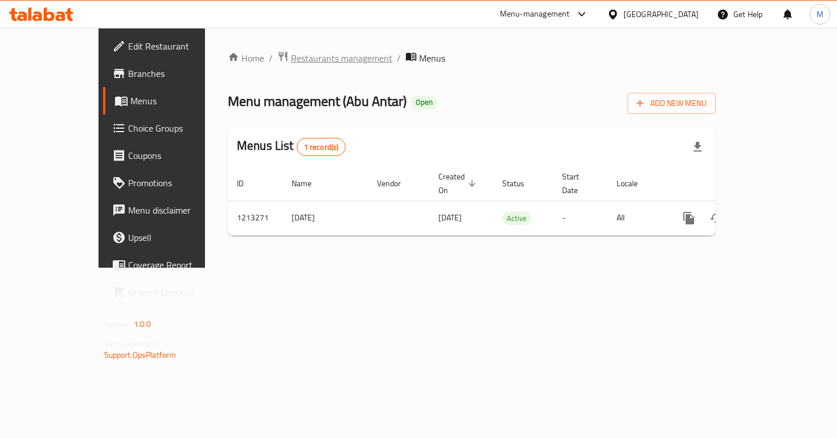
click at [319, 59] on span "Restaurants management" at bounding box center [341, 58] width 101 height 14
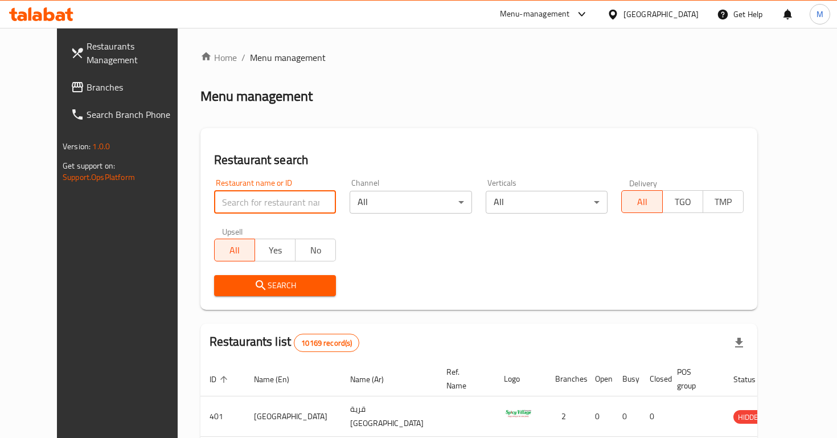
click at [254, 212] on input "search" at bounding box center [275, 202] width 122 height 23
paste input "2227899657"
type input "[PERSON_NAME]"
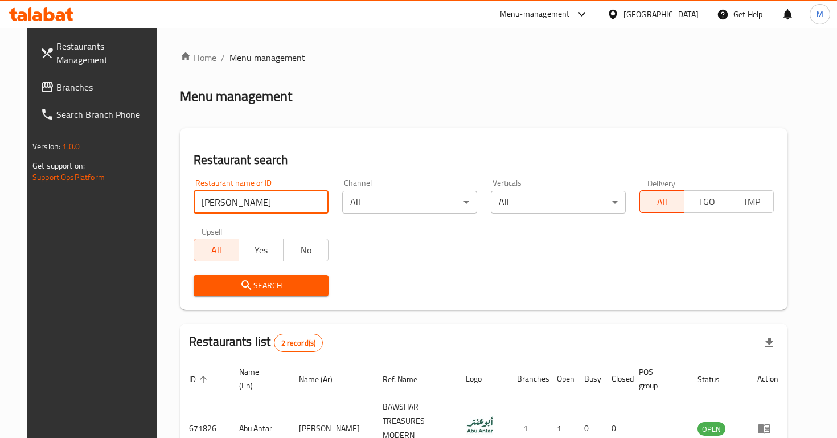
scroll to position [101, 0]
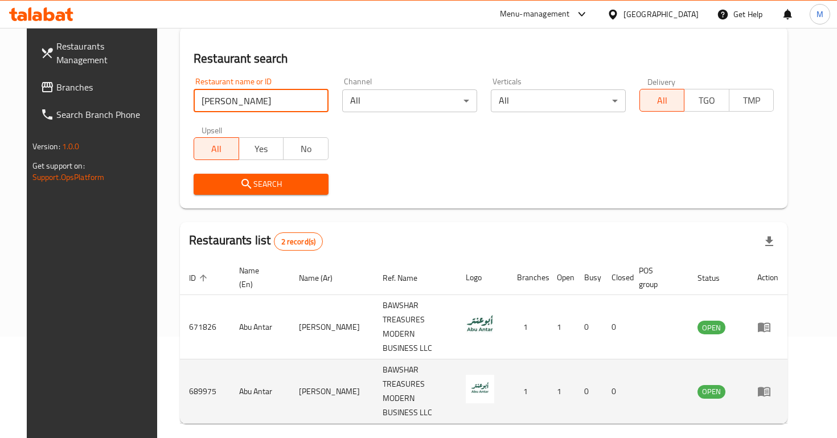
click at [186, 359] on td "689975" at bounding box center [205, 391] width 50 height 64
copy td "689975"
click at [778, 384] on link "enhanced table" at bounding box center [767, 391] width 21 height 14
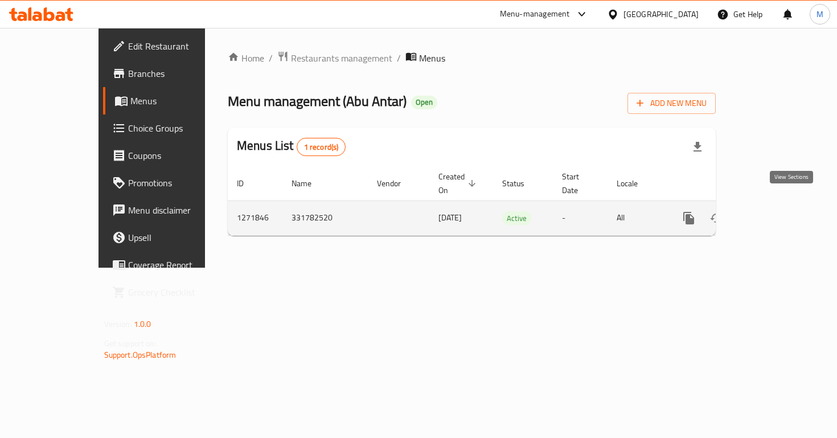
click at [777, 211] on icon "enhanced table" at bounding box center [771, 218] width 14 height 14
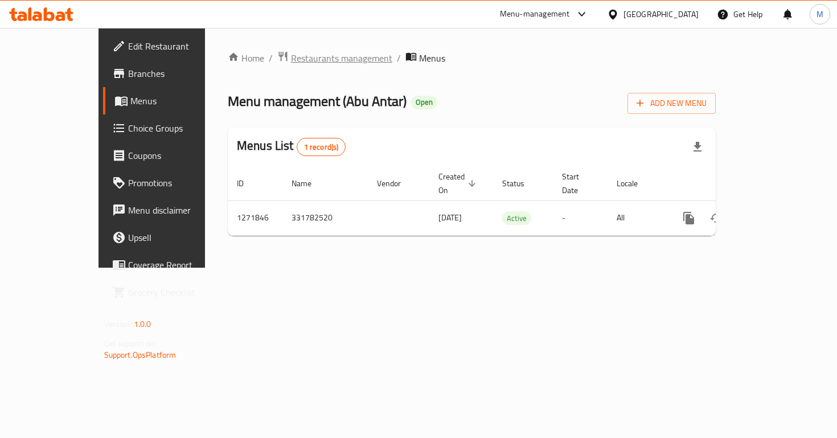
click at [319, 60] on span "Restaurants management" at bounding box center [341, 58] width 101 height 14
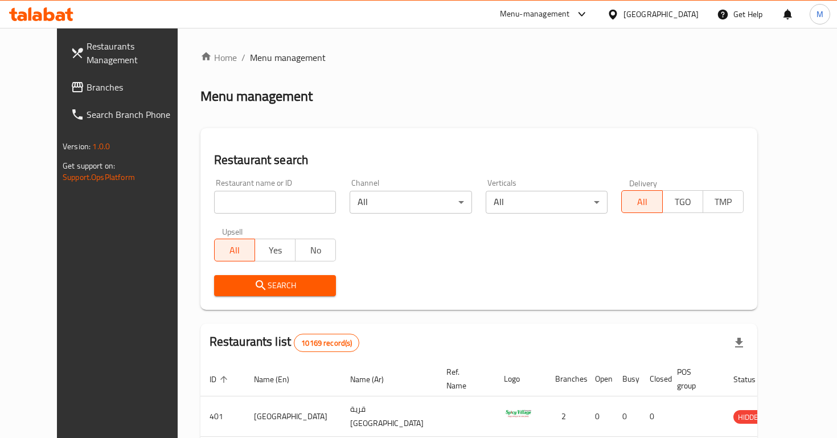
click at [295, 204] on input "search" at bounding box center [275, 202] width 122 height 23
type input "[PERSON_NAME]"
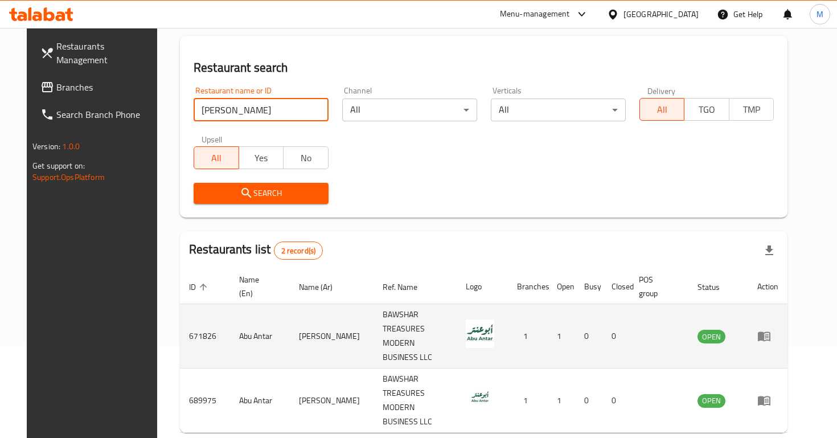
scroll to position [101, 0]
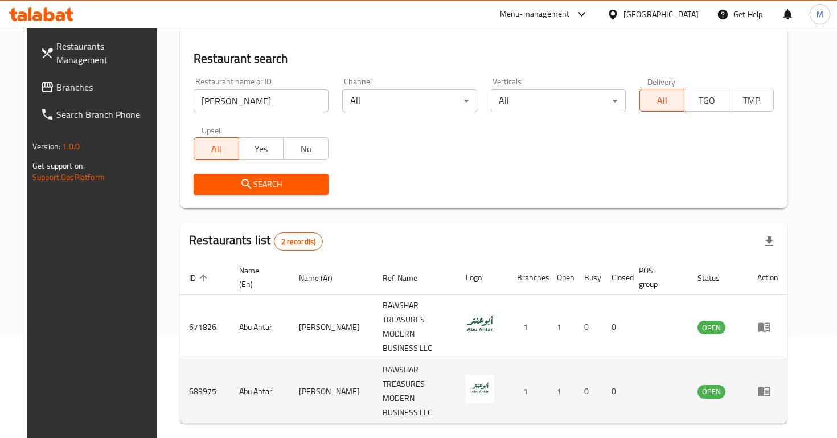
click at [184, 359] on td "689975" at bounding box center [205, 391] width 50 height 64
copy td "689975"
click at [771, 384] on icon "enhanced table" at bounding box center [764, 391] width 14 height 14
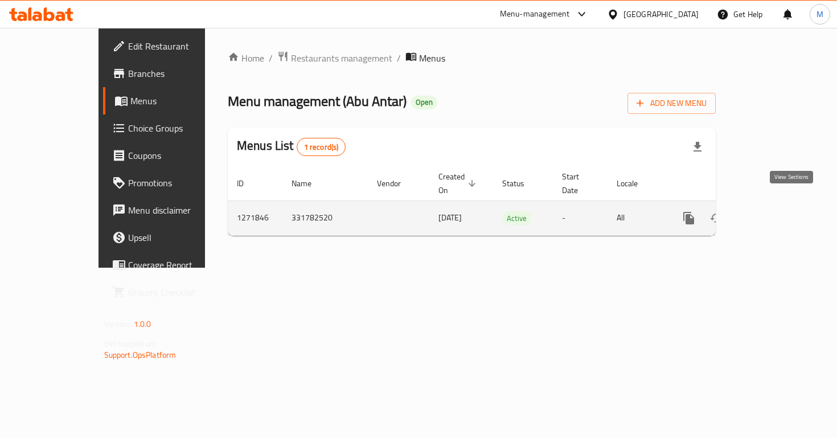
click at [777, 211] on icon "enhanced table" at bounding box center [771, 218] width 14 height 14
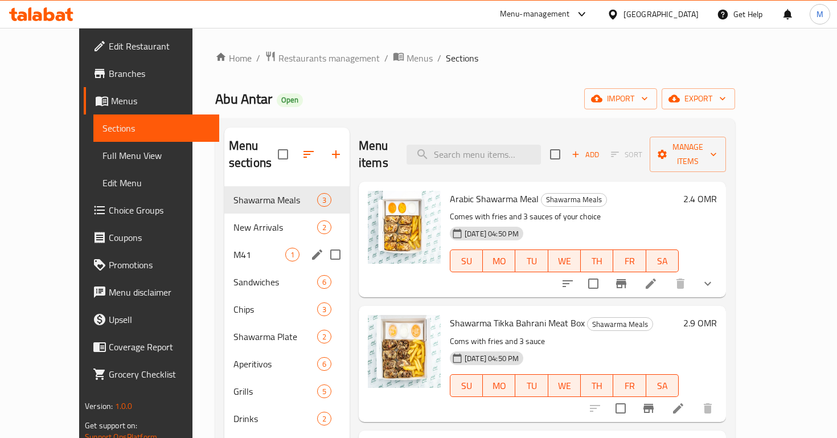
click at [228, 241] on div "M41 1" at bounding box center [286, 254] width 125 height 27
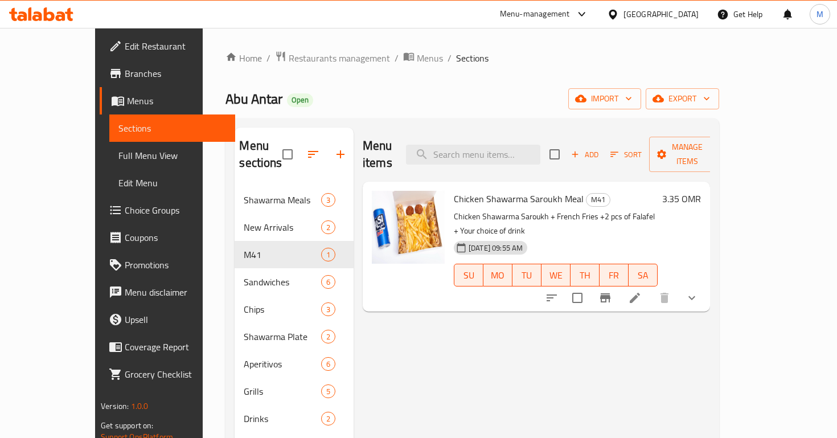
click at [641, 291] on icon at bounding box center [635, 298] width 14 height 14
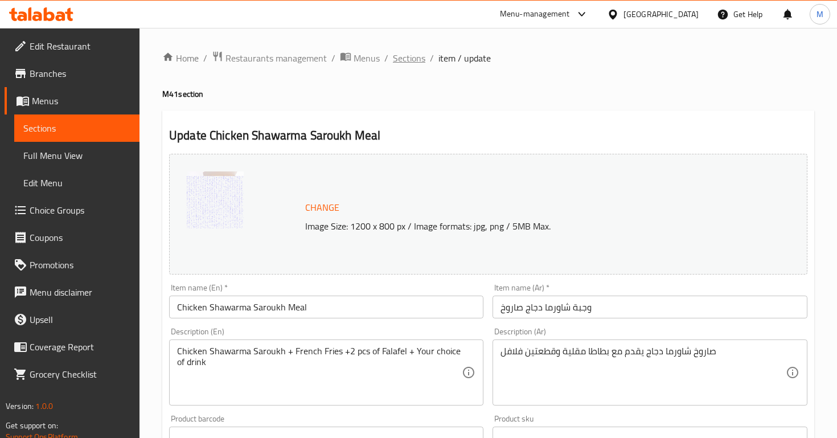
click at [409, 55] on span "Sections" at bounding box center [409, 58] width 32 height 14
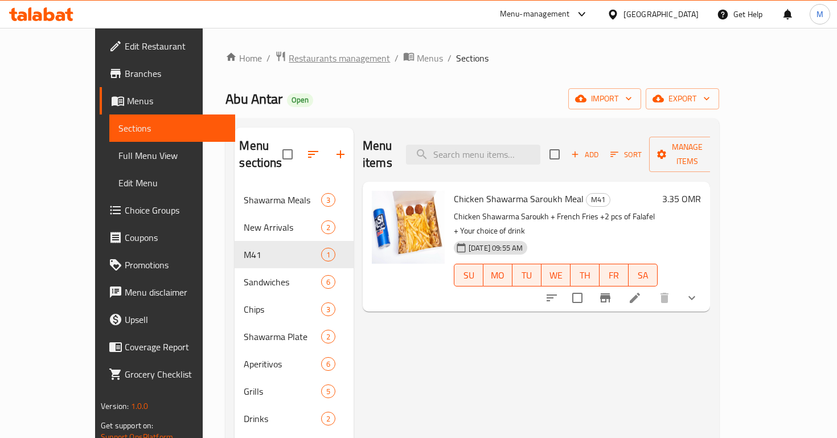
click at [289, 62] on span "Restaurants management" at bounding box center [339, 58] width 101 height 14
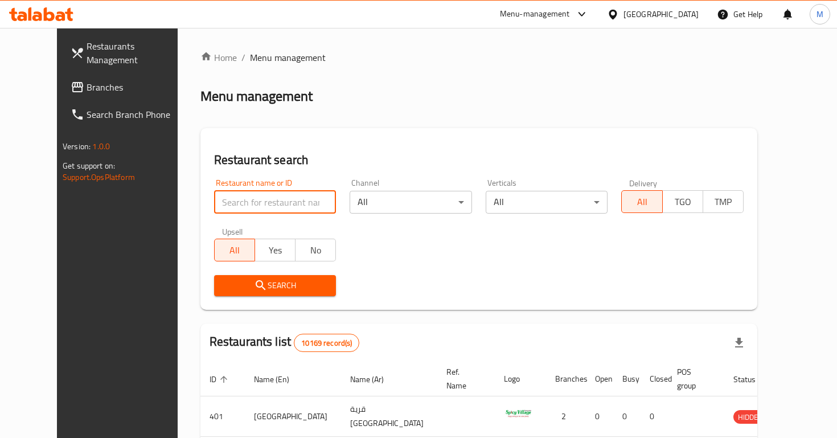
click at [270, 197] on input "search" at bounding box center [275, 202] width 122 height 23
type input "chowking"
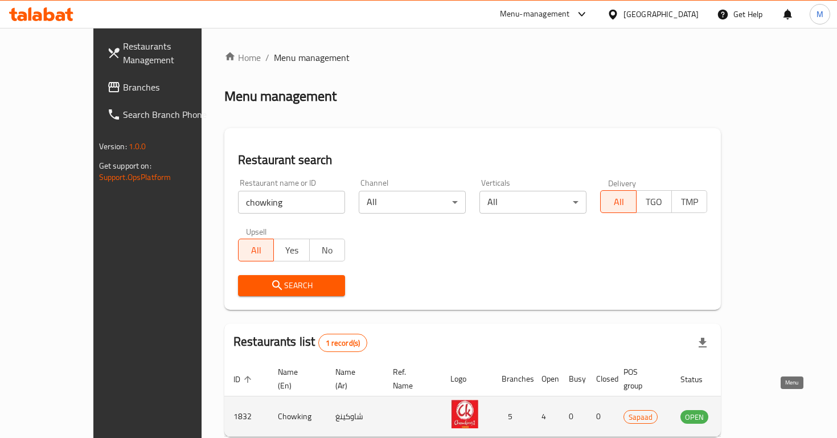
click at [754, 409] on icon "enhanced table" at bounding box center [747, 416] width 14 height 14
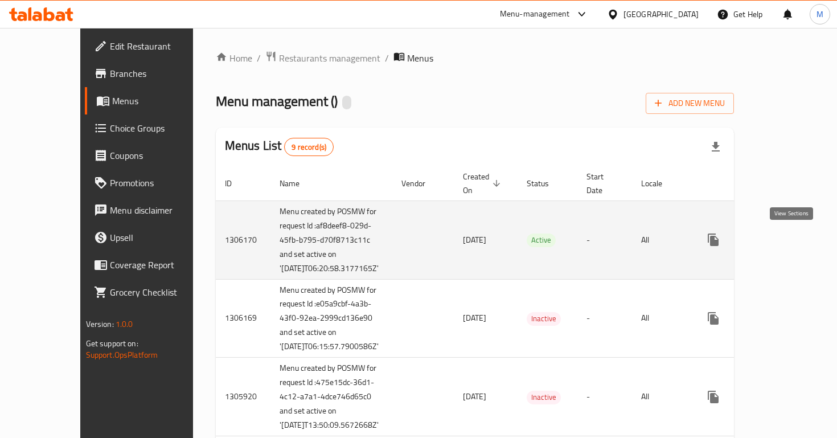
click at [796, 241] on icon "enhanced table" at bounding box center [795, 240] width 14 height 14
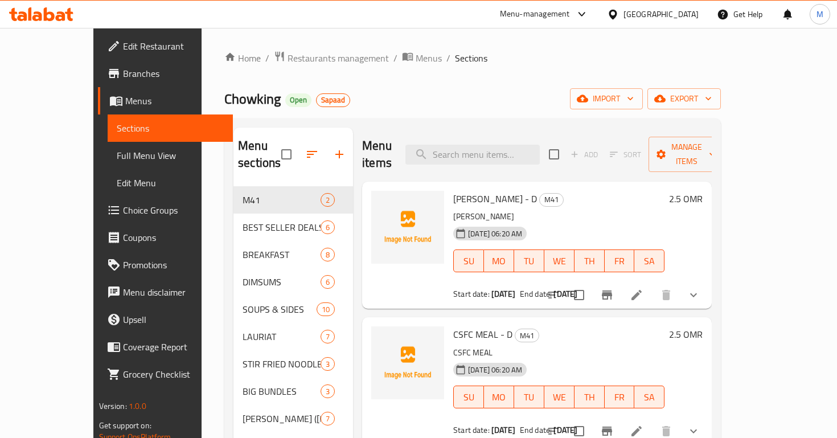
click at [643, 288] on icon at bounding box center [636, 295] width 14 height 14
